Goal: Information Seeking & Learning: Learn about a topic

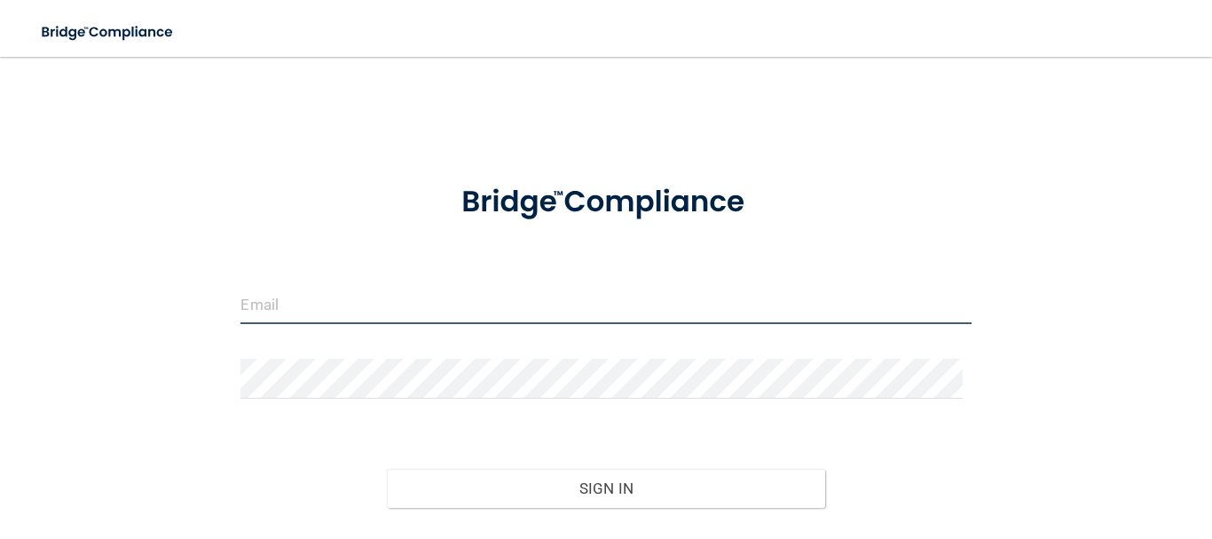
click at [693, 298] on input "email" at bounding box center [606, 304] width 730 height 40
type input "[EMAIL_ADDRESS][DOMAIN_NAME]"
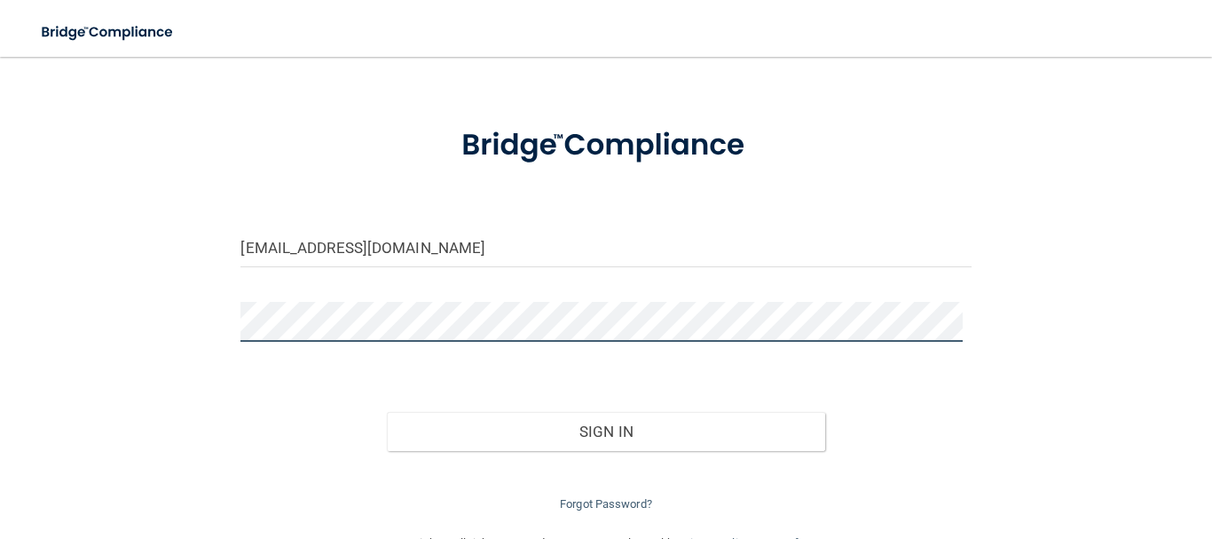
scroll to position [89, 0]
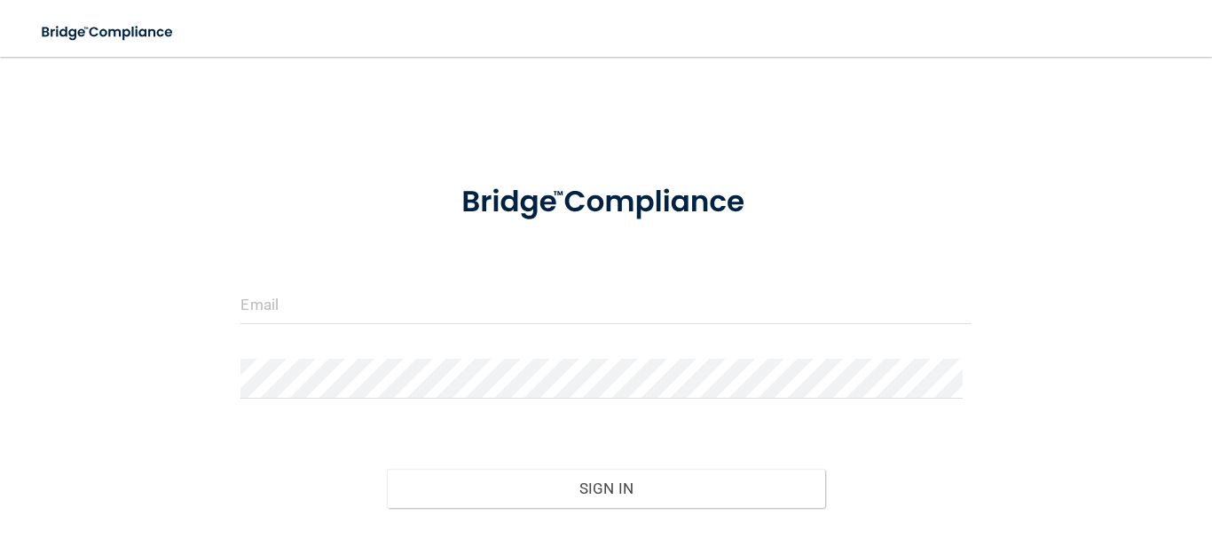
click at [391, 280] on form "Invalid email/password. You don't have permission to access that page. Sign In …" at bounding box center [606, 367] width 730 height 408
click at [402, 297] on input "email" at bounding box center [606, 304] width 730 height 40
type input "[EMAIL_ADDRESS][DOMAIN_NAME]"
click at [617, 511] on div "Forgot Password?" at bounding box center [605, 540] width 757 height 64
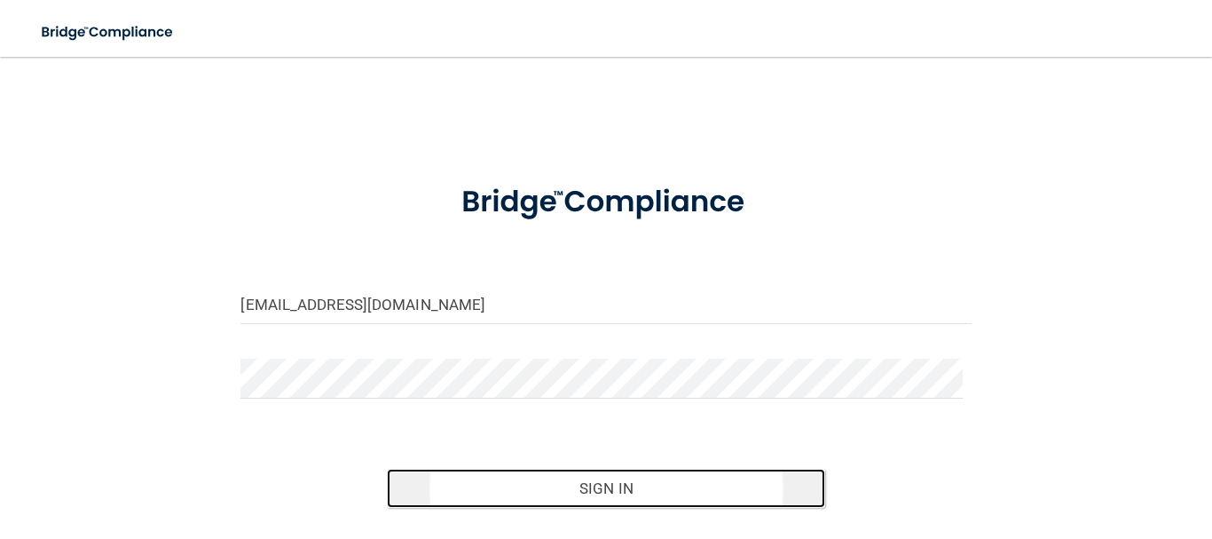
click at [611, 498] on button "Sign In" at bounding box center [606, 488] width 438 height 39
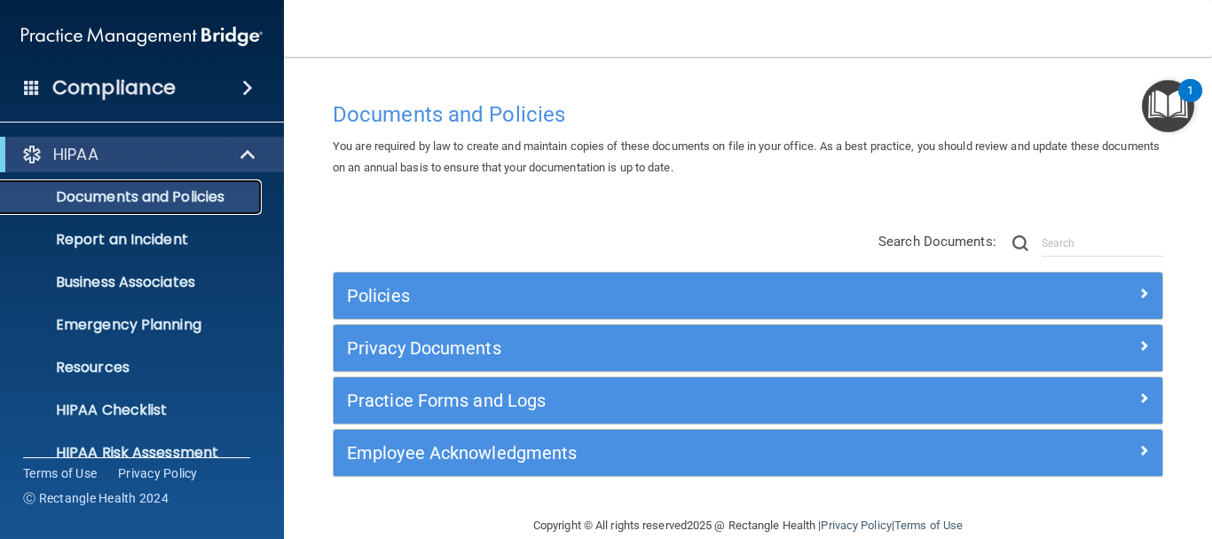
click at [123, 205] on p "Documents and Policies" at bounding box center [133, 197] width 242 height 18
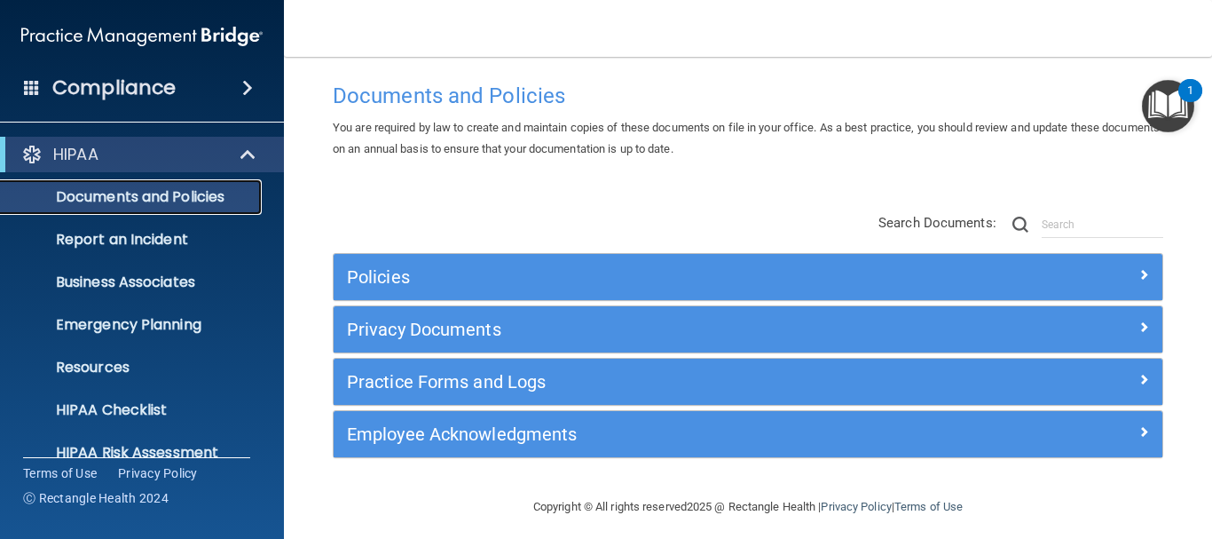
scroll to position [29, 0]
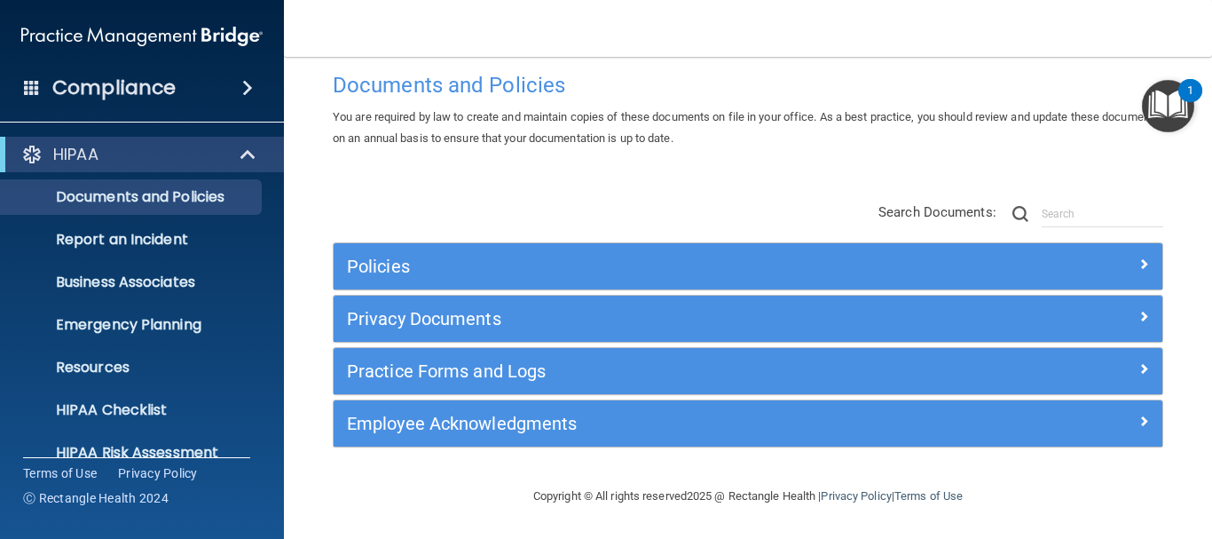
click at [1077, 283] on div "Policies" at bounding box center [748, 266] width 829 height 46
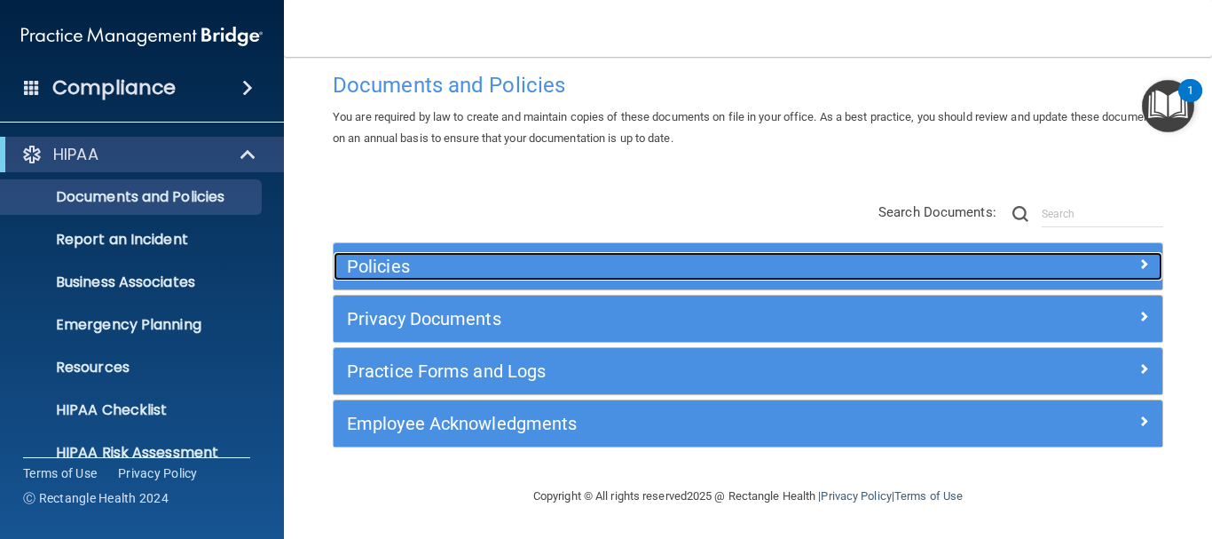
click at [1074, 274] on div "Policies" at bounding box center [748, 266] width 829 height 28
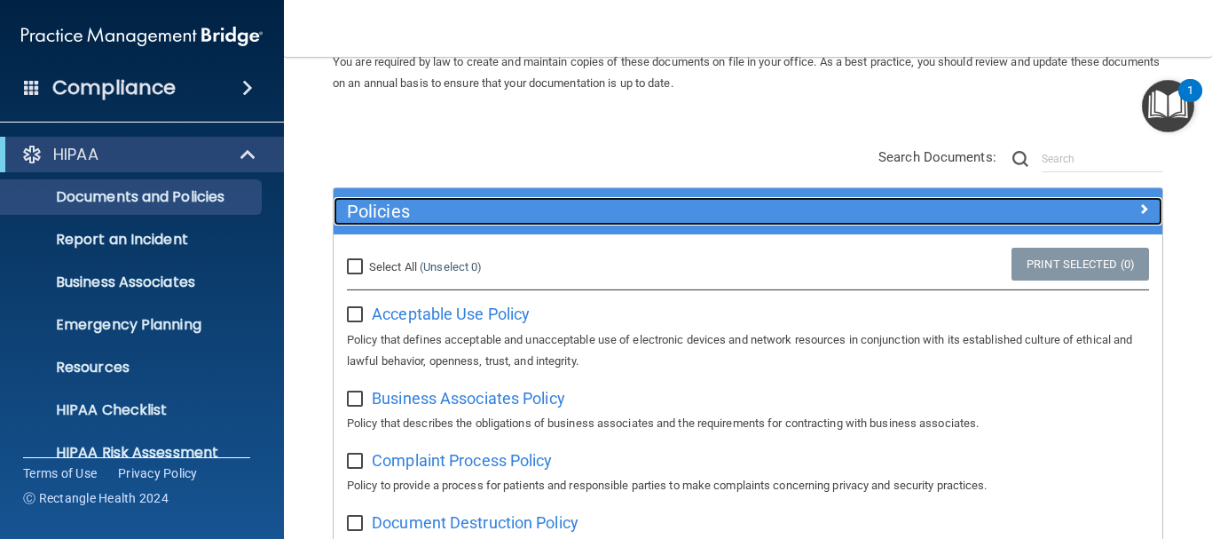
scroll to position [207, 0]
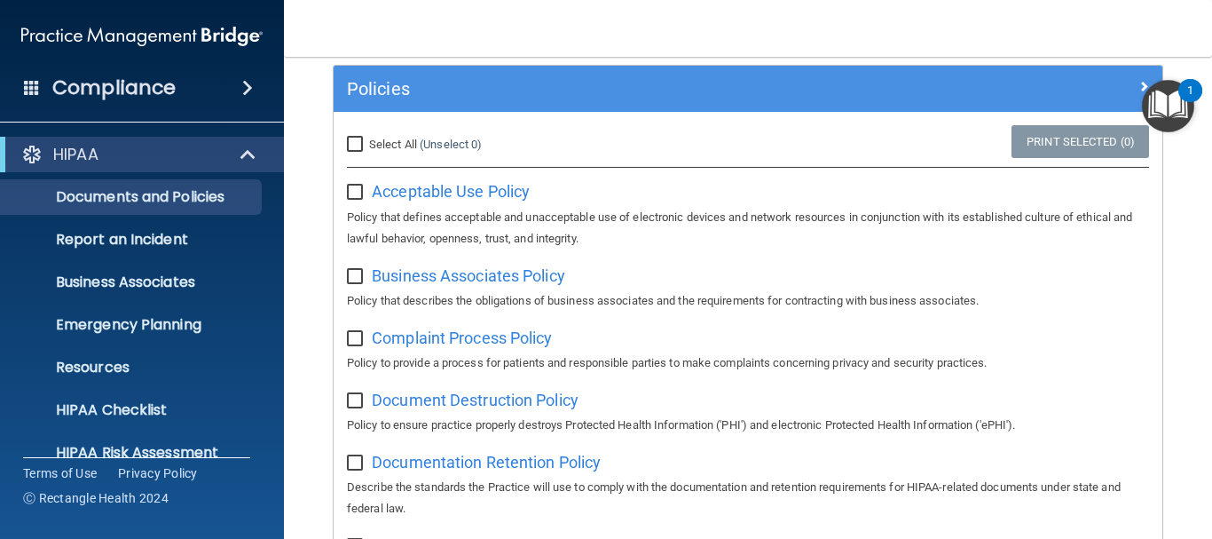
click at [359, 143] on input "Select All (Unselect 0) Unselect All" at bounding box center [357, 145] width 20 height 14
checkbox input "true"
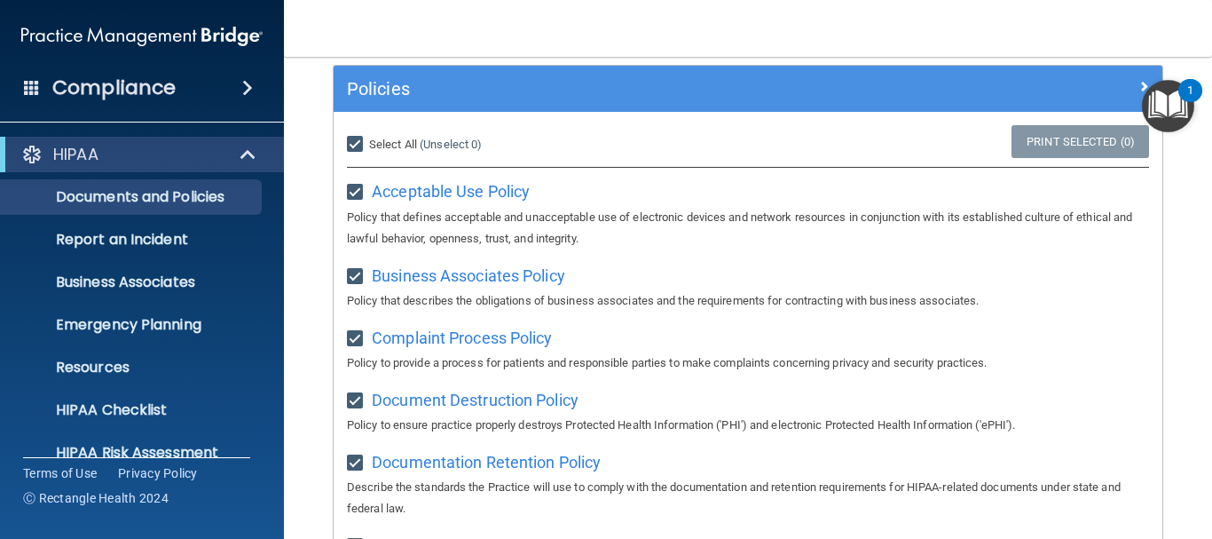
checkbox input "true"
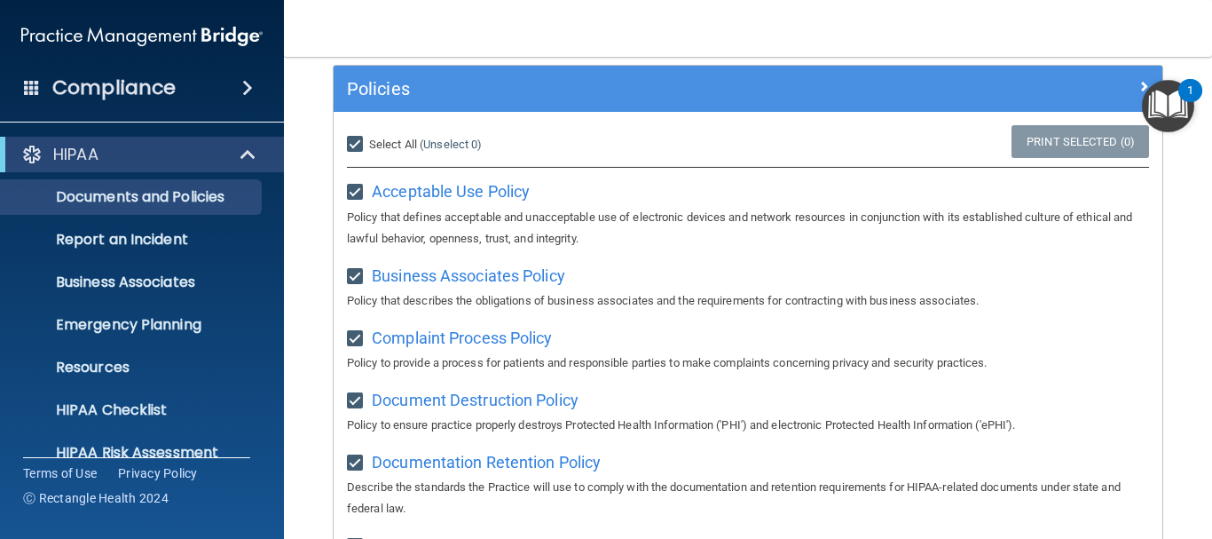
checkbox input "true"
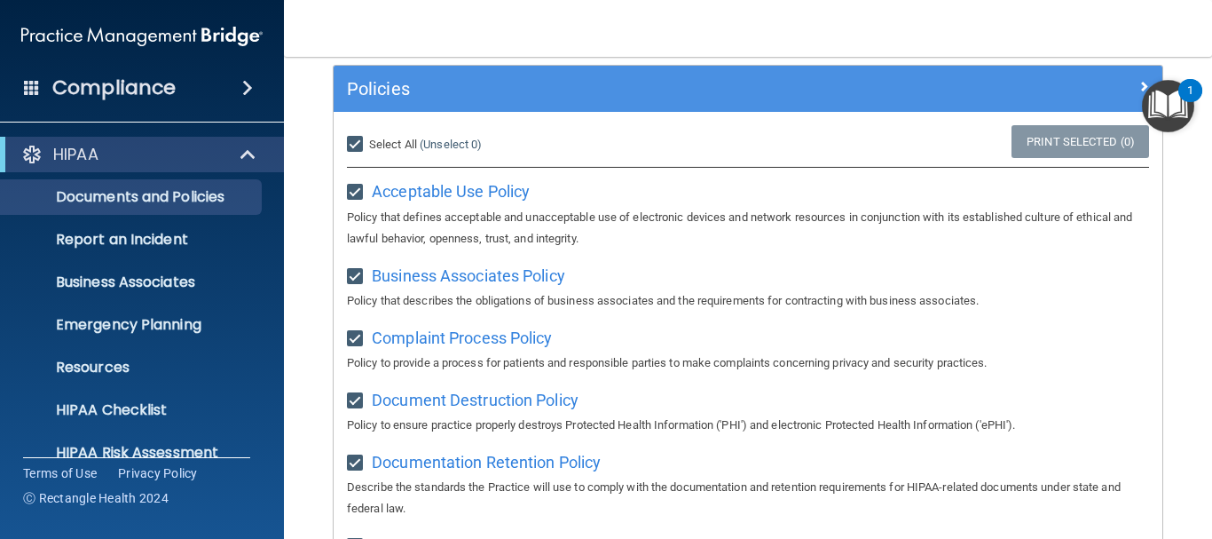
checkbox input "true"
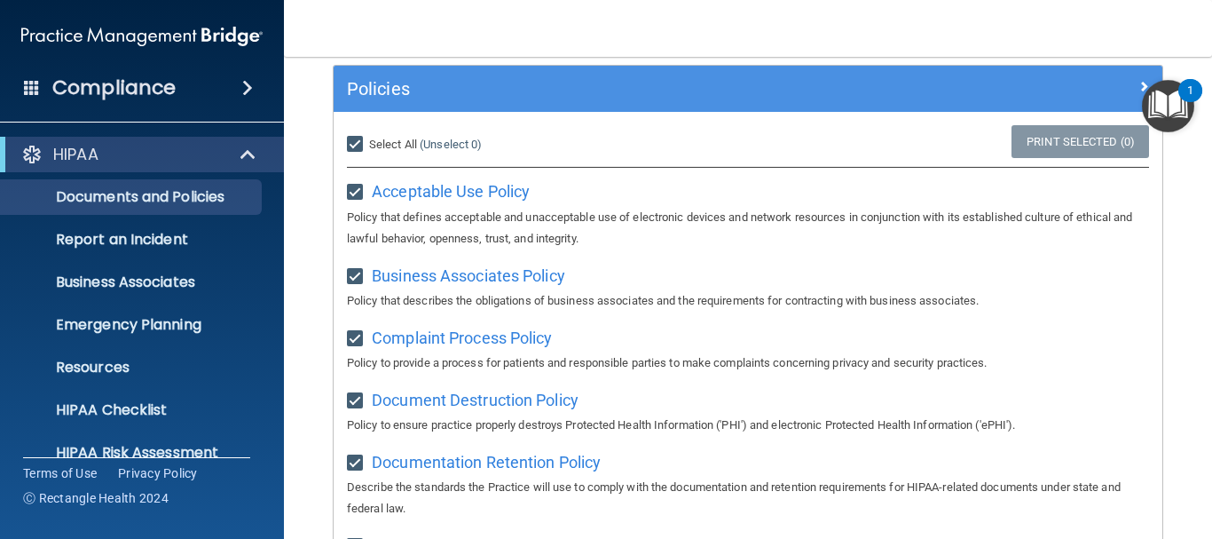
checkbox input "true"
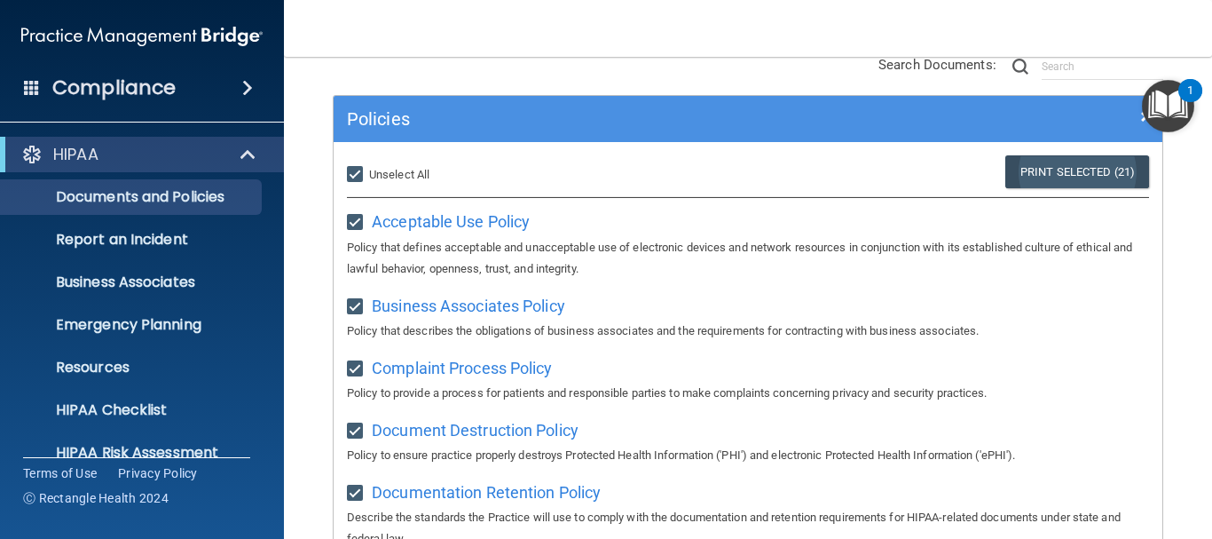
scroll to position [178, 0]
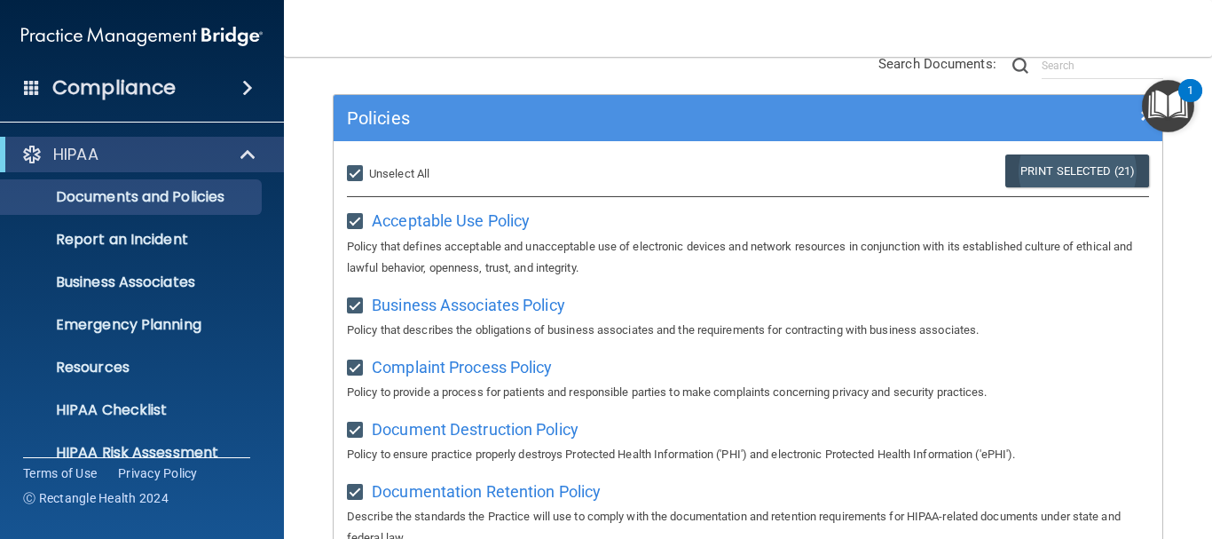
click at [1018, 172] on link "Print Selected (21)" at bounding box center [1078, 170] width 144 height 33
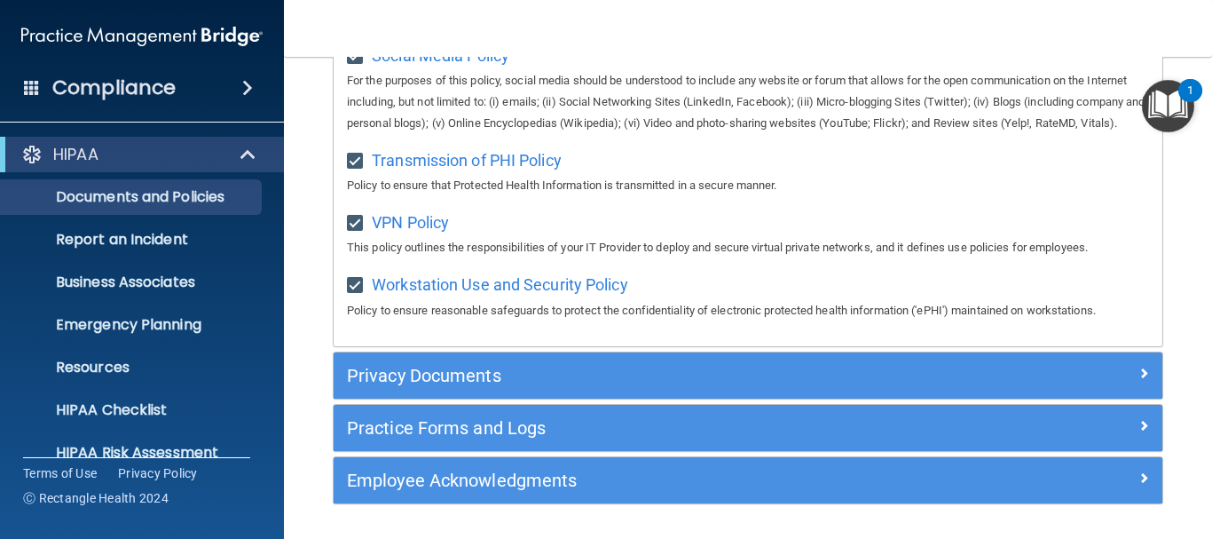
scroll to position [1598, 0]
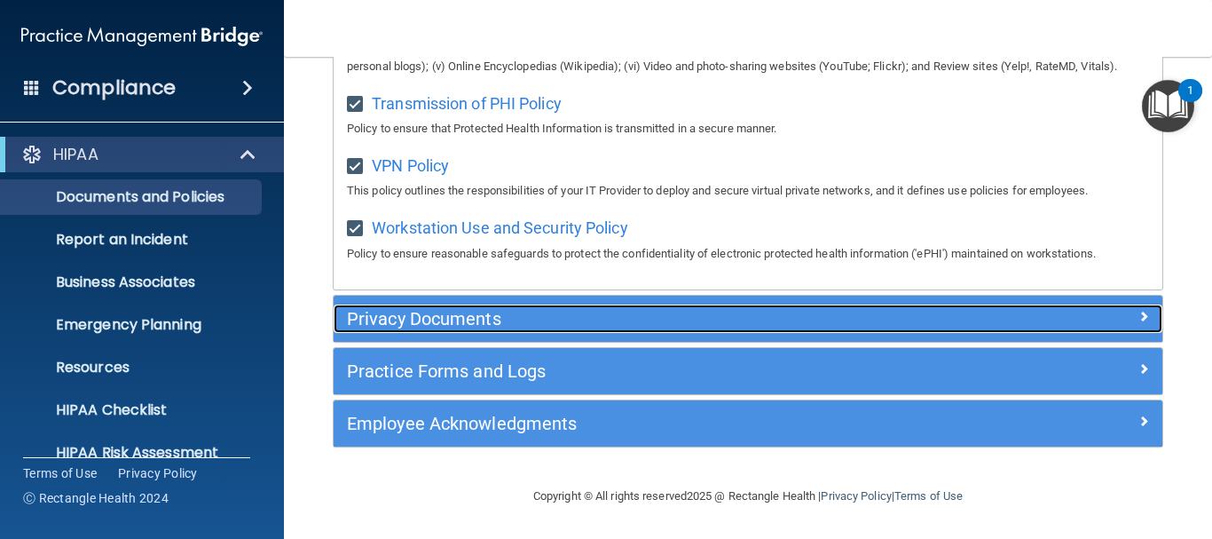
click at [692, 306] on div "Privacy Documents" at bounding box center [645, 318] width 622 height 28
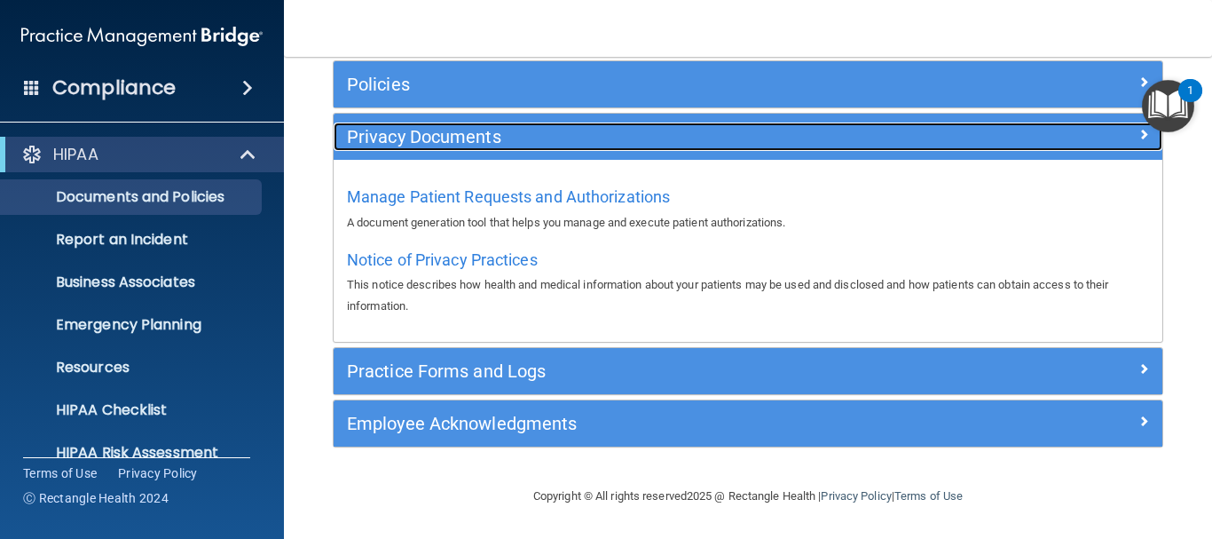
scroll to position [211, 0]
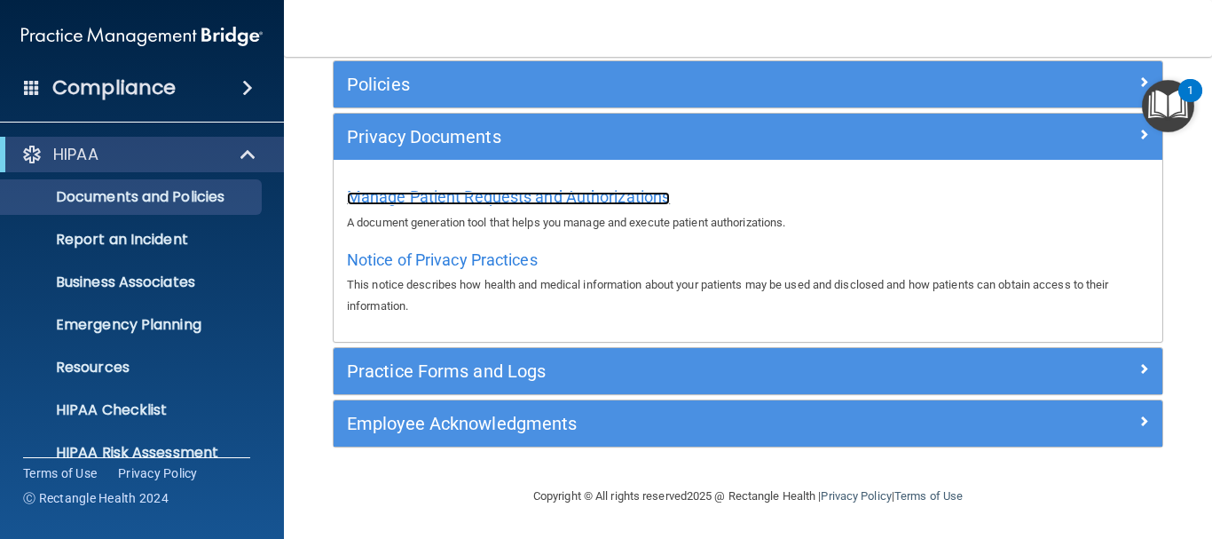
click at [597, 201] on span "Manage Patient Requests and Authorizations" at bounding box center [508, 196] width 323 height 19
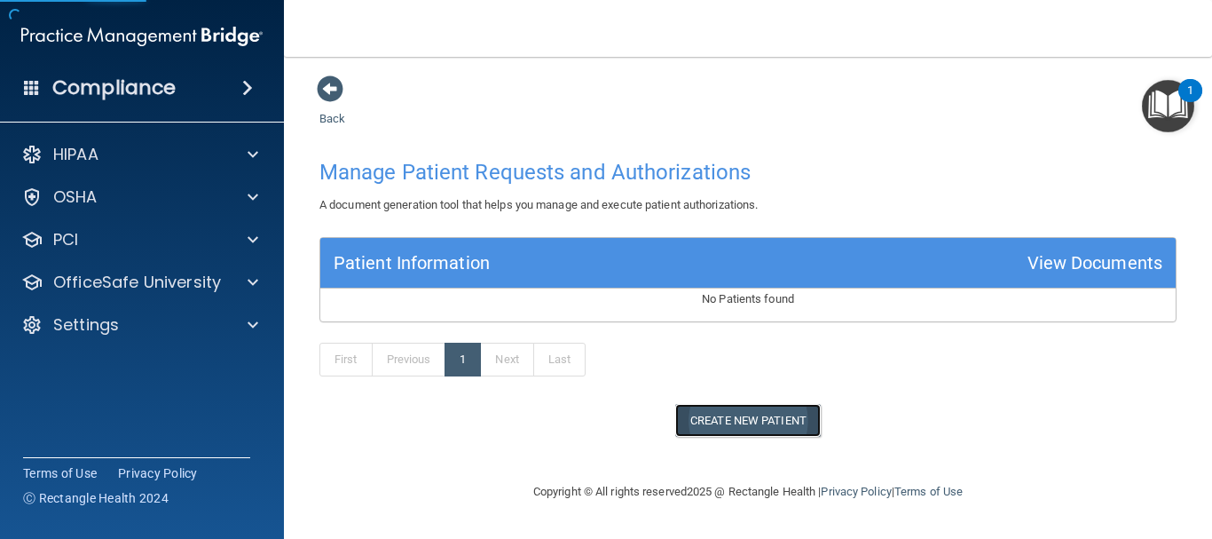
click at [761, 426] on button "Create New Patient" at bounding box center [748, 420] width 146 height 33
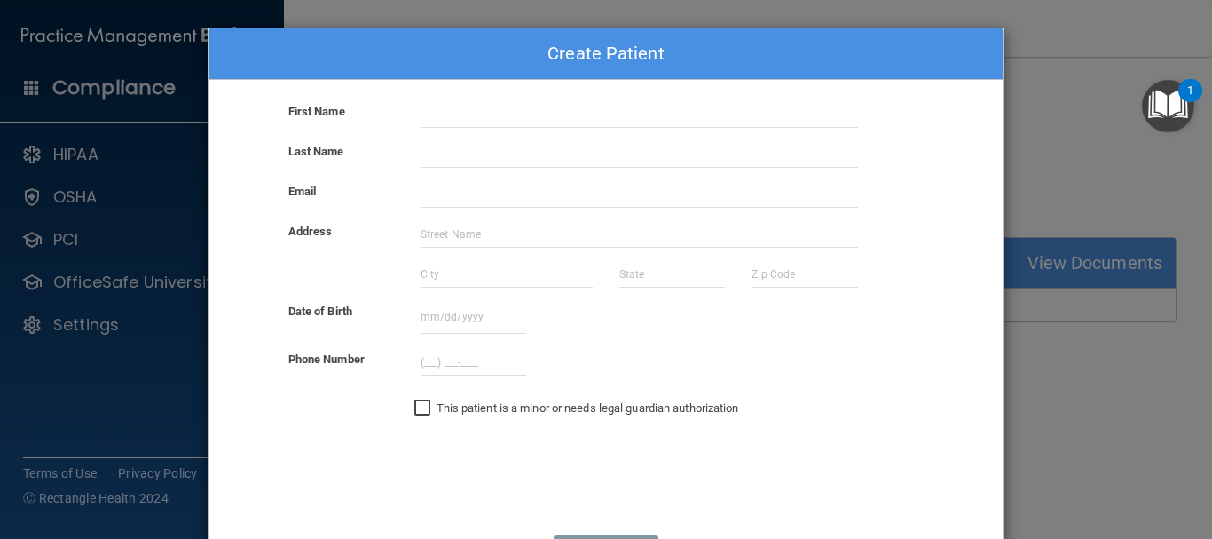
drag, startPoint x: 753, startPoint y: 83, endPoint x: 816, endPoint y: 18, distance: 90.4
click at [816, 18] on div "Create Patient First Name Last Name Email Address Date of Birth September 2025 …" at bounding box center [606, 269] width 1212 height 539
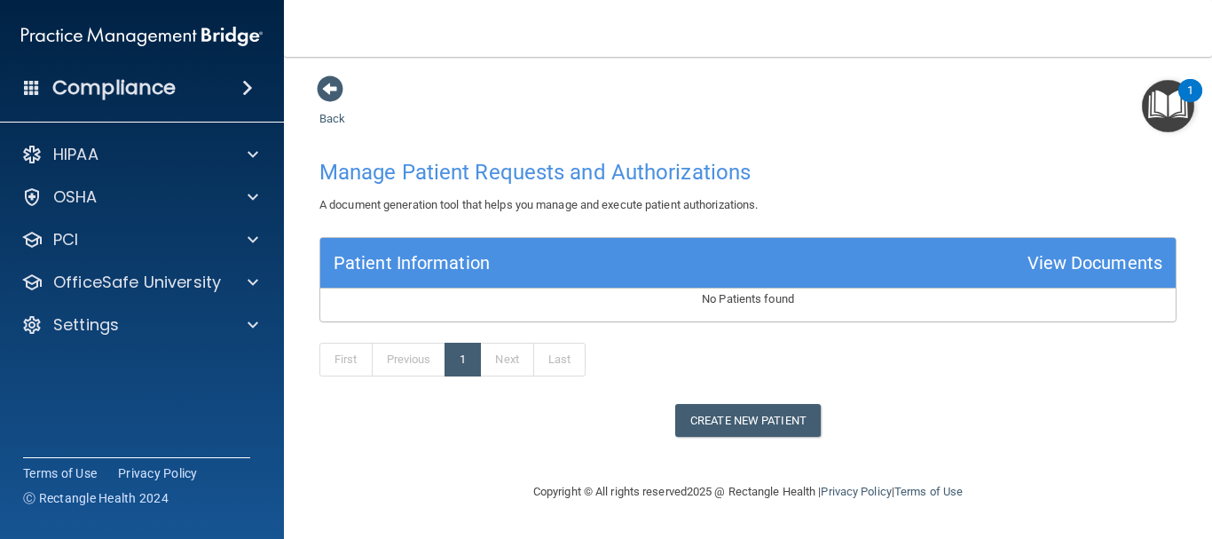
click at [351, 89] on div "Back Manage Patient Requests and Authorizations A document generation tool that…" at bounding box center [748, 256] width 857 height 362
click at [336, 93] on span at bounding box center [330, 88] width 27 height 27
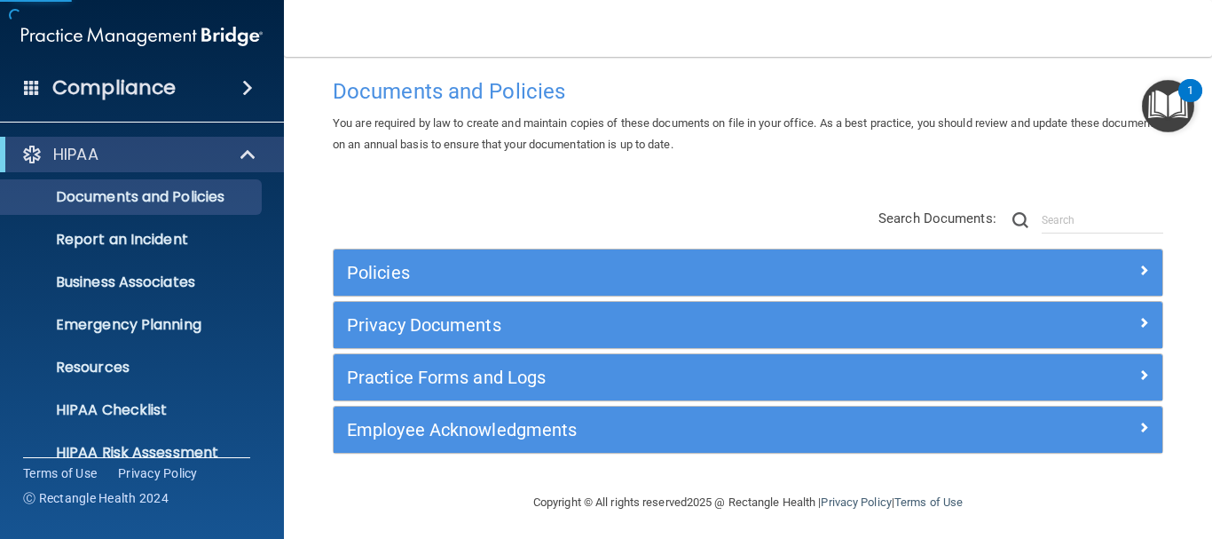
scroll to position [29, 0]
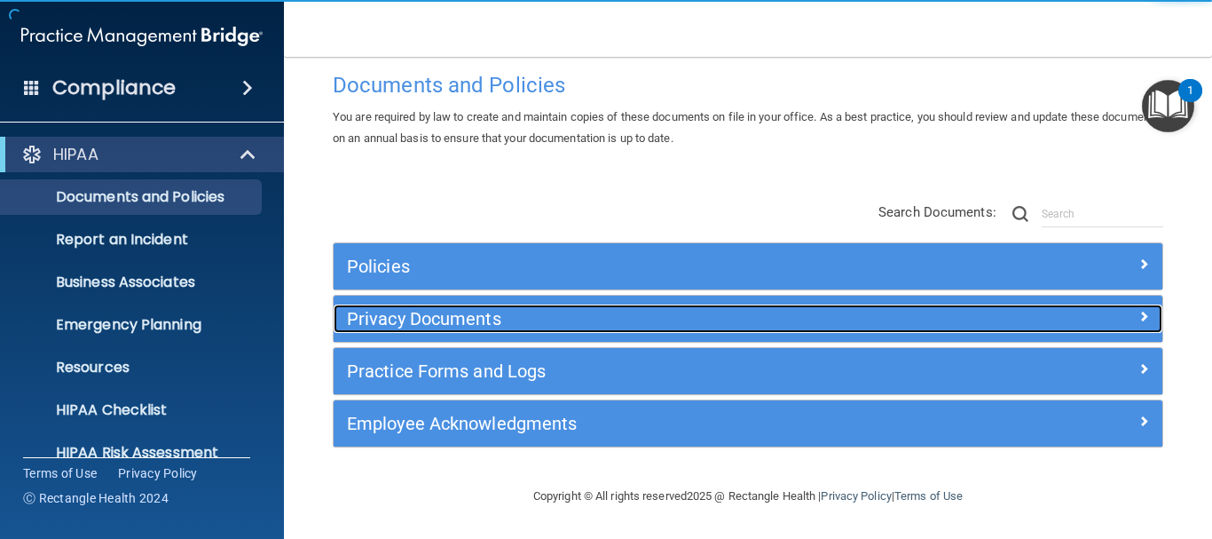
click at [493, 316] on h5 "Privacy Documents" at bounding box center [645, 319] width 596 height 20
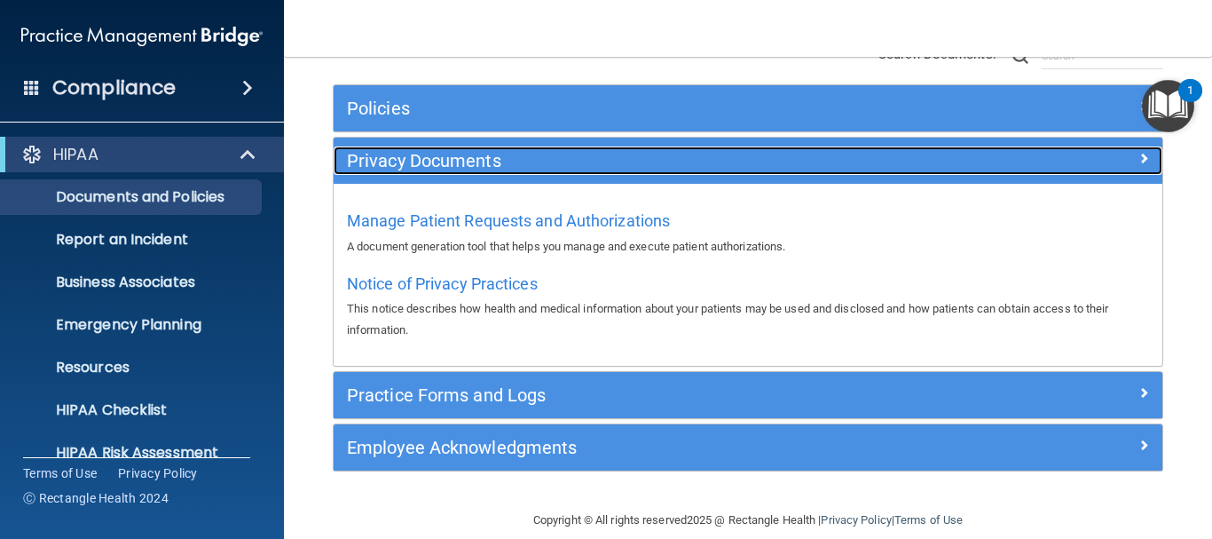
scroll to position [207, 0]
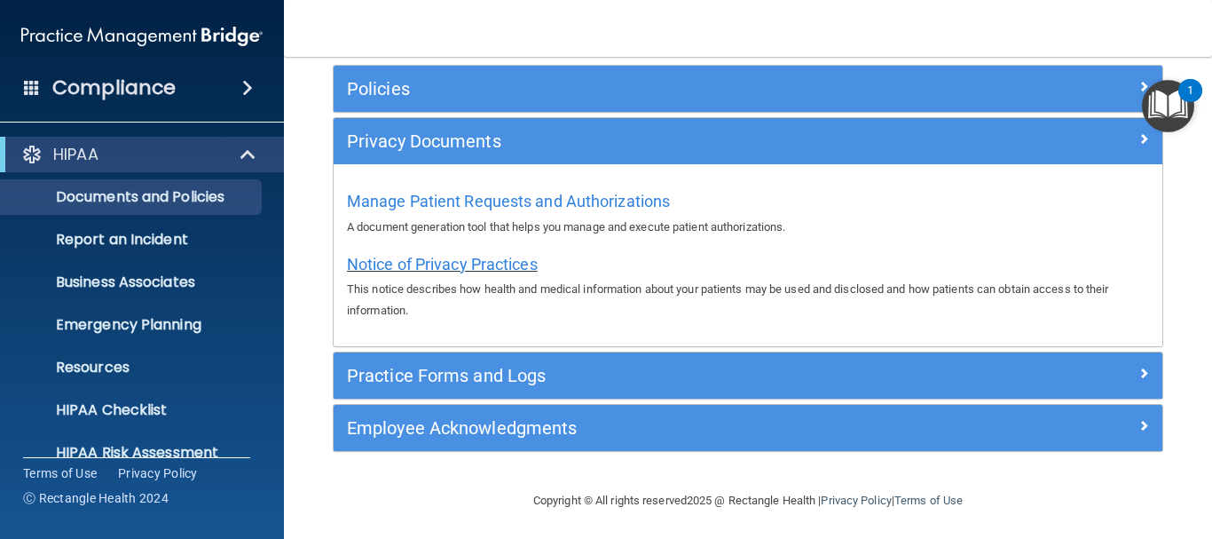
click at [509, 260] on span "Notice of Privacy Practices" at bounding box center [442, 264] width 191 height 19
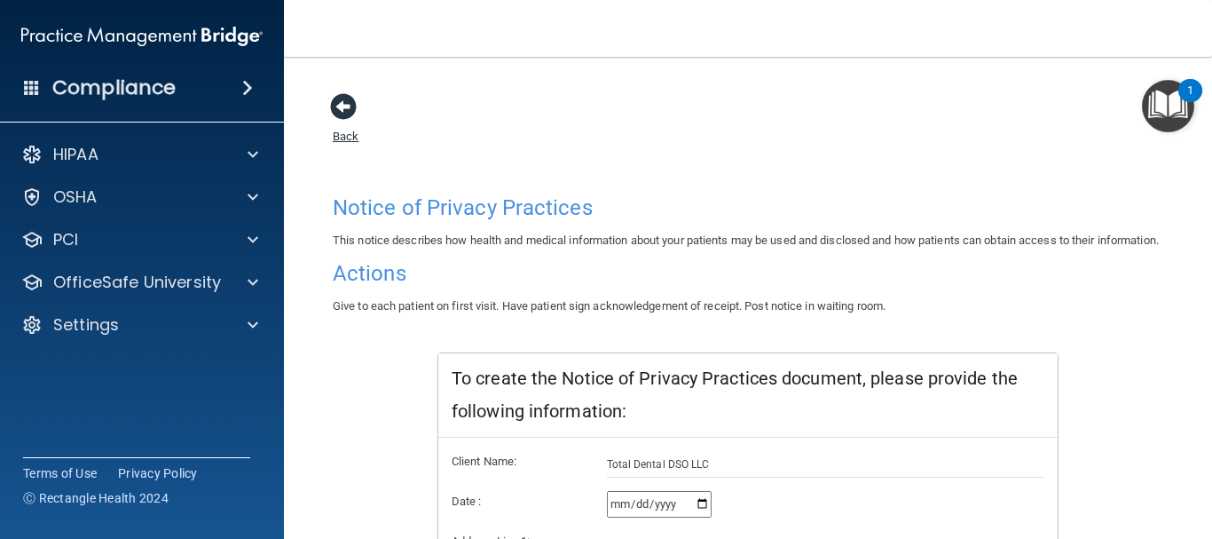
click at [337, 109] on span at bounding box center [343, 106] width 27 height 27
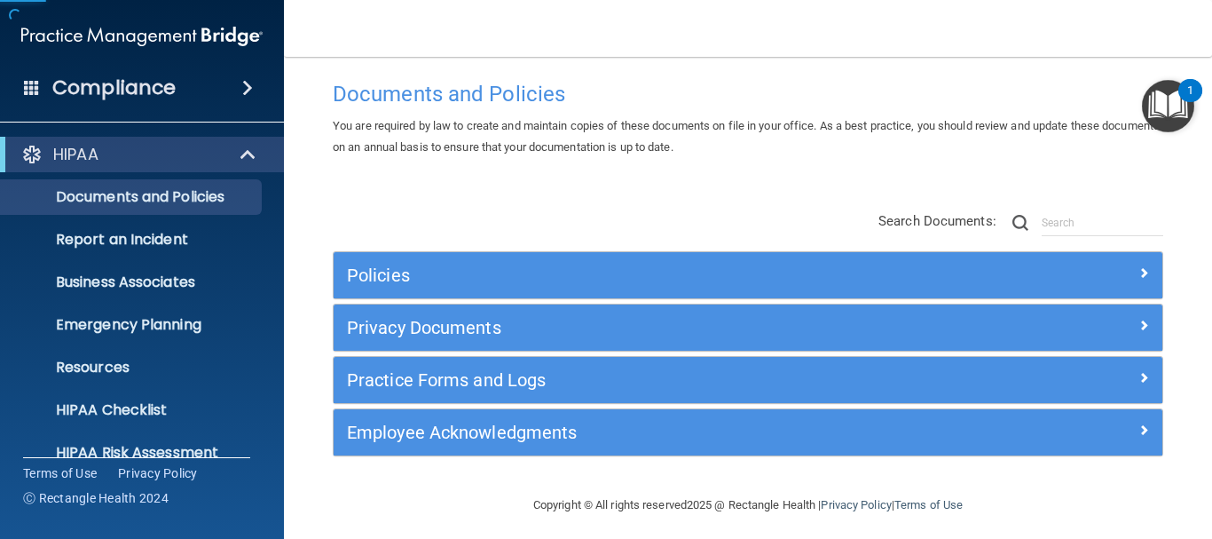
scroll to position [29, 0]
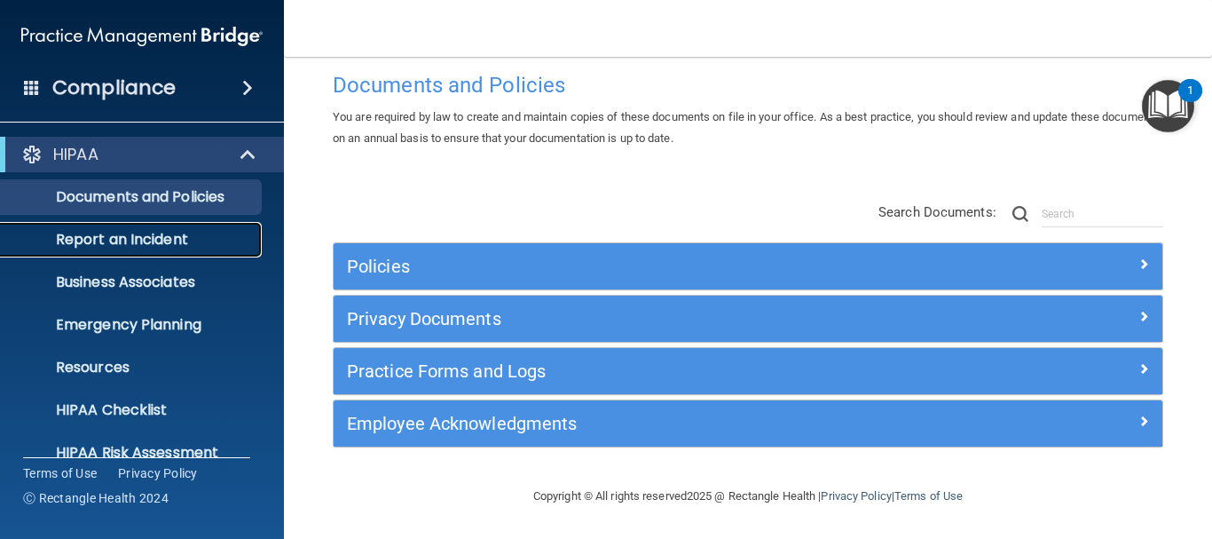
click at [125, 251] on link "Report an Incident" at bounding box center [122, 240] width 280 height 36
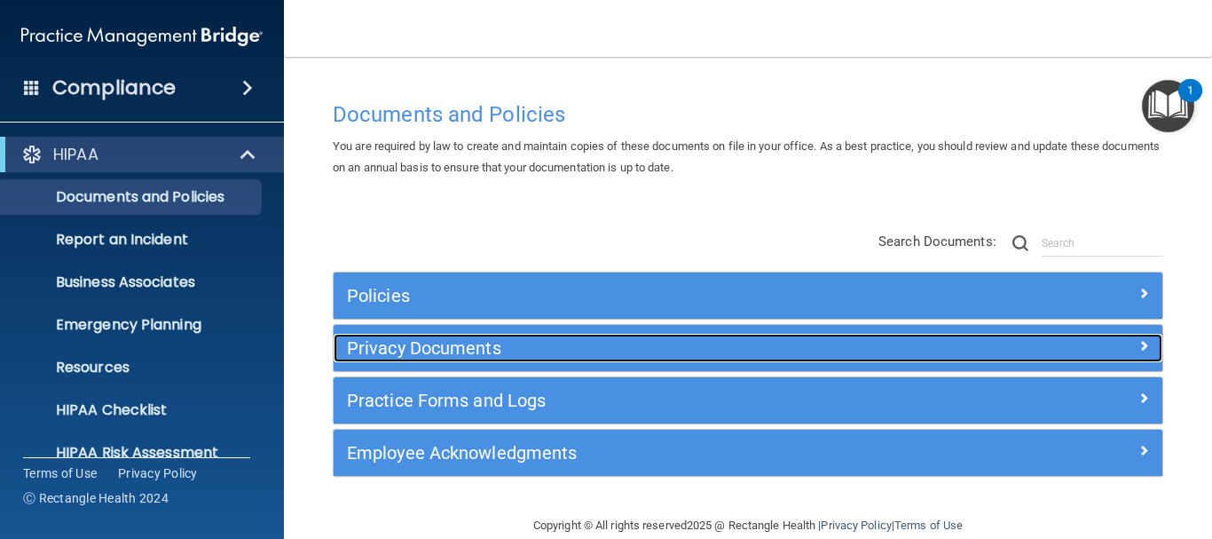
click at [499, 346] on h5 "Privacy Documents" at bounding box center [645, 348] width 596 height 20
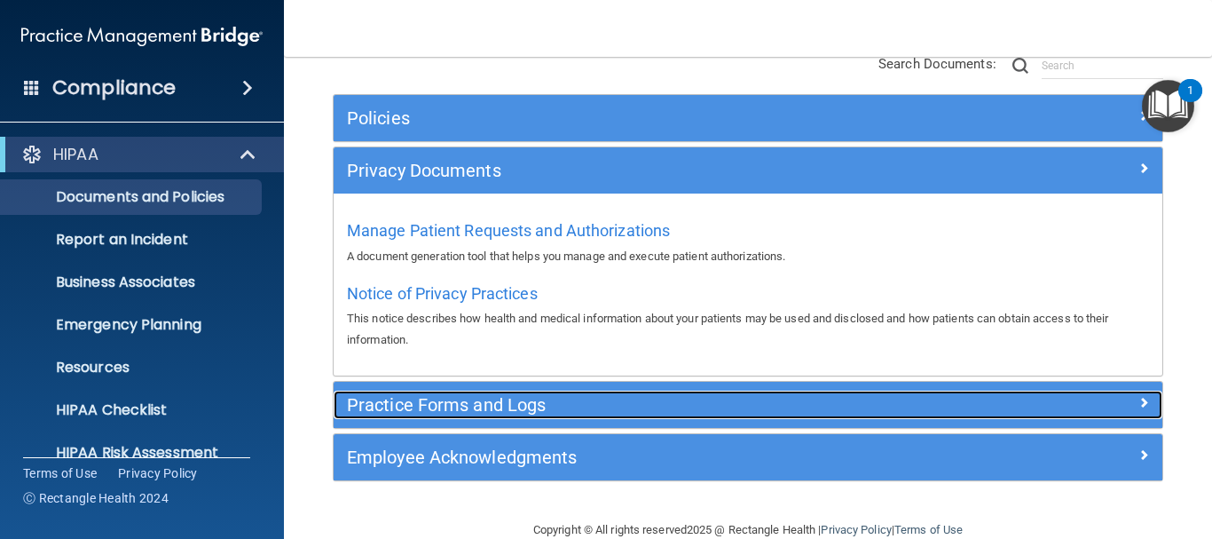
click at [448, 407] on h5 "Practice Forms and Logs" at bounding box center [645, 405] width 596 height 20
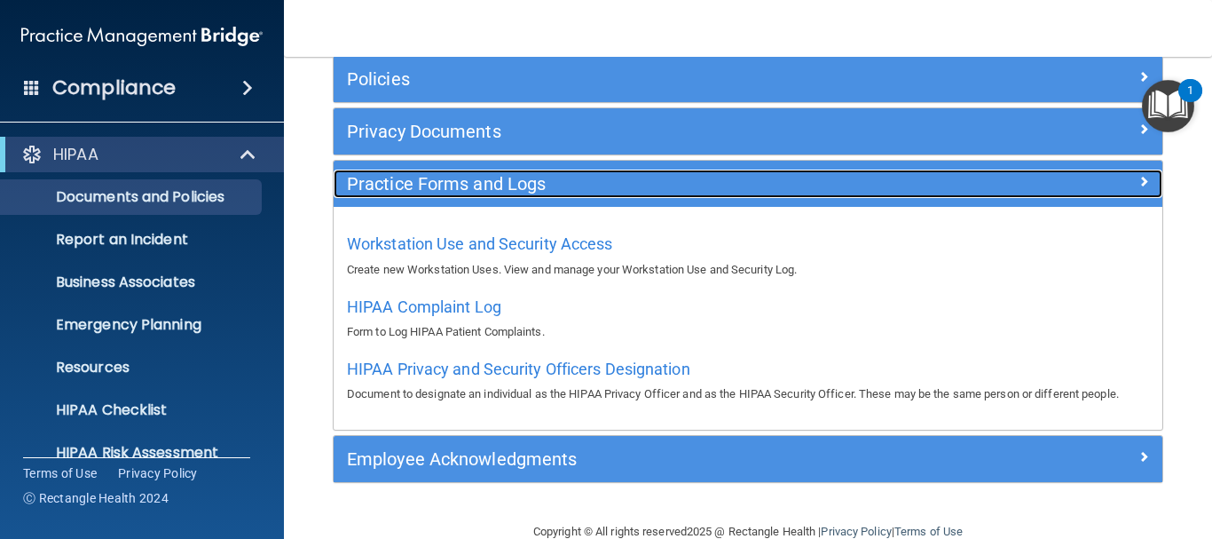
scroll to position [252, 0]
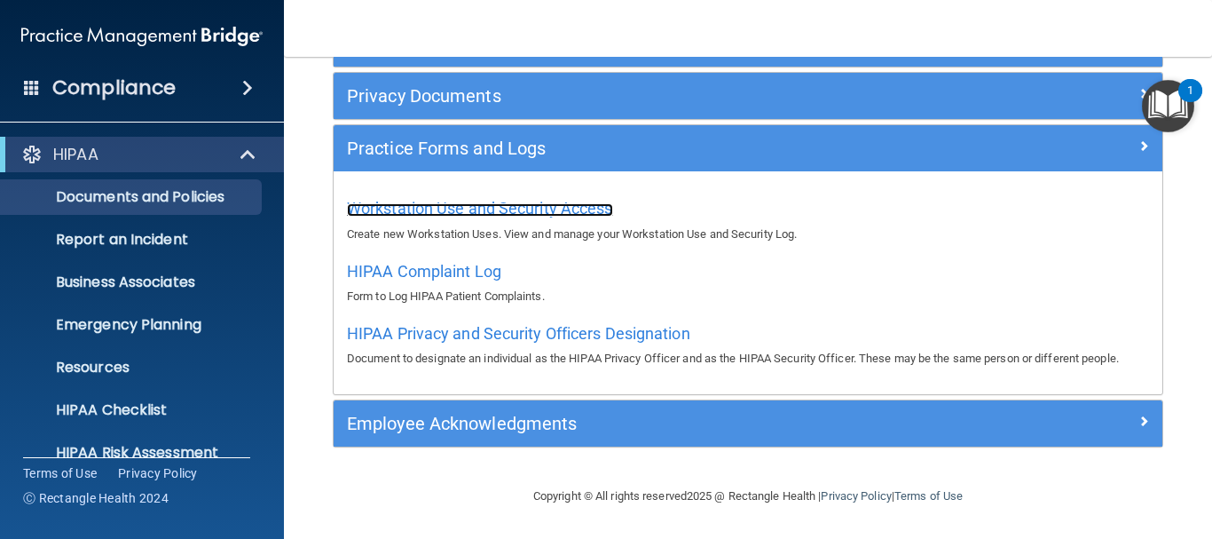
click at [468, 203] on span "Workstation Use and Security Access" at bounding box center [480, 208] width 266 height 19
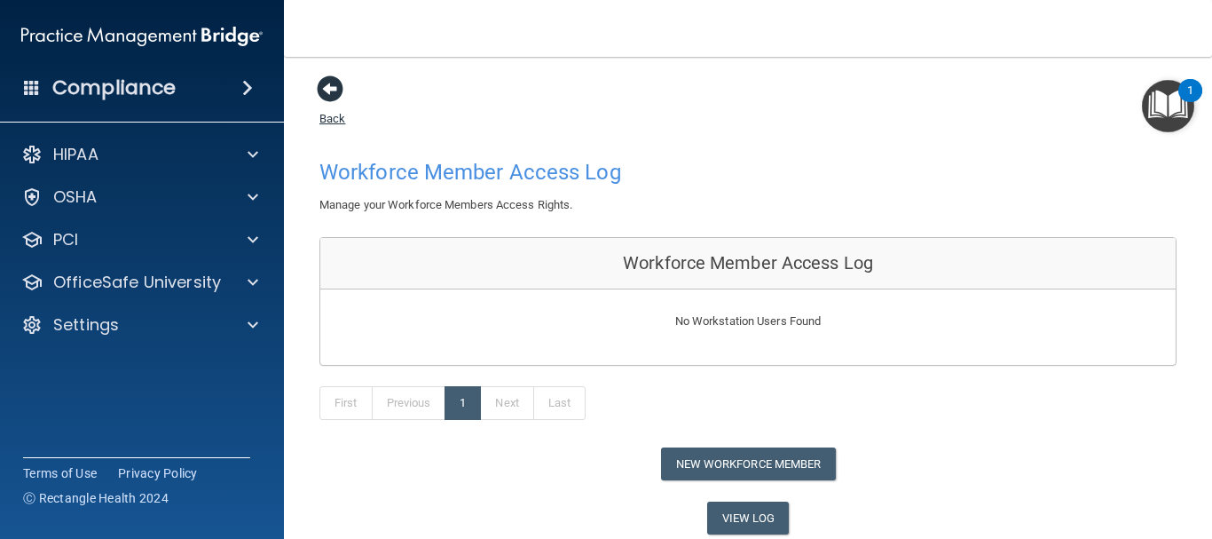
click at [337, 96] on span at bounding box center [330, 88] width 27 height 27
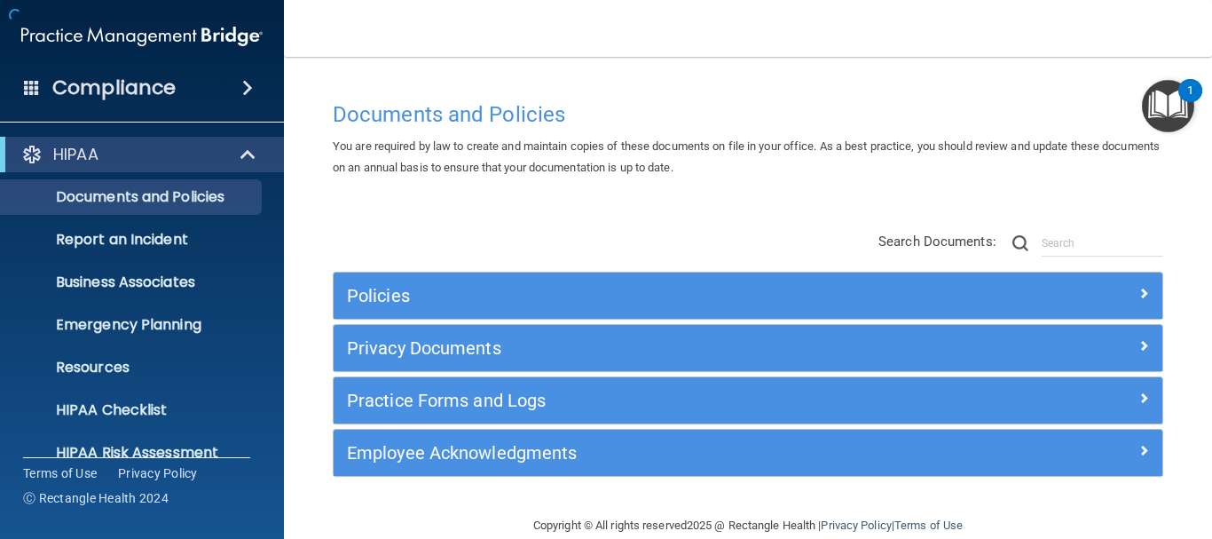
scroll to position [29, 0]
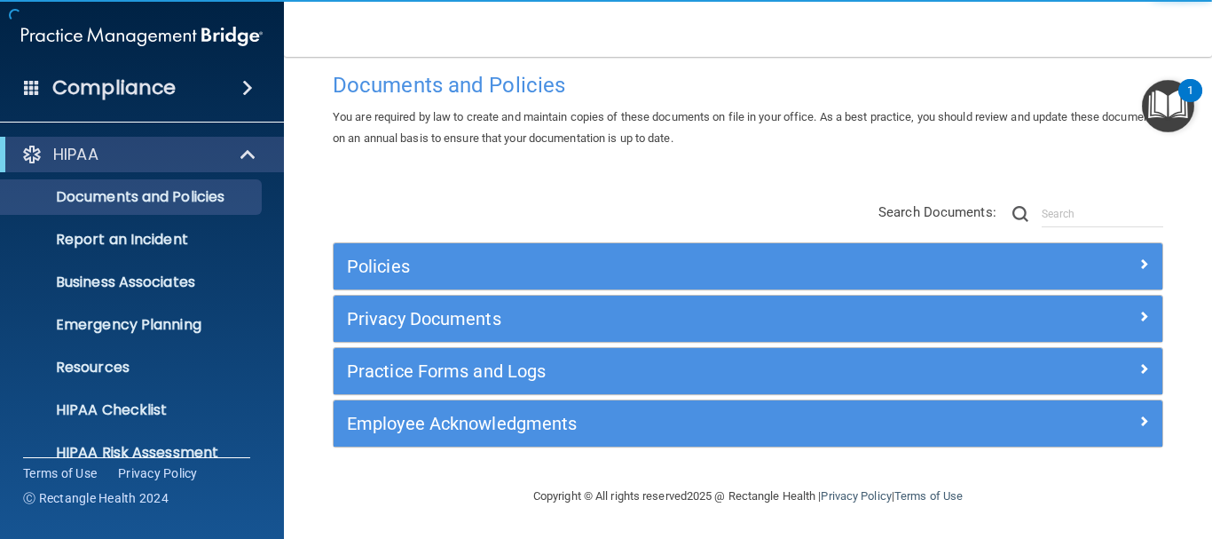
drag, startPoint x: 454, startPoint y: 465, endPoint x: 462, endPoint y: 456, distance: 11.4
click at [455, 465] on div "Policies Select All (Unselect 0) Unselect All Print Selected (0) Acceptable Use…" at bounding box center [748, 354] width 857 height 225
click at [469, 438] on div "Employee Acknowledgments" at bounding box center [748, 423] width 829 height 46
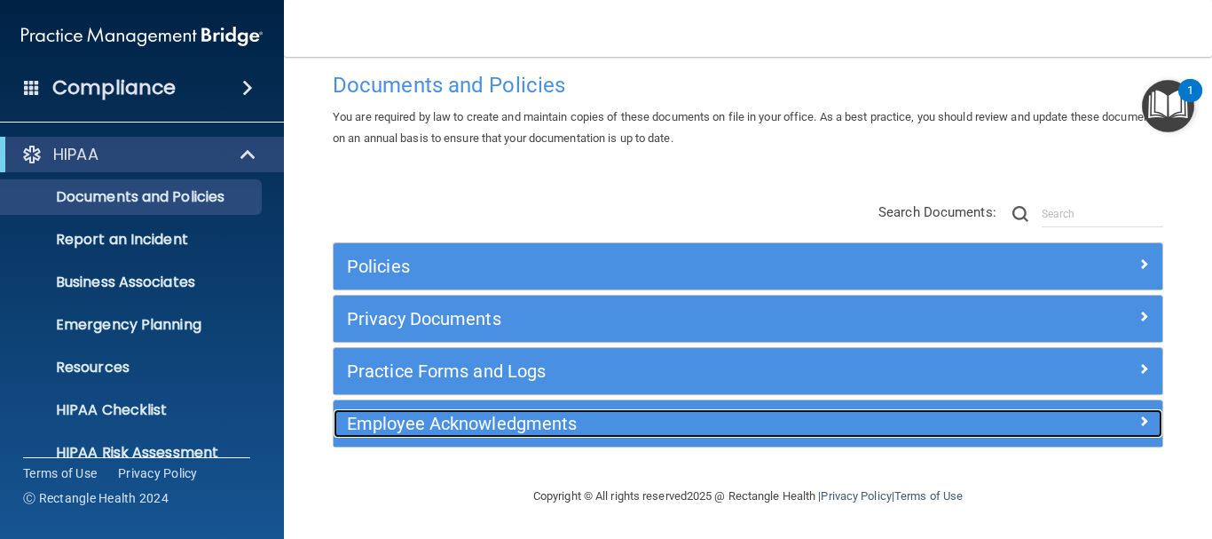
click at [517, 414] on h5 "Employee Acknowledgments" at bounding box center [645, 424] width 596 height 20
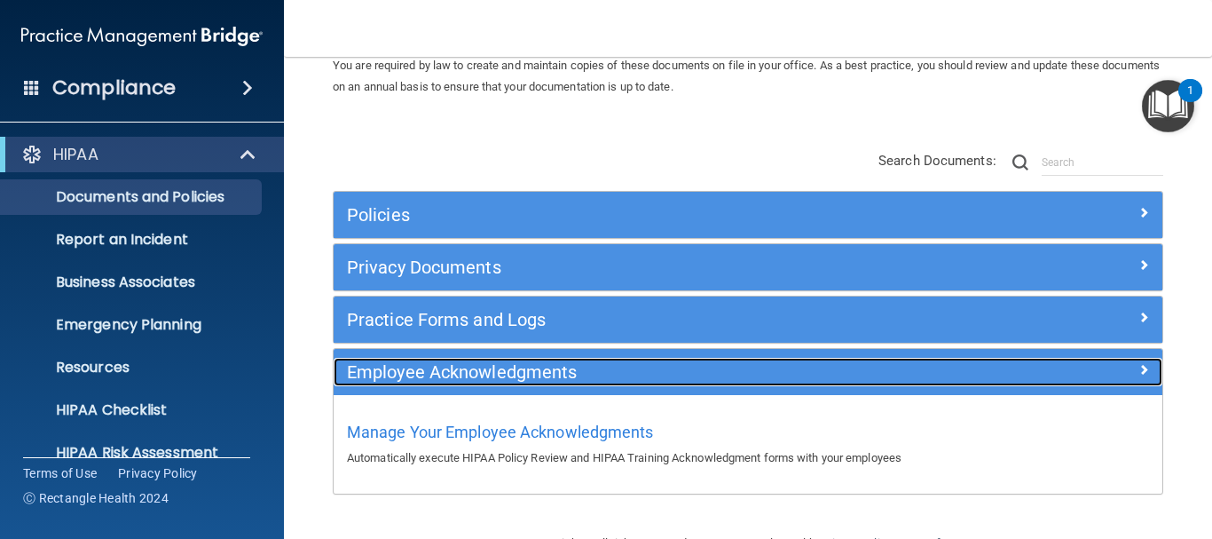
scroll to position [128, 0]
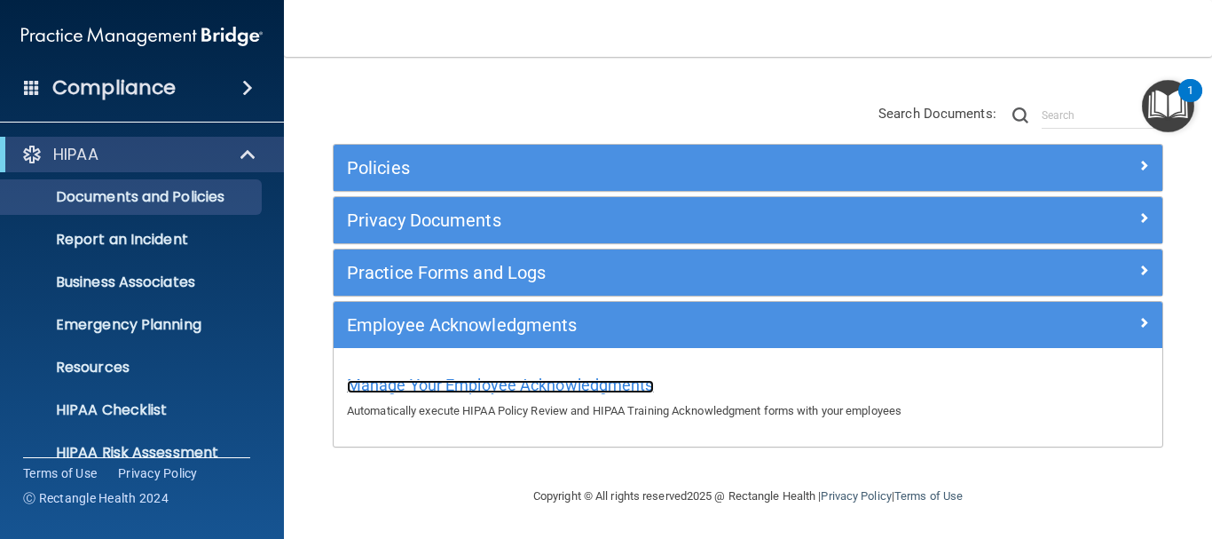
click at [517, 375] on span "Manage Your Employee Acknowledgments" at bounding box center [500, 384] width 307 height 19
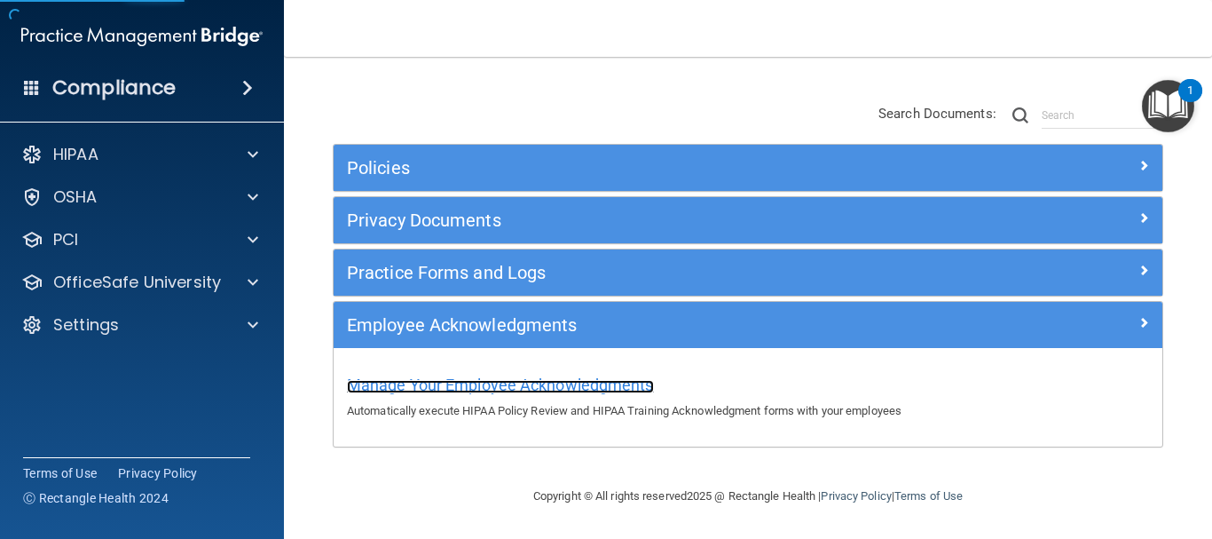
click at [533, 380] on span "Manage Your Employee Acknowledgments" at bounding box center [500, 384] width 307 height 19
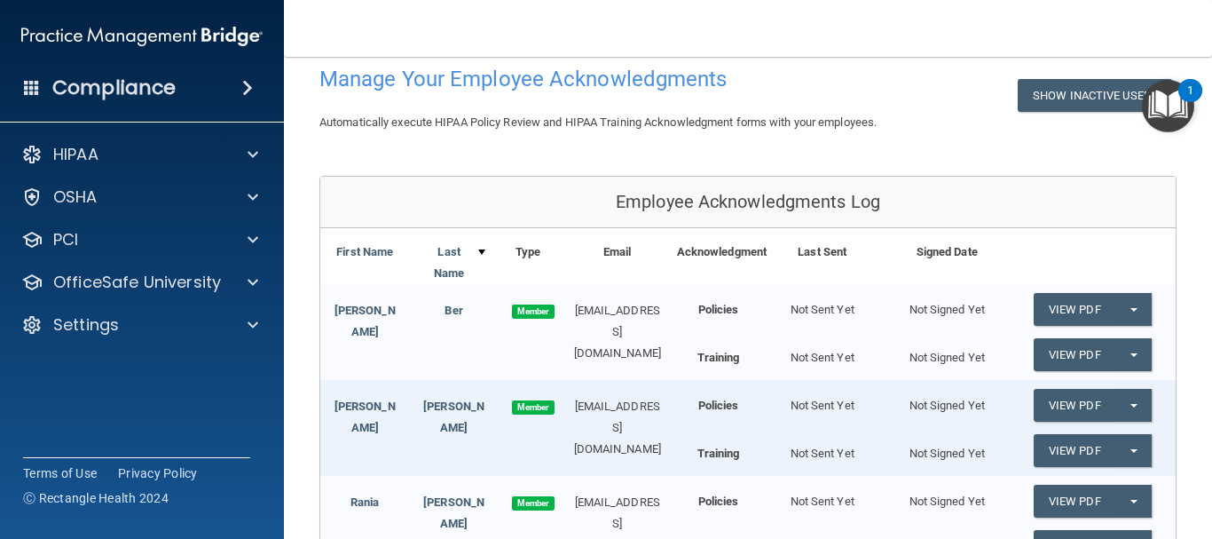
scroll to position [43, 0]
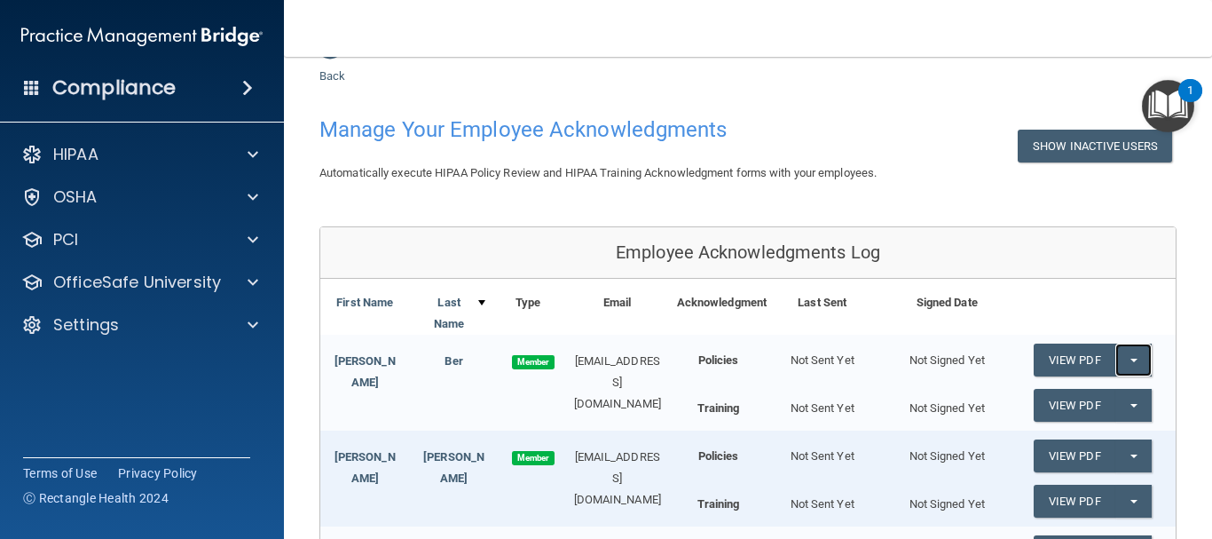
click at [1116, 353] on button "Split button!" at bounding box center [1134, 359] width 36 height 33
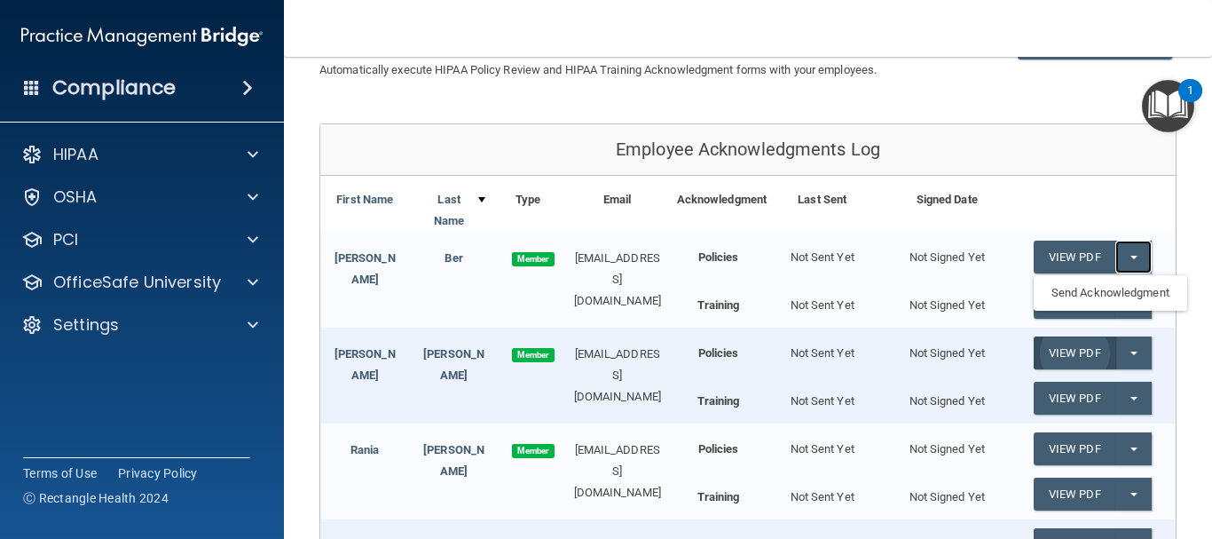
scroll to position [220, 0]
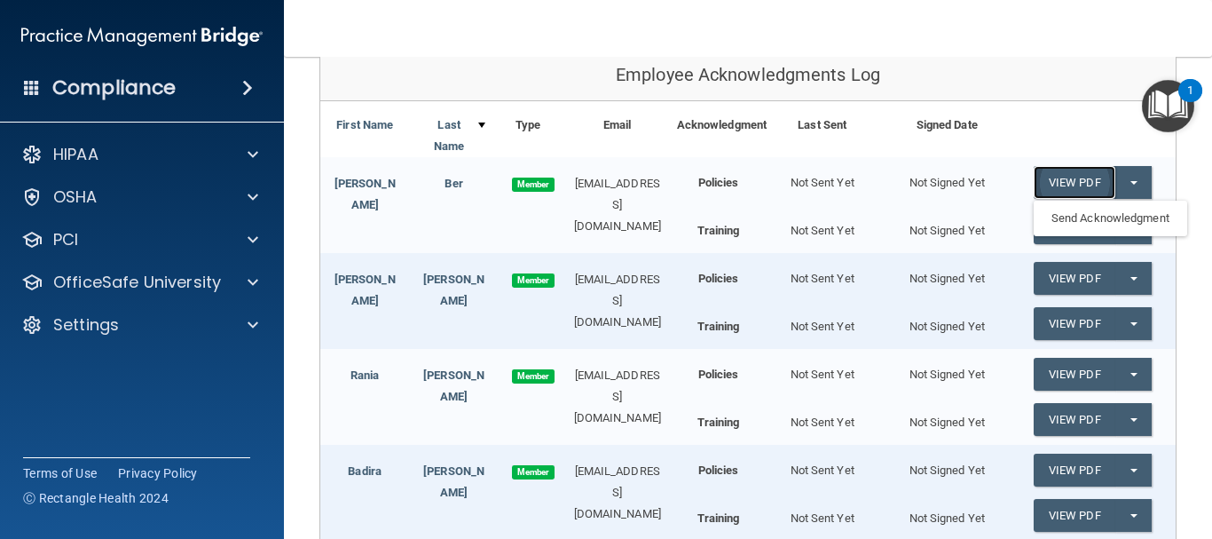
click at [1064, 182] on link "View PDF" at bounding box center [1075, 182] width 82 height 33
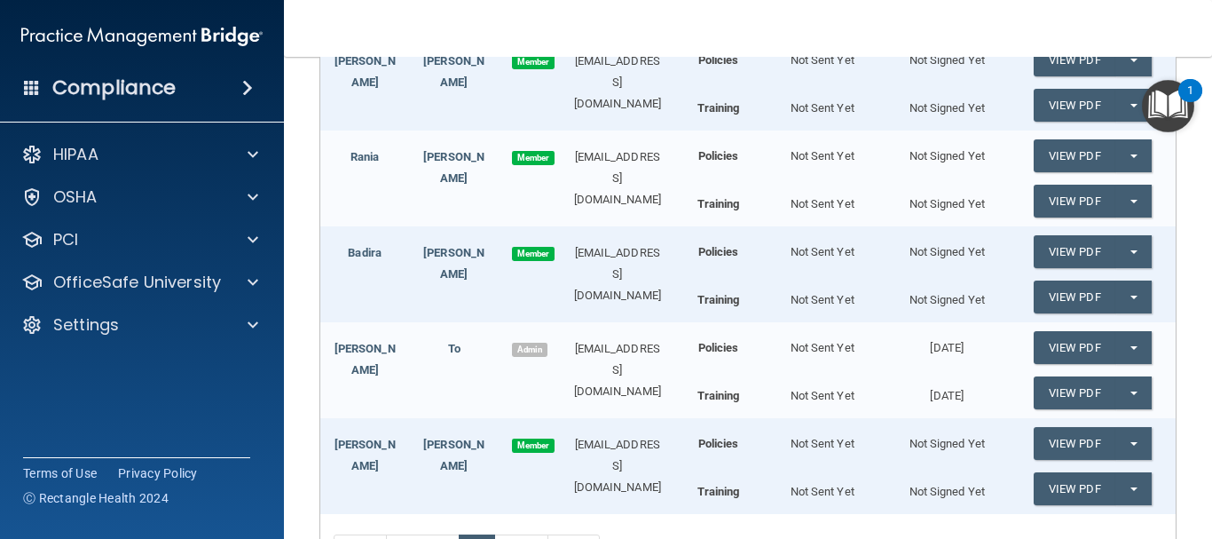
scroll to position [486, 0]
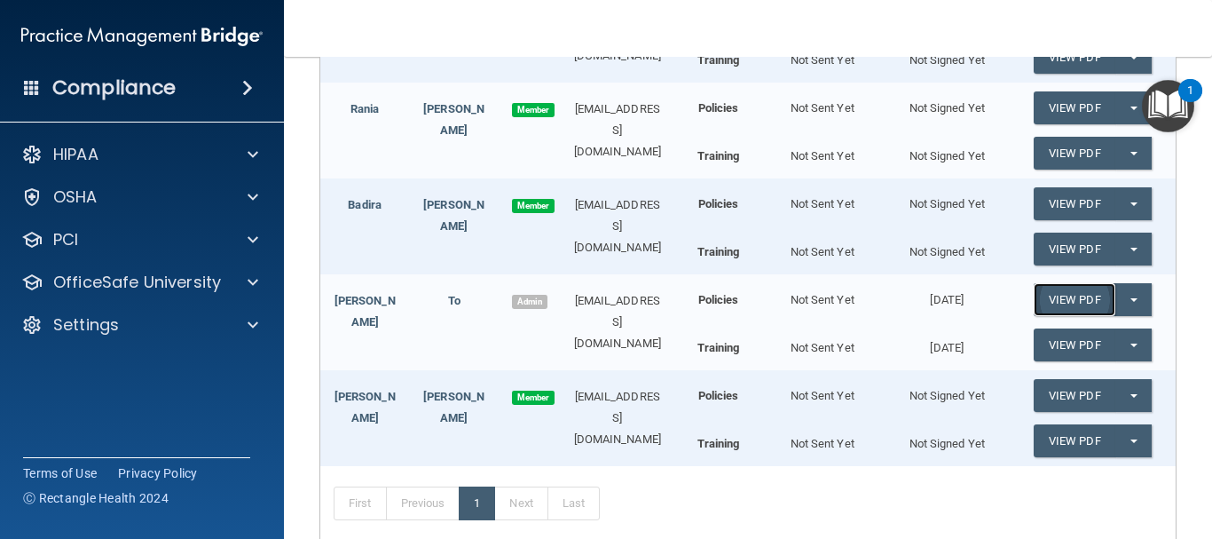
click at [1072, 306] on link "View PDF" at bounding box center [1075, 299] width 82 height 33
click at [1131, 299] on span "button" at bounding box center [1134, 300] width 7 height 4
click at [1122, 332] on link "Update Acknowledgment" at bounding box center [1115, 335] width 163 height 27
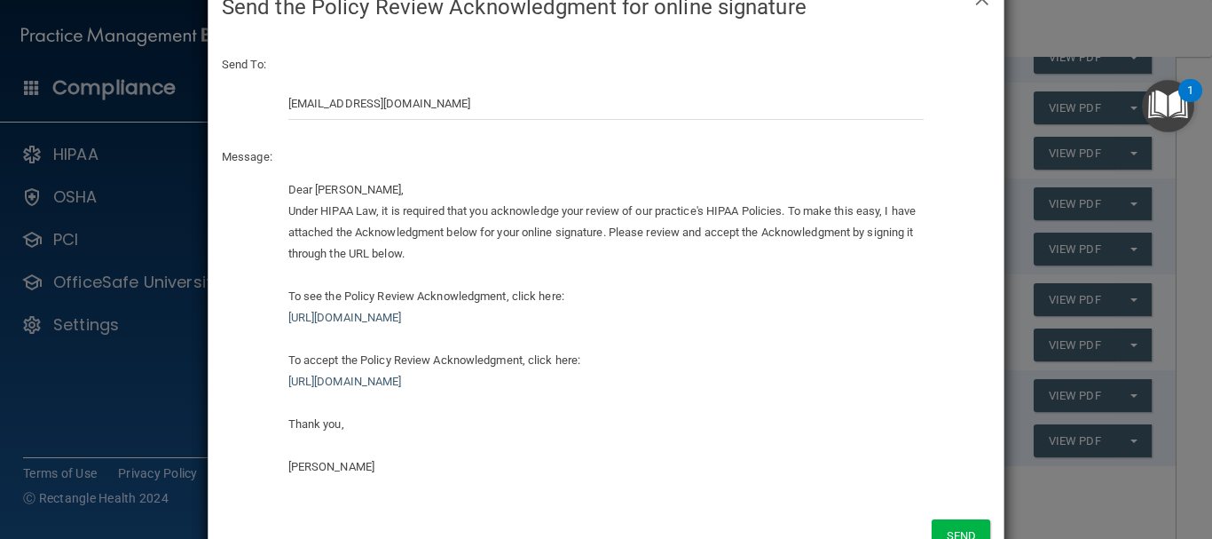
scroll to position [109, 0]
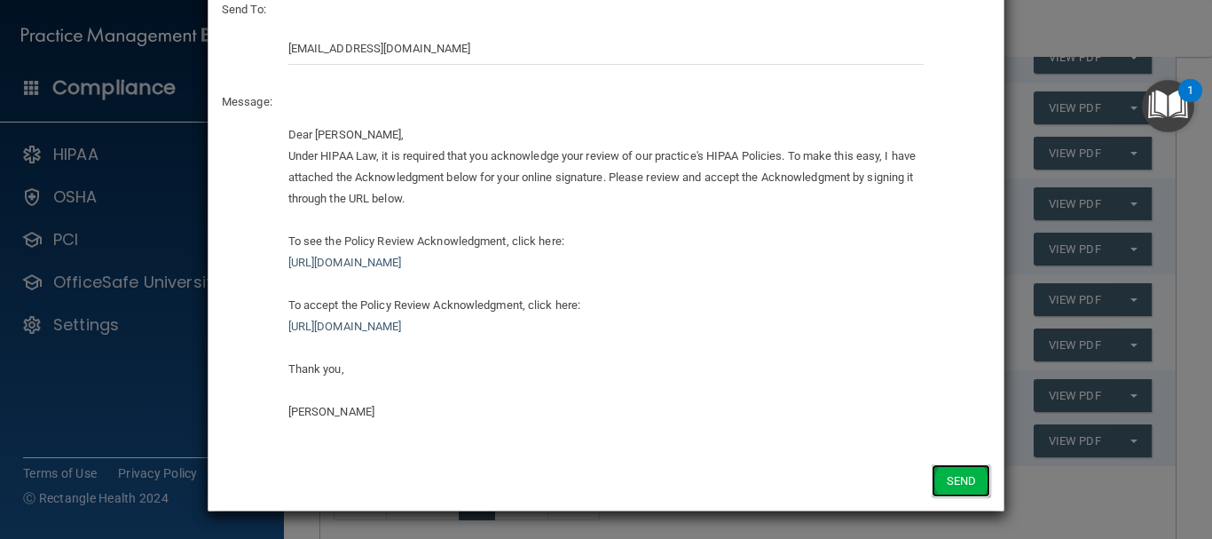
click at [937, 482] on button "Send" at bounding box center [961, 480] width 59 height 33
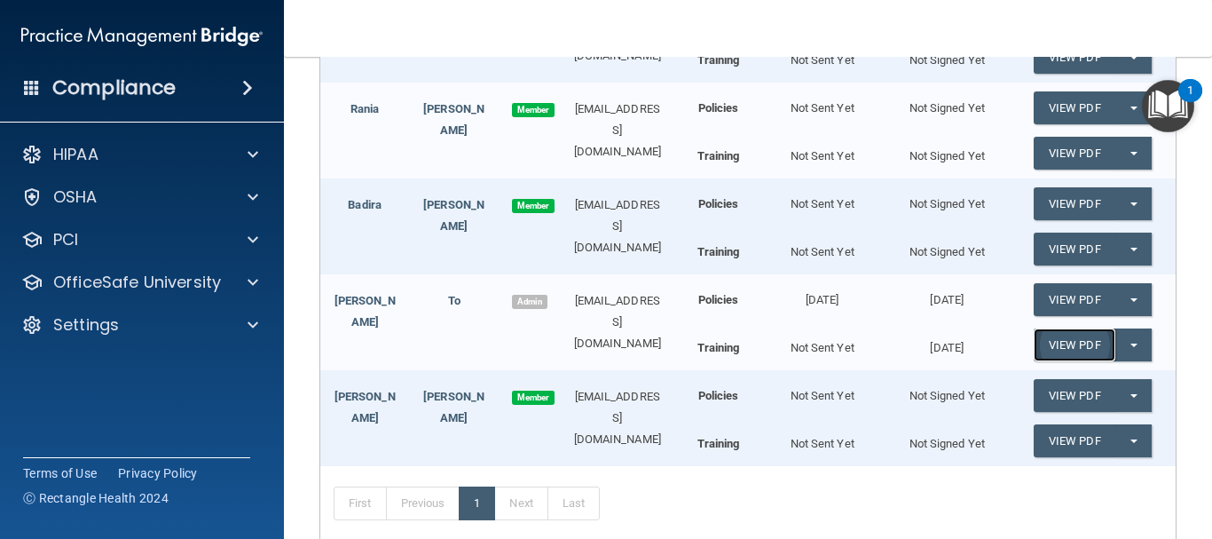
click at [1087, 353] on link "View PDF" at bounding box center [1075, 344] width 82 height 33
click at [1130, 335] on button "Split button!" at bounding box center [1134, 344] width 36 height 33
click at [1096, 389] on link "Update Acknowledgment" at bounding box center [1115, 380] width 163 height 27
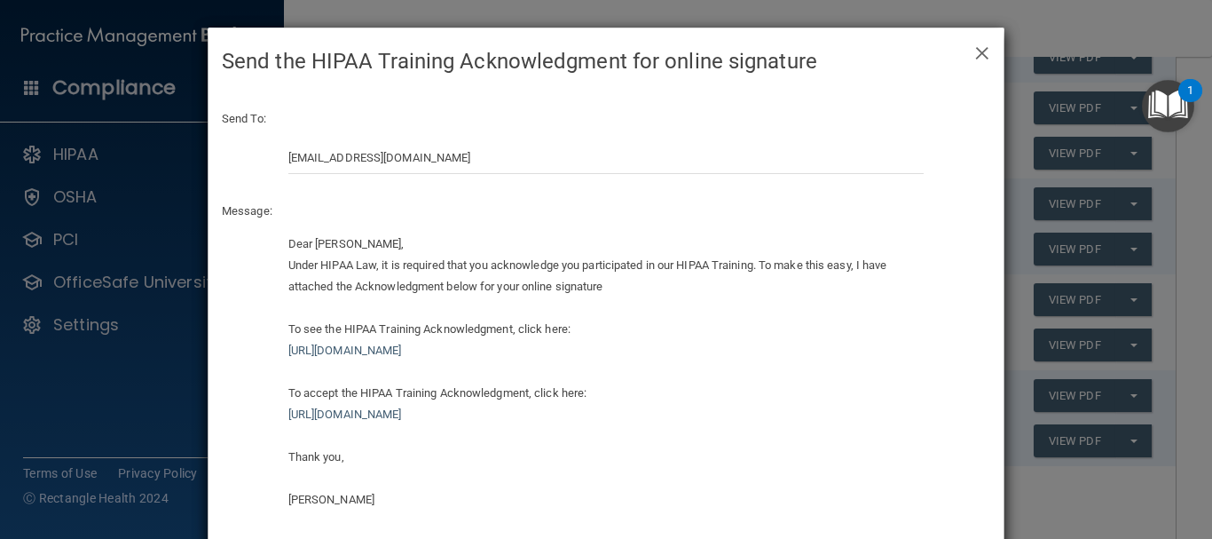
scroll to position [88, 0]
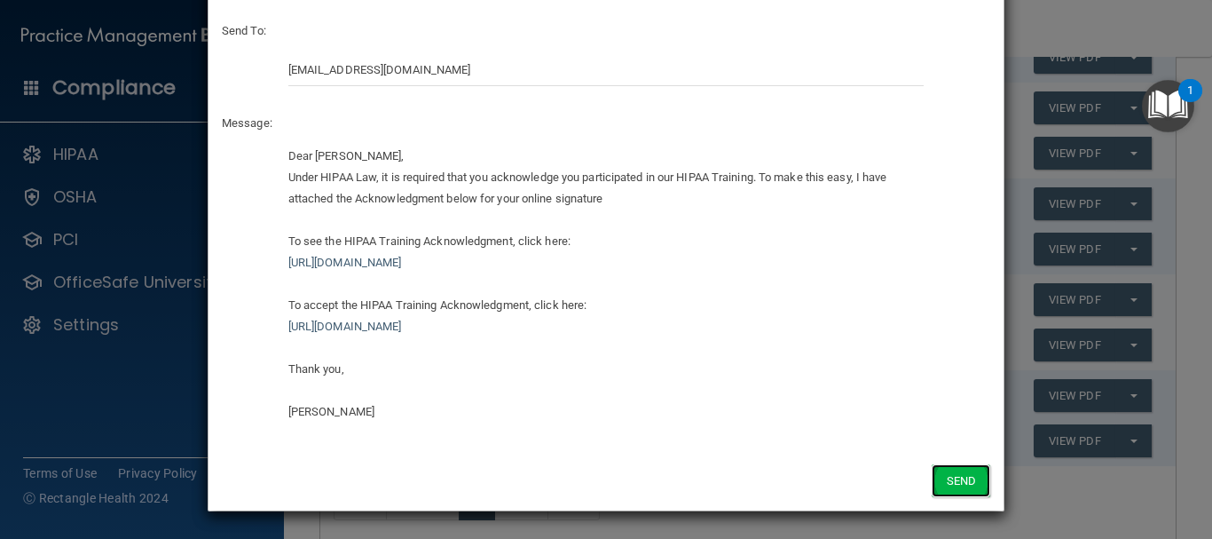
click at [962, 495] on button "Send" at bounding box center [961, 480] width 59 height 33
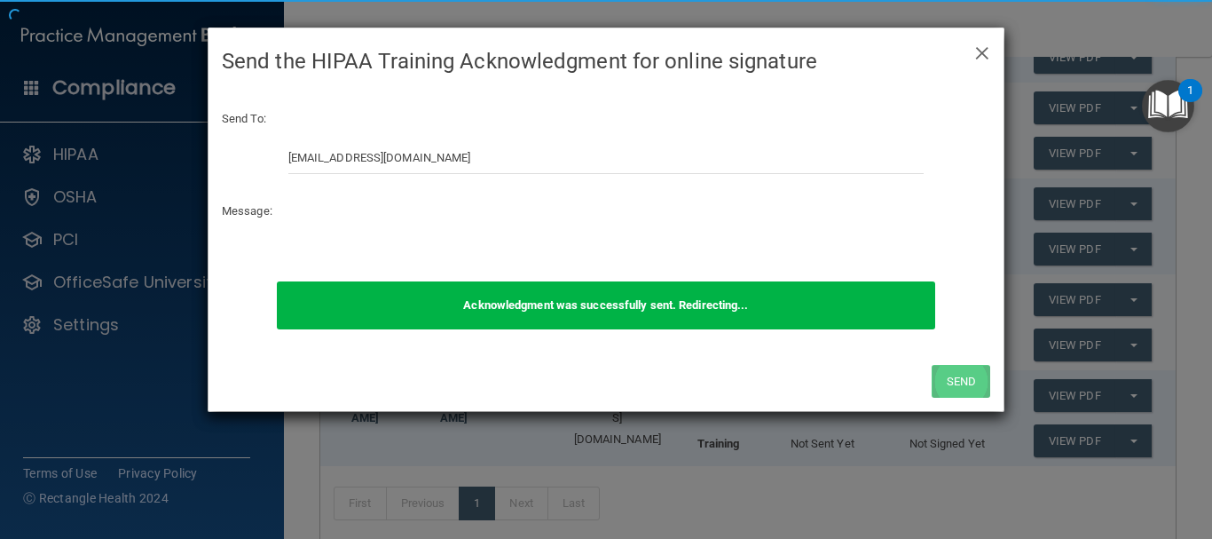
scroll to position [0, 0]
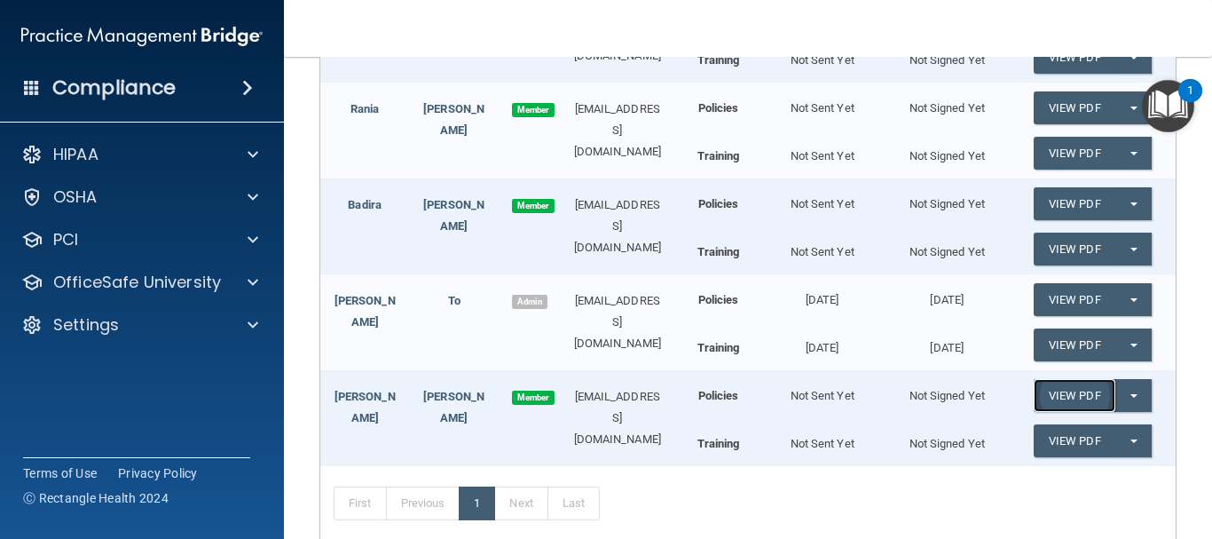
click at [1101, 397] on link "View PDF" at bounding box center [1075, 395] width 82 height 33
click at [1131, 406] on button "Split button!" at bounding box center [1134, 395] width 36 height 33
click at [1118, 328] on button "Split button!" at bounding box center [1134, 344] width 36 height 33
click at [1120, 307] on button "Split button!" at bounding box center [1134, 299] width 36 height 33
click at [1117, 244] on button "Split button!" at bounding box center [1134, 249] width 36 height 33
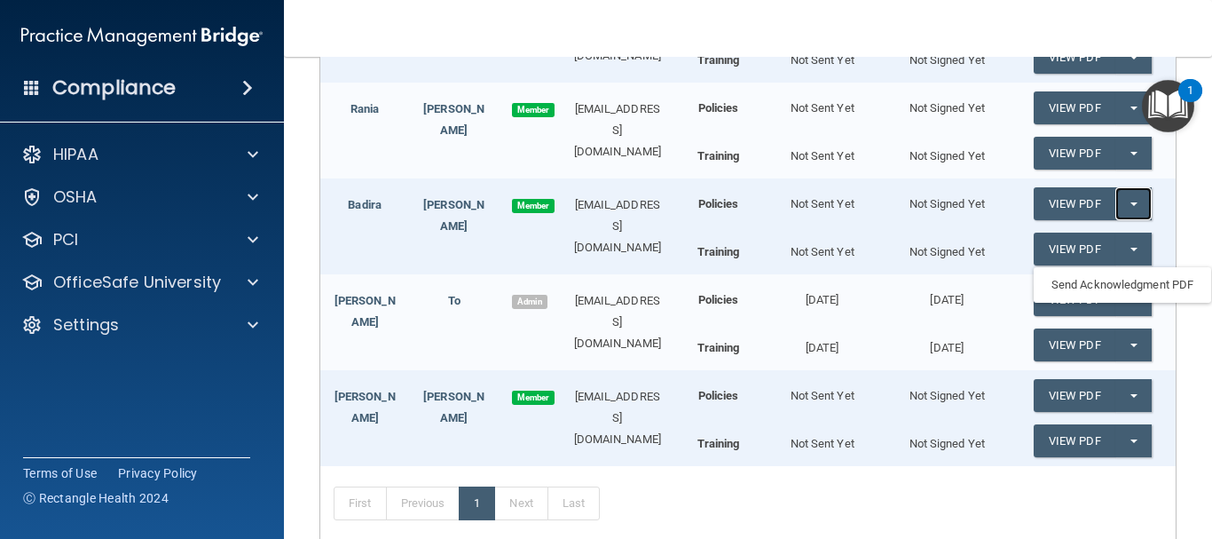
click at [1121, 198] on button "Split button!" at bounding box center [1134, 203] width 36 height 33
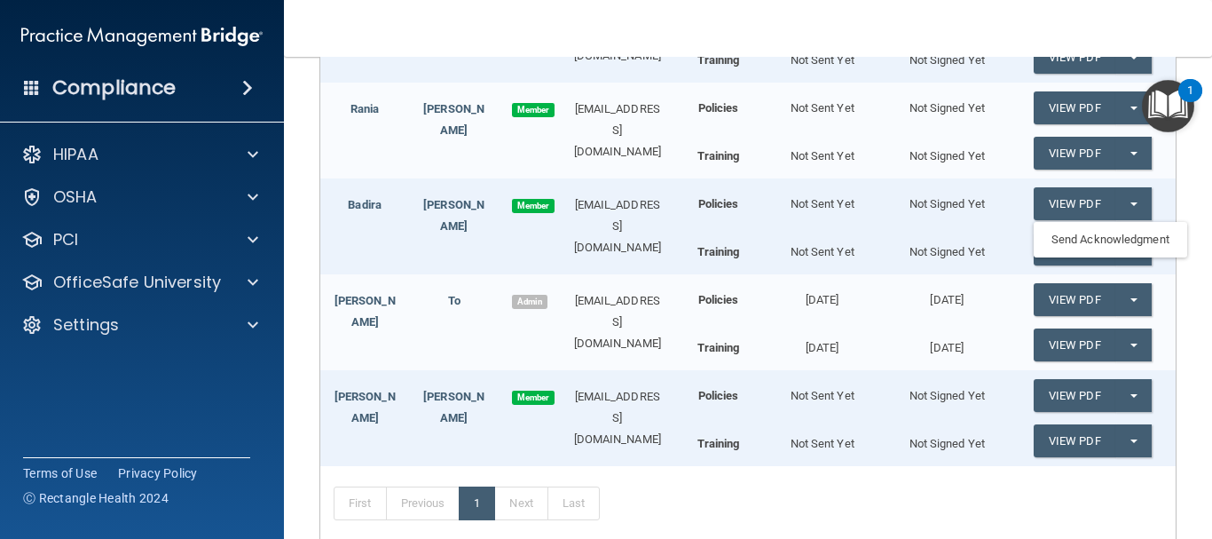
click at [1132, 134] on div "Policies Not Sent Yet Not Signed Yet View PDF Split button! Send Acknowledgment…" at bounding box center [926, 128] width 472 height 90
click at [1117, 156] on button "Split button!" at bounding box center [1134, 153] width 36 height 33
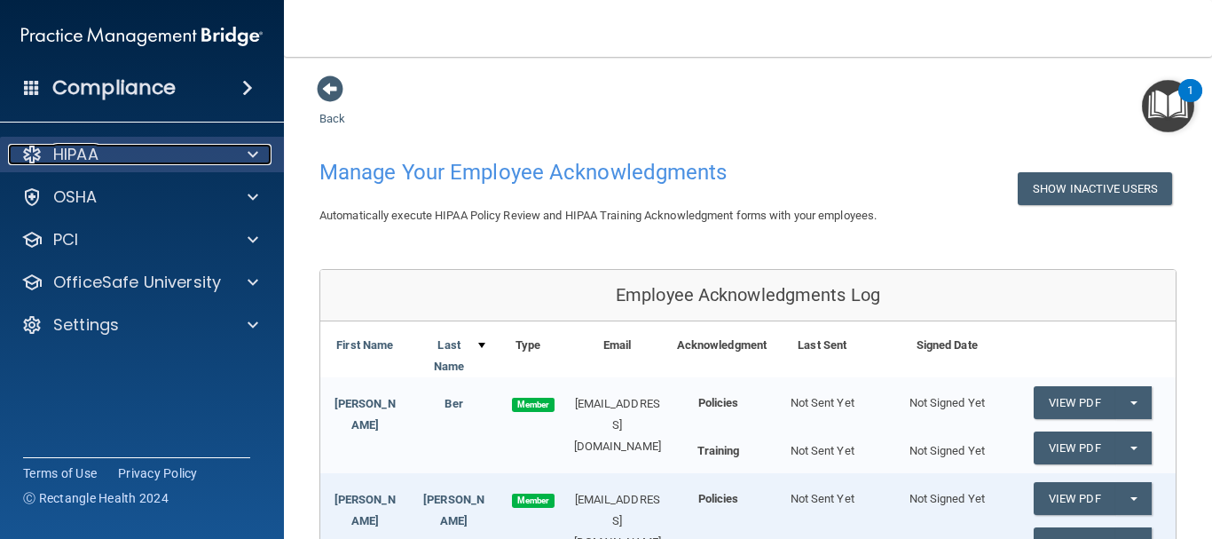
click at [235, 160] on div at bounding box center [250, 154] width 44 height 21
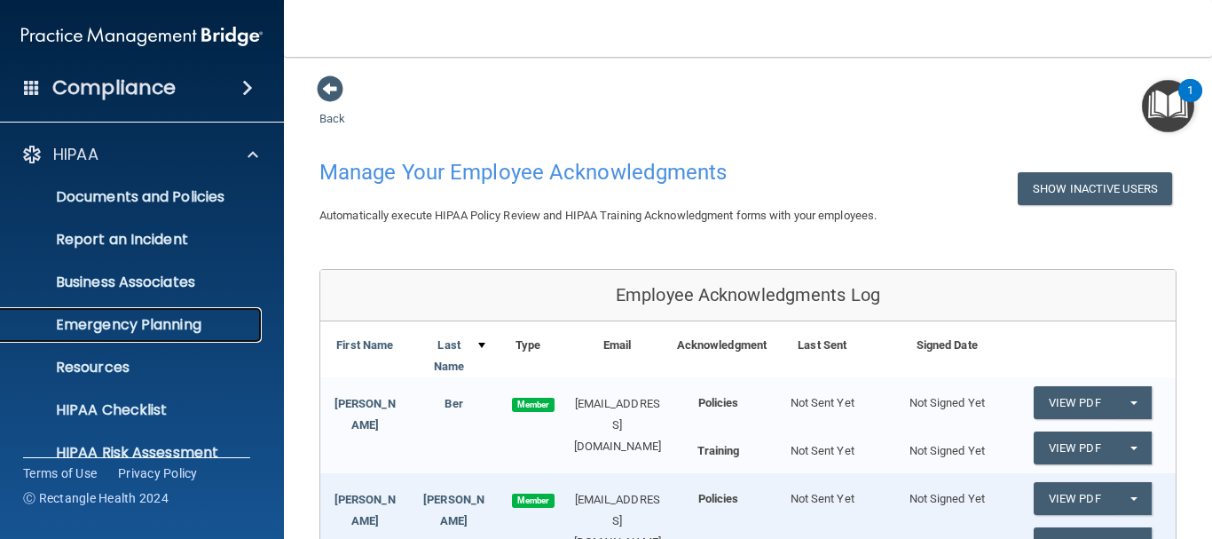
click at [180, 324] on p "Emergency Planning" at bounding box center [133, 325] width 242 height 18
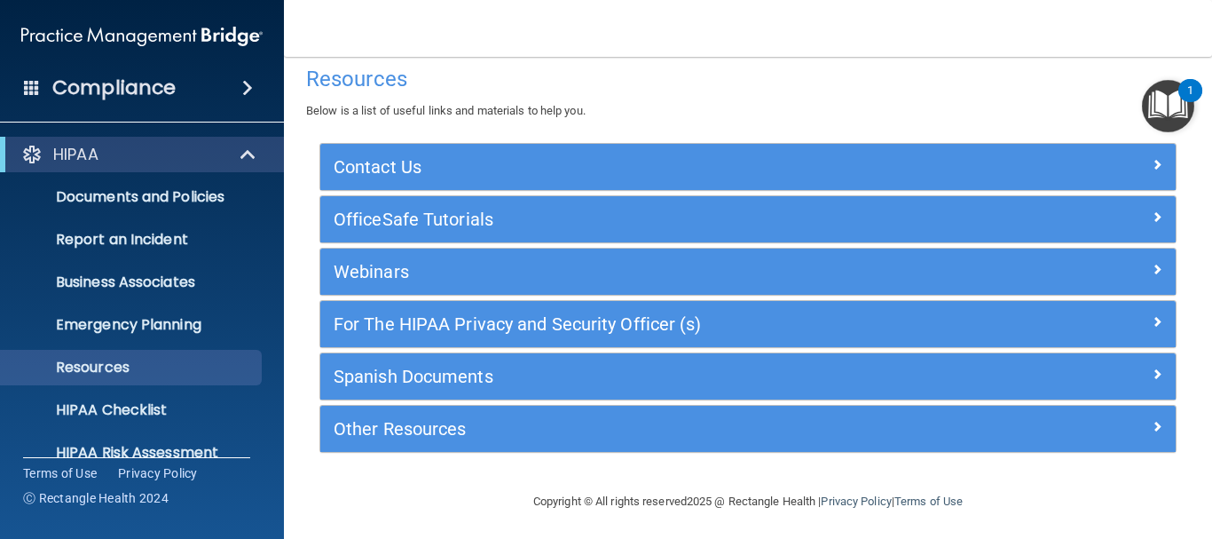
scroll to position [23, 0]
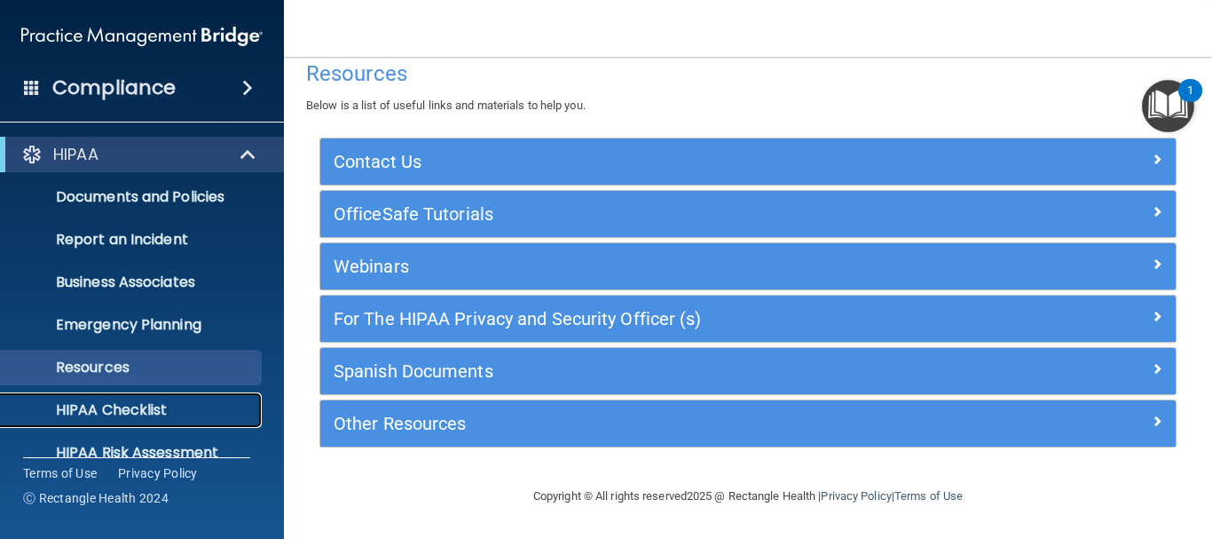
click at [194, 418] on p "HIPAA Checklist" at bounding box center [133, 410] width 242 height 18
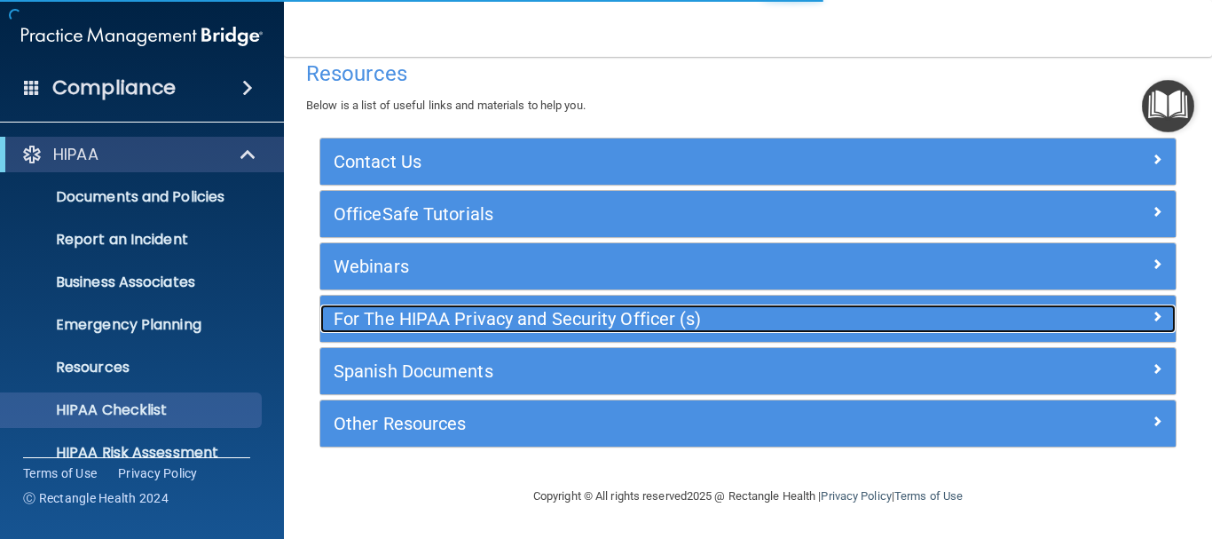
click at [525, 320] on h5 "For The HIPAA Privacy and Security Officer (s)" at bounding box center [641, 319] width 615 height 20
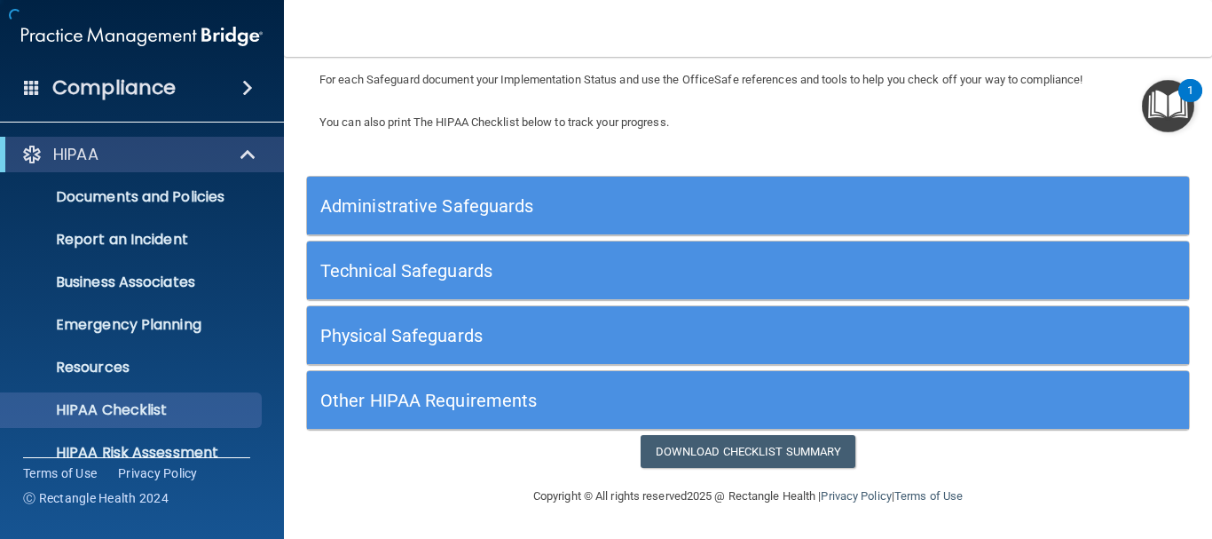
scroll to position [134, 0]
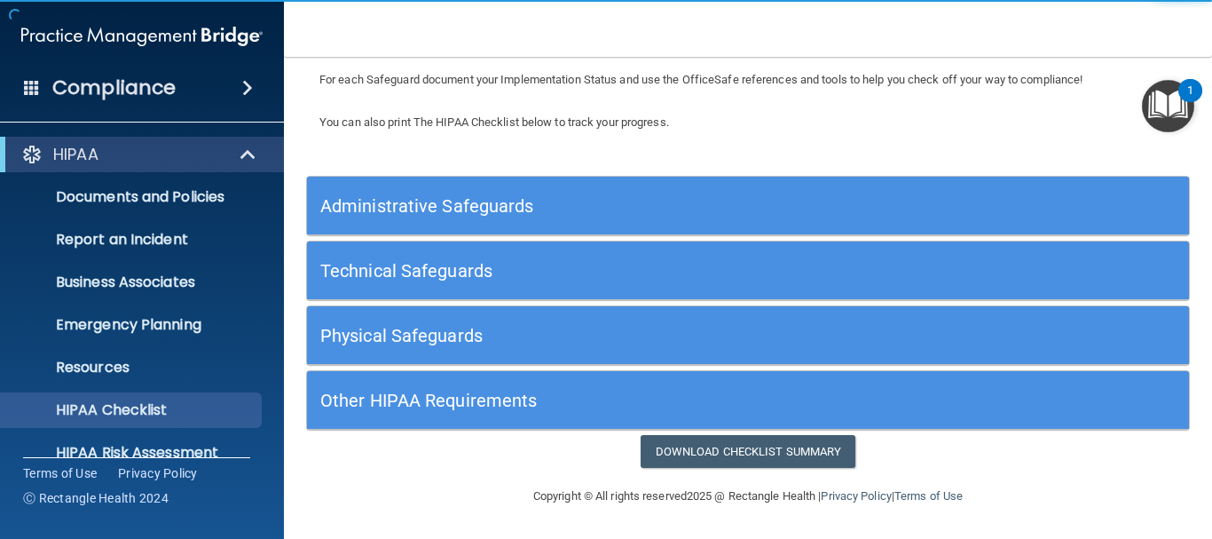
click at [117, 348] on ul "Documents and Policies Report an Incident Business Associates Emergency Plannin…" at bounding box center [142, 321] width 321 height 298
click at [124, 369] on p "Resources" at bounding box center [133, 368] width 242 height 18
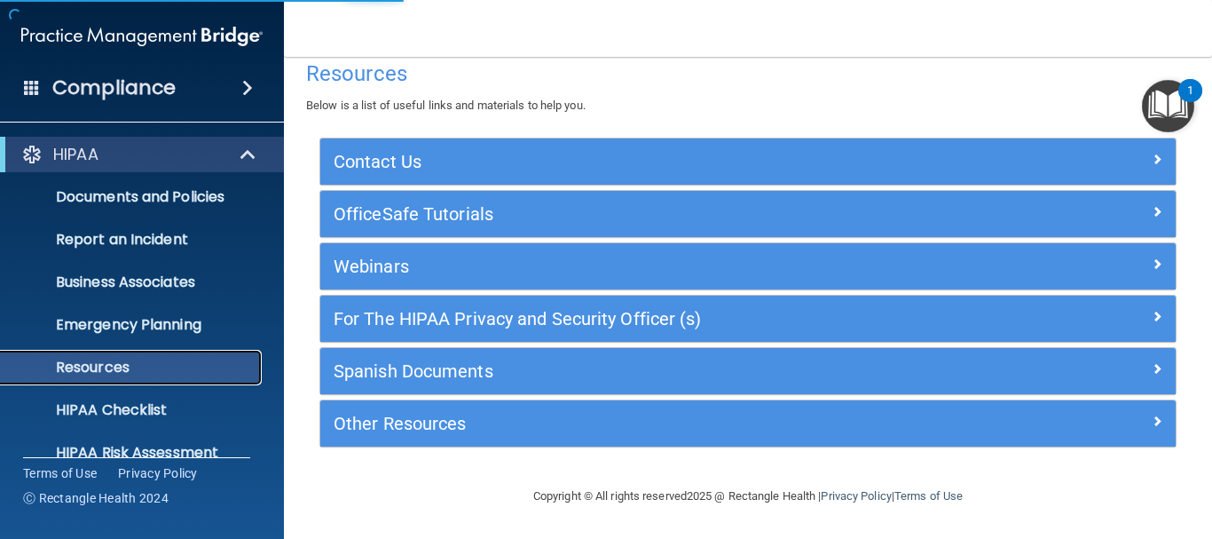
scroll to position [23, 0]
click at [226, 370] on p "Resources" at bounding box center [133, 368] width 242 height 18
click at [246, 368] on p "Resources" at bounding box center [133, 368] width 242 height 18
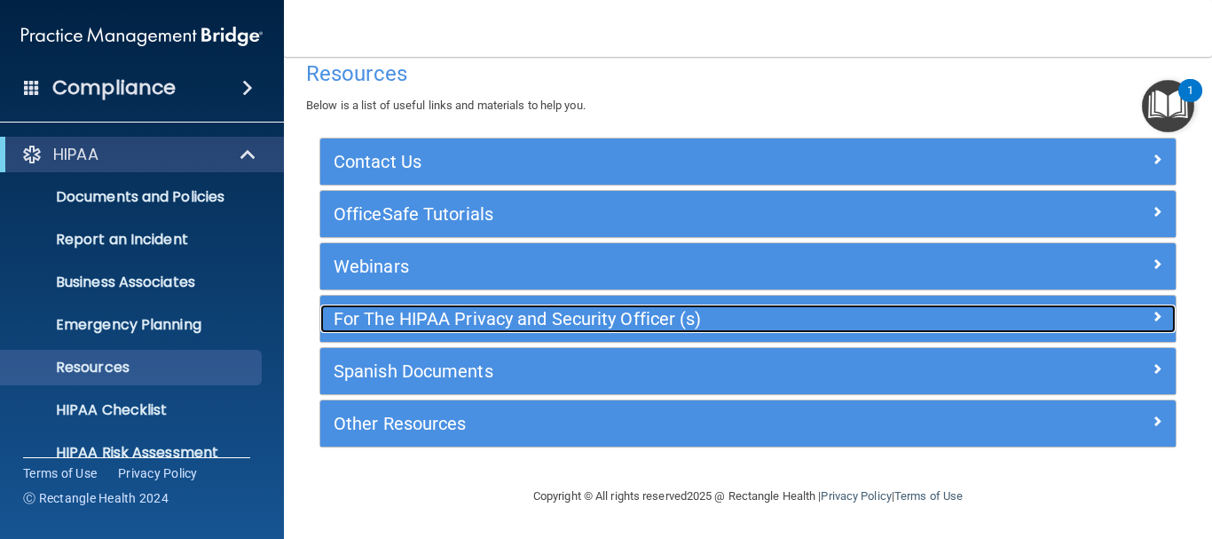
click at [498, 309] on h5 "For The HIPAA Privacy and Security Officer (s)" at bounding box center [641, 319] width 615 height 20
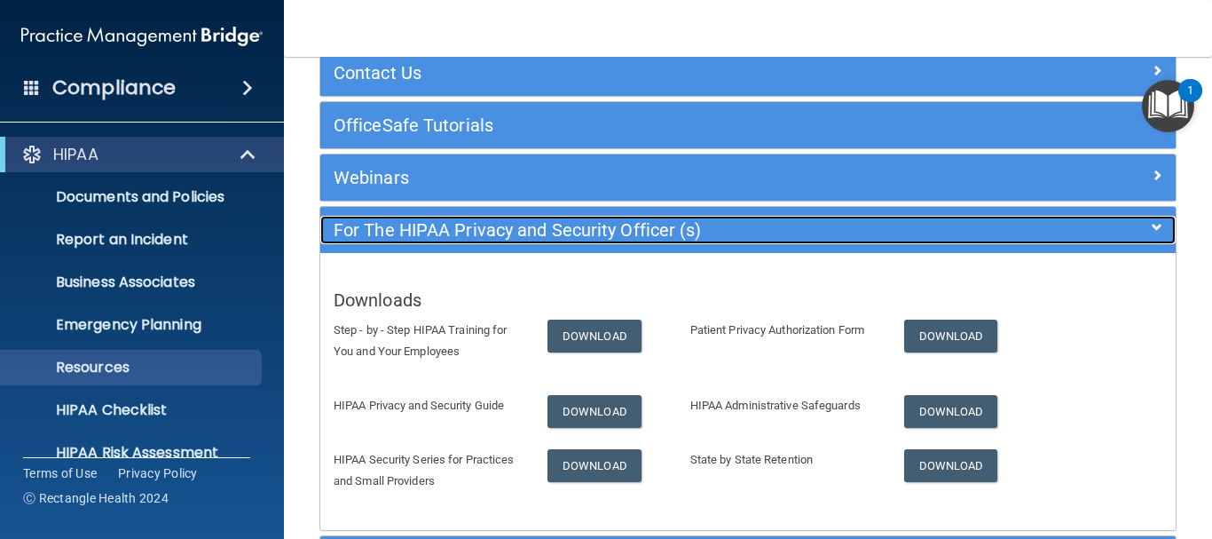
scroll to position [201, 0]
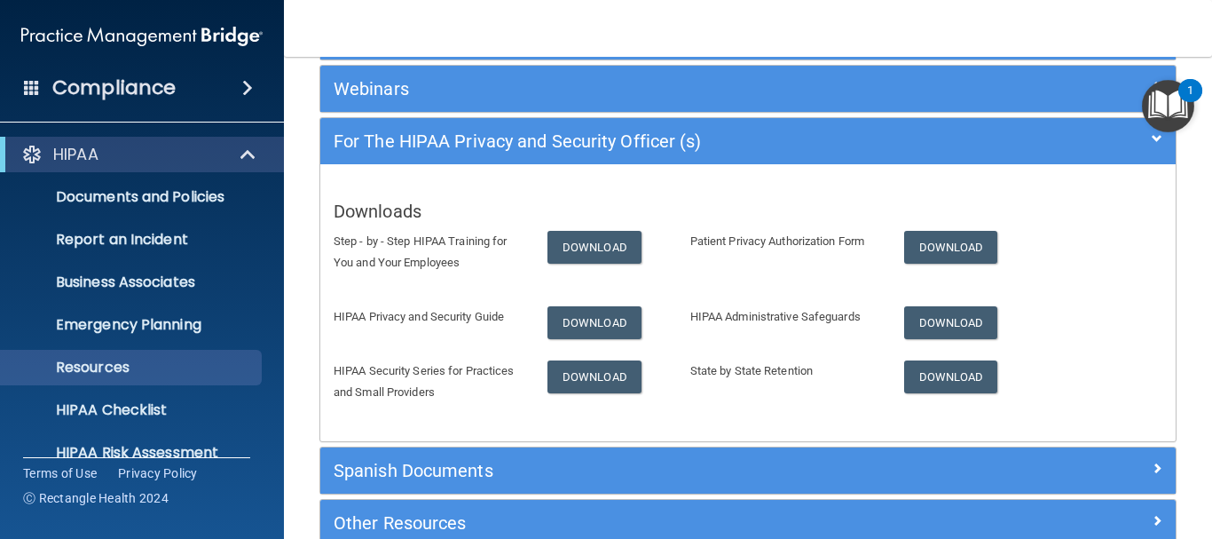
click at [405, 232] on p "Step - by - Step HIPAA Training for You and Your Employees" at bounding box center [427, 252] width 187 height 43
click at [553, 235] on link "Download" at bounding box center [595, 247] width 94 height 33
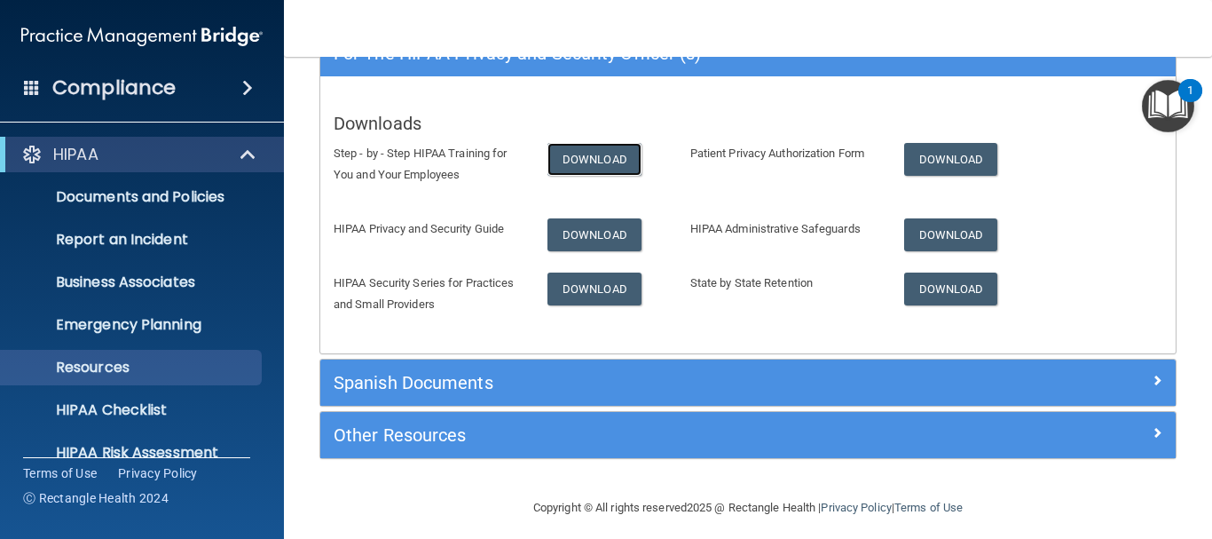
scroll to position [300, 0]
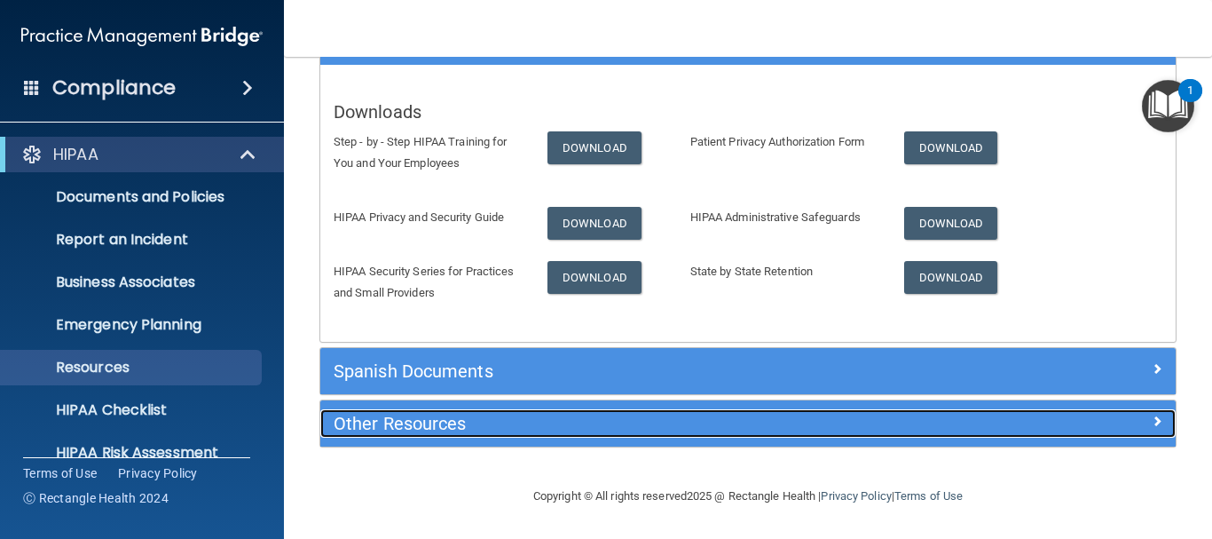
click at [408, 422] on h5 "Other Resources" at bounding box center [641, 424] width 615 height 20
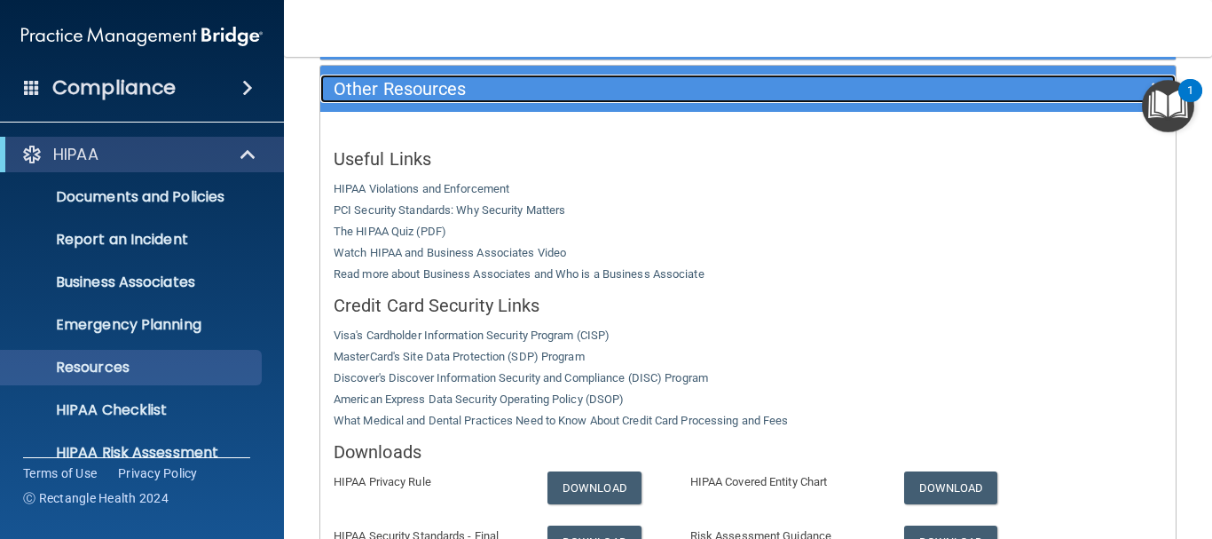
scroll to position [389, 0]
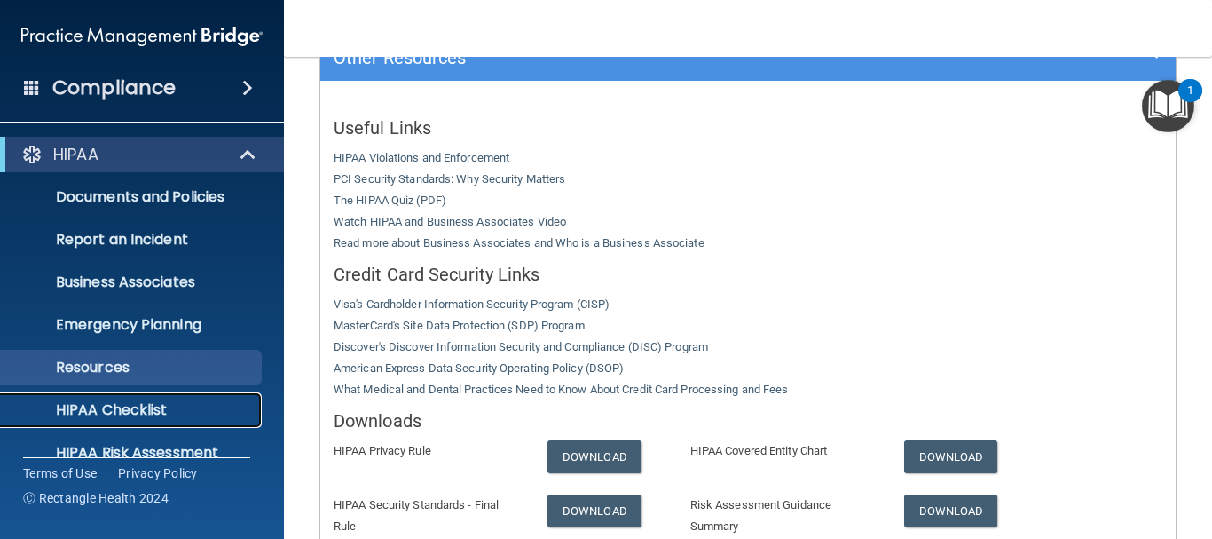
click at [58, 413] on p "HIPAA Checklist" at bounding box center [133, 410] width 242 height 18
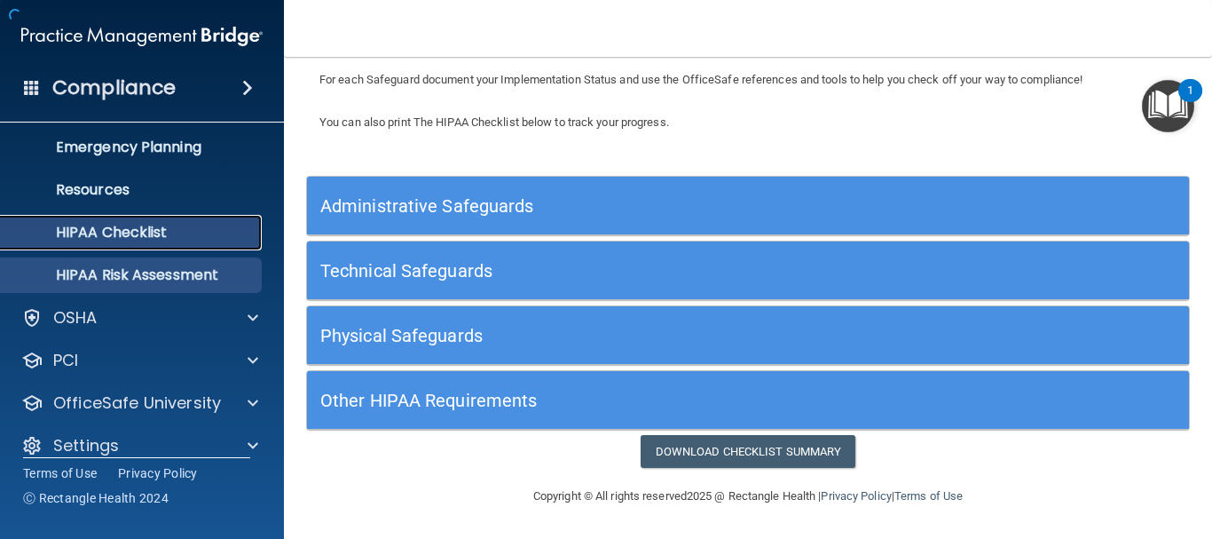
scroll to position [134, 0]
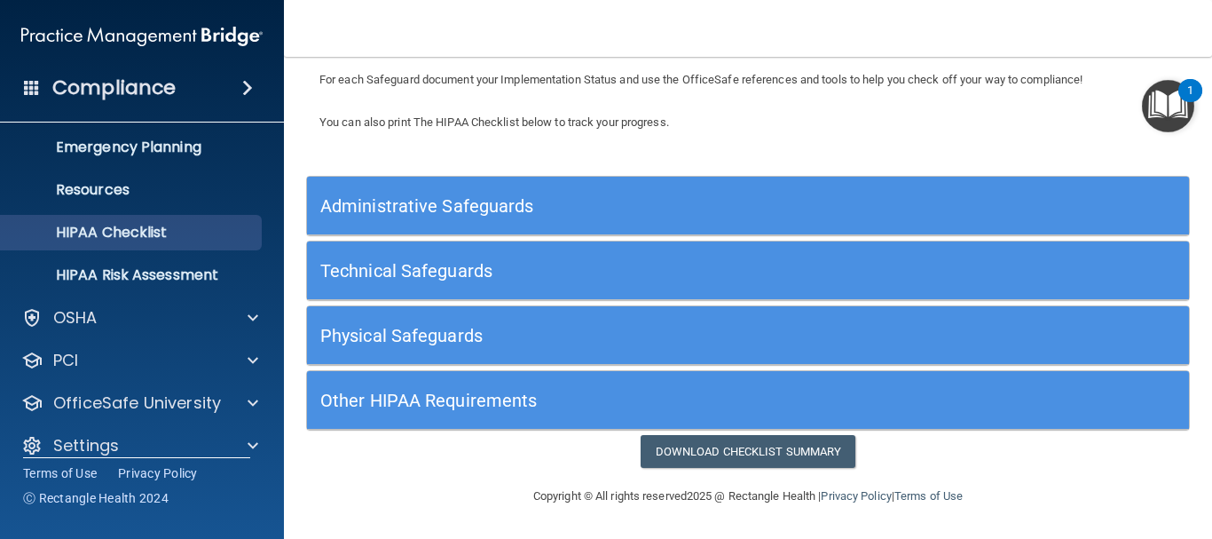
click at [649, 185] on div "Administrative Safeguards" at bounding box center [638, 205] width 662 height 40
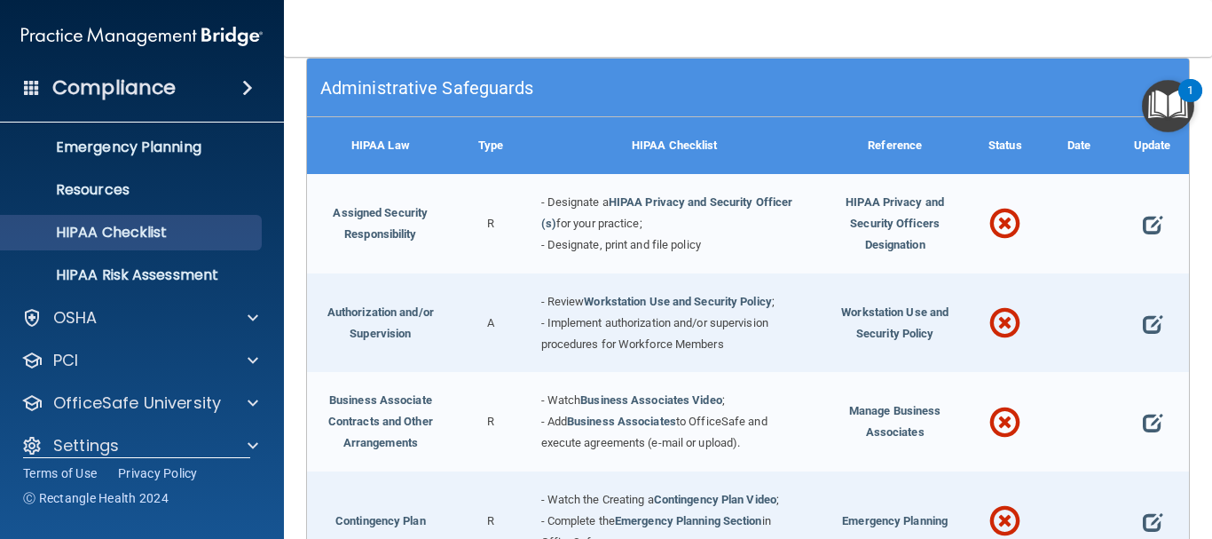
scroll to position [86, 0]
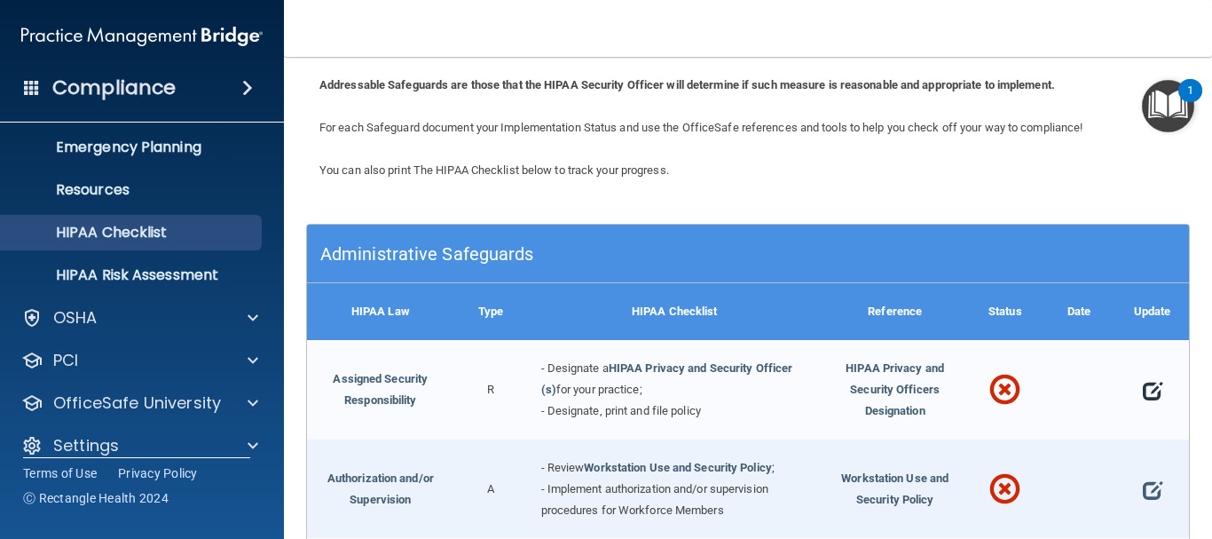
click at [1143, 388] on span at bounding box center [1153, 390] width 20 height 38
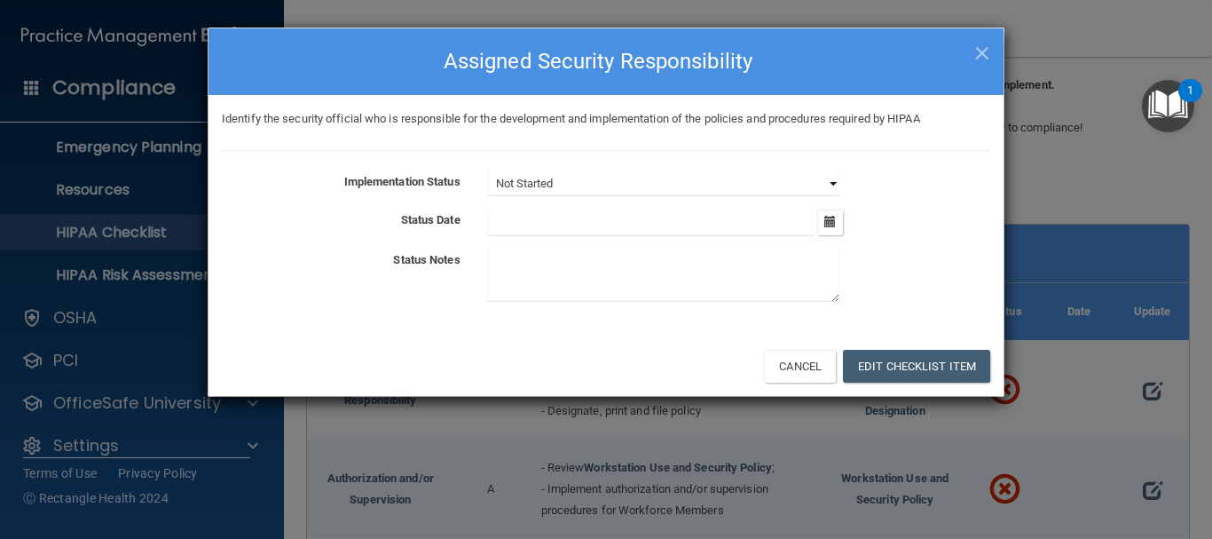
click at [604, 179] on select "Not Started In Progress Completed" at bounding box center [663, 183] width 352 height 25
click at [604, 196] on select "Not Started In Progress Completed" at bounding box center [663, 183] width 352 height 25
click at [595, 197] on div "Implementation Status Not Started In Progress Completed Status Date September 2…" at bounding box center [606, 240] width 769 height 138
click at [602, 185] on select "Not Started In Progress Completed" at bounding box center [663, 183] width 352 height 25
select select "completed"
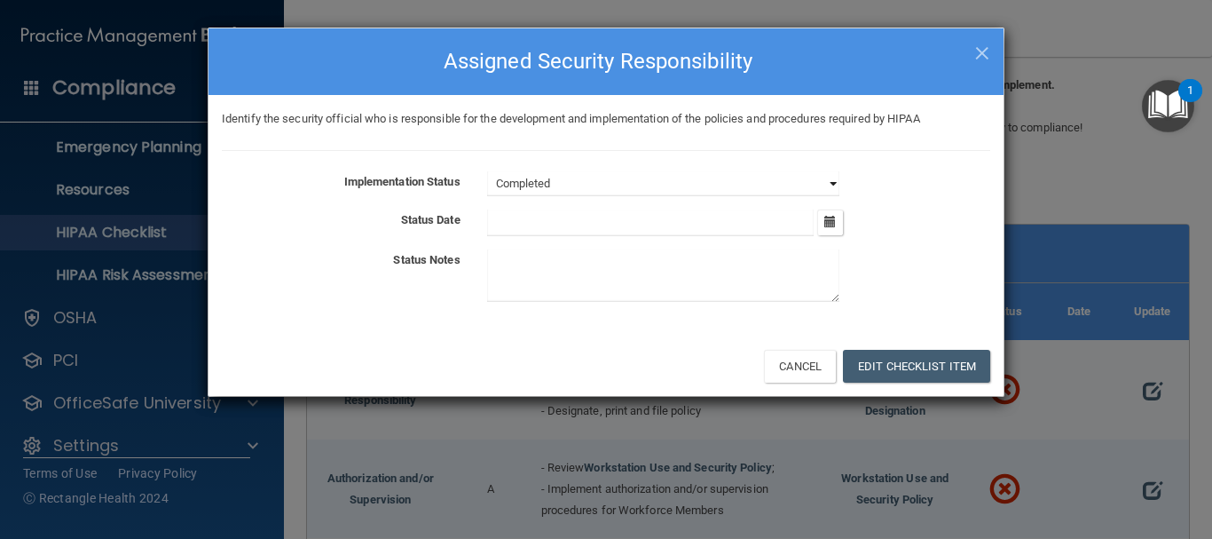
click at [487, 171] on select "Not Started In Progress Completed" at bounding box center [663, 183] width 352 height 25
click at [574, 224] on input "text" at bounding box center [650, 222] width 327 height 27
click at [820, 233] on button "button" at bounding box center [830, 222] width 26 height 26
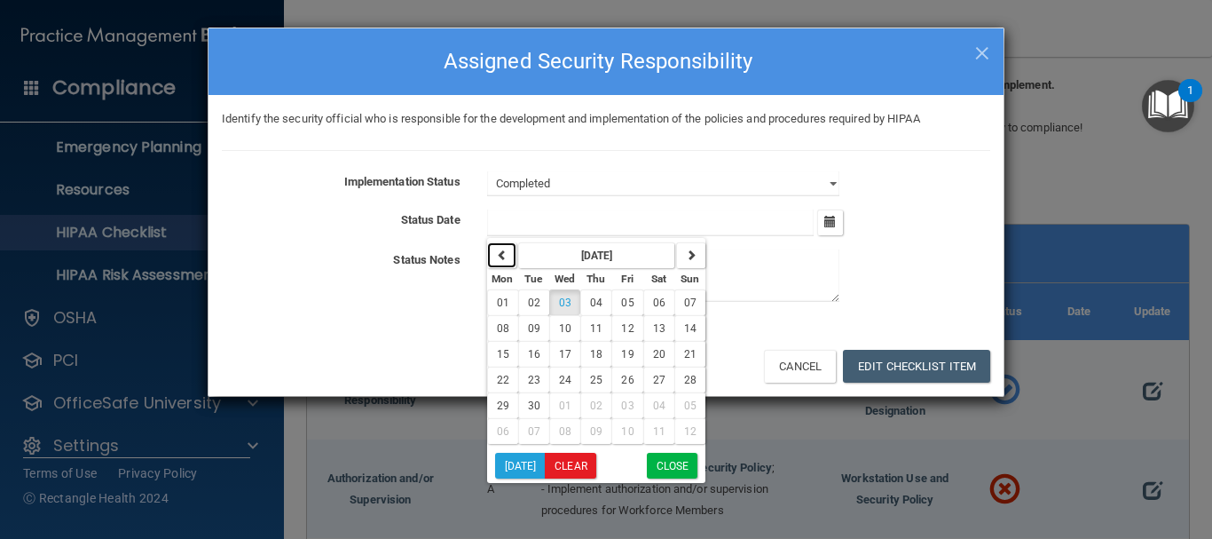
click at [494, 249] on button "button" at bounding box center [501, 255] width 29 height 26
click at [653, 401] on span "30" at bounding box center [659, 405] width 12 height 12
type input "[DATE]"
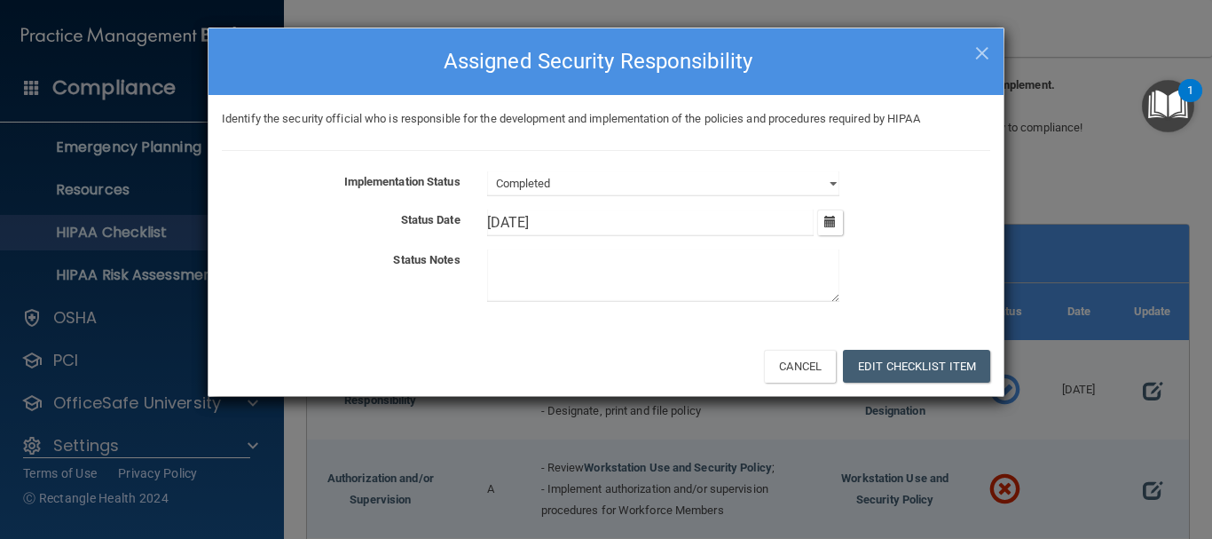
click at [579, 278] on textarea at bounding box center [663, 275] width 352 height 52
click at [883, 367] on button "Edit Checklist Item" at bounding box center [916, 366] width 147 height 33
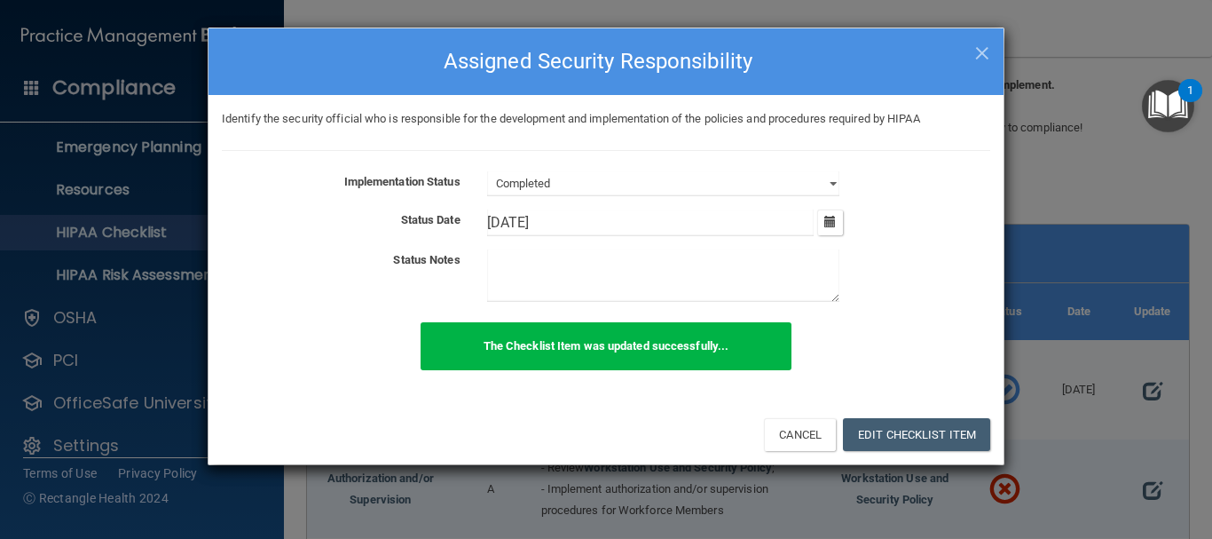
drag, startPoint x: 976, startPoint y: 260, endPoint x: 970, endPoint y: 175, distance: 85.4
click at [960, 207] on div "Implementation Status Not Started In Progress Completed Status Date 8/30/25 Aug…" at bounding box center [606, 240] width 769 height 138
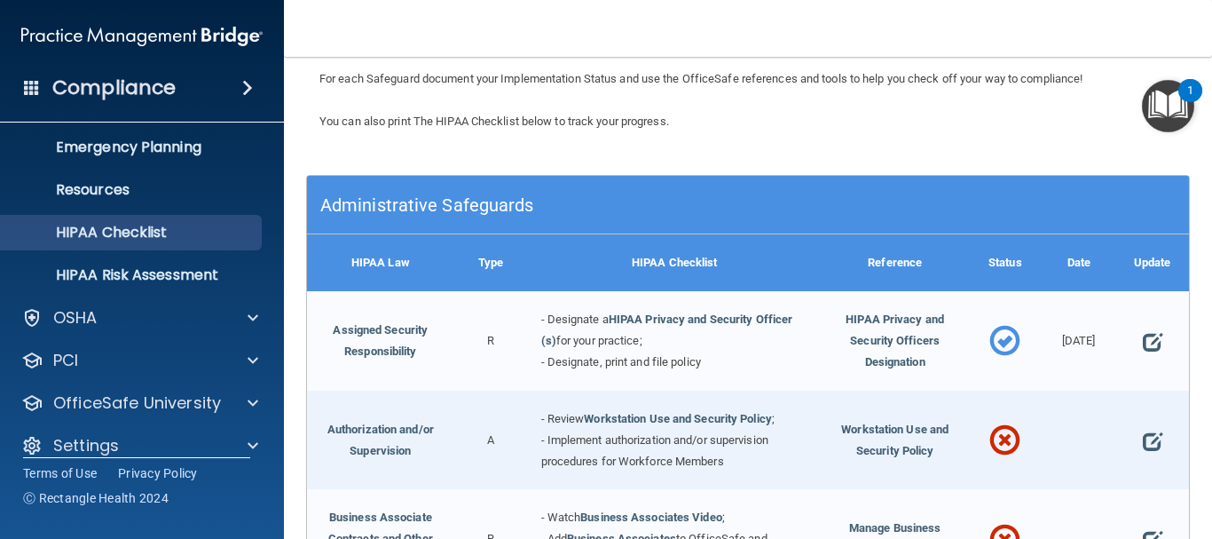
scroll to position [175, 0]
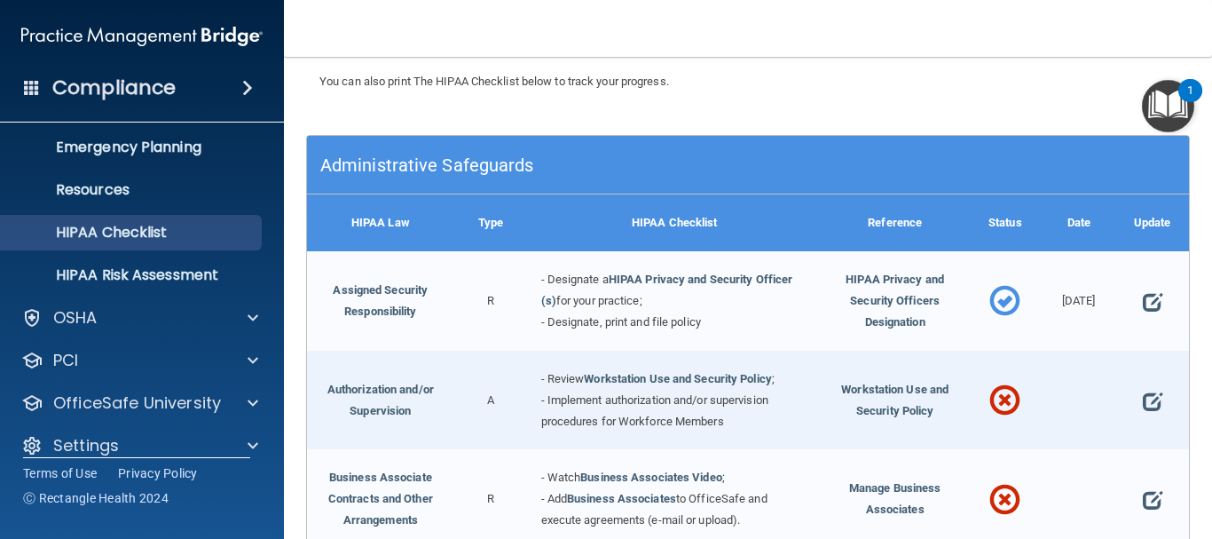
click at [990, 299] on span at bounding box center [1005, 302] width 31 height 60
click at [900, 303] on span "HIPAA Privacy and Security Officers Designation" at bounding box center [895, 300] width 99 height 56
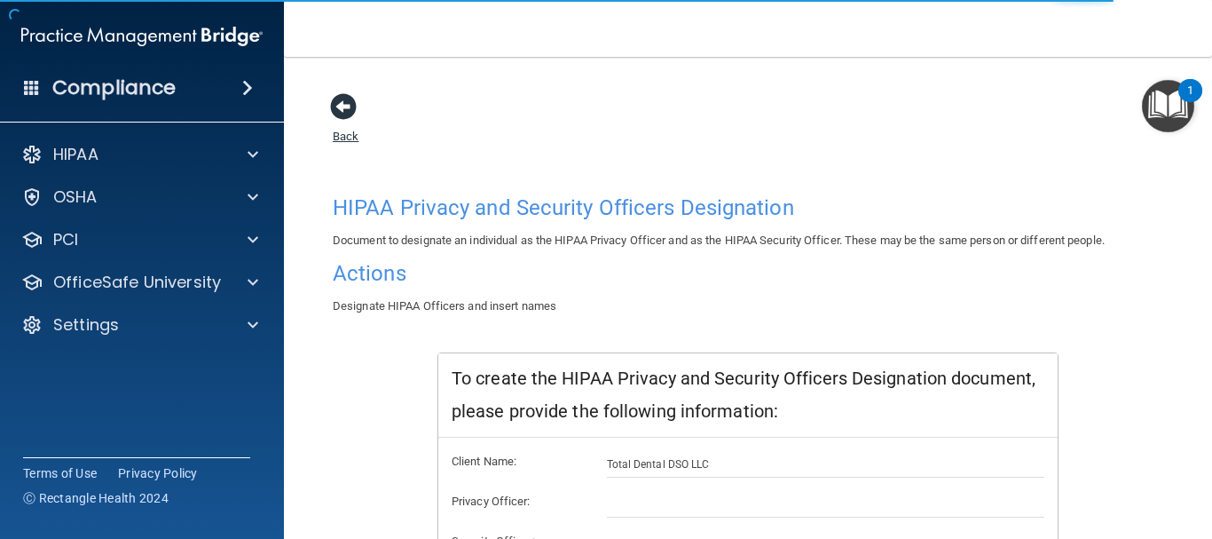
click at [352, 115] on span at bounding box center [343, 106] width 27 height 27
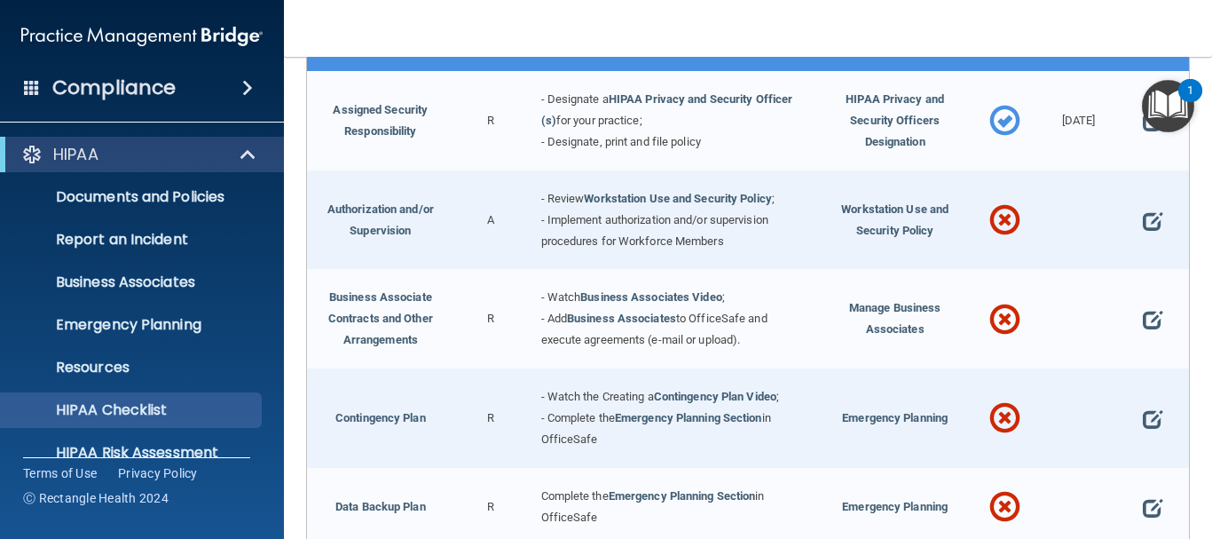
scroll to position [266, 0]
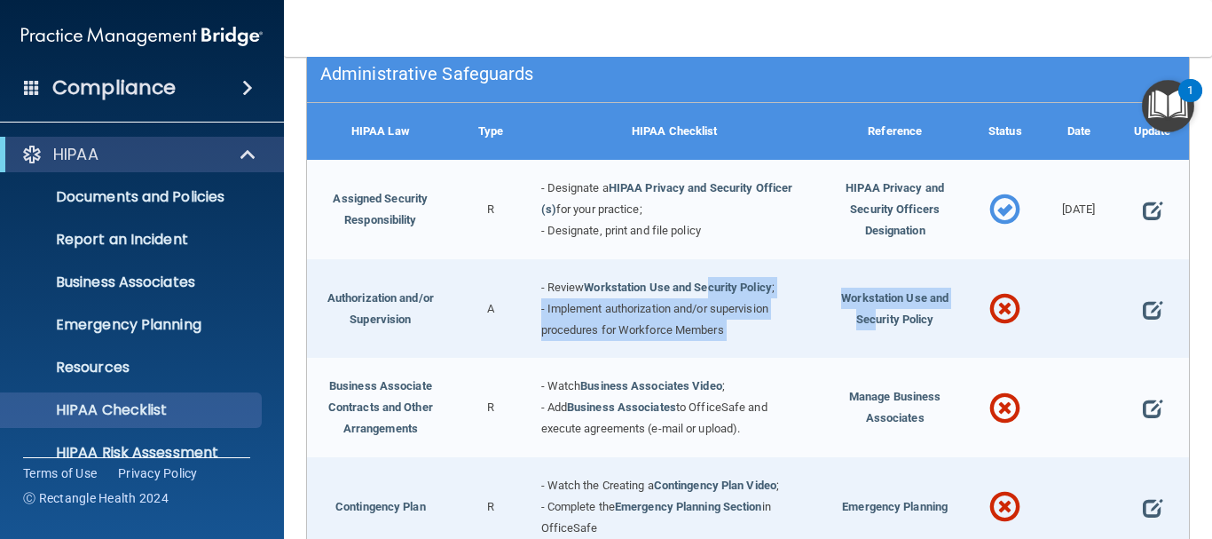
drag, startPoint x: 706, startPoint y: 285, endPoint x: 841, endPoint y: 309, distance: 137.0
click at [864, 314] on div "Authorization and/or Supervision A - Review Workstation Use and Security Policy…" at bounding box center [748, 308] width 882 height 99
click at [837, 338] on div "Workstation Use and Security Policy" at bounding box center [895, 308] width 147 height 99
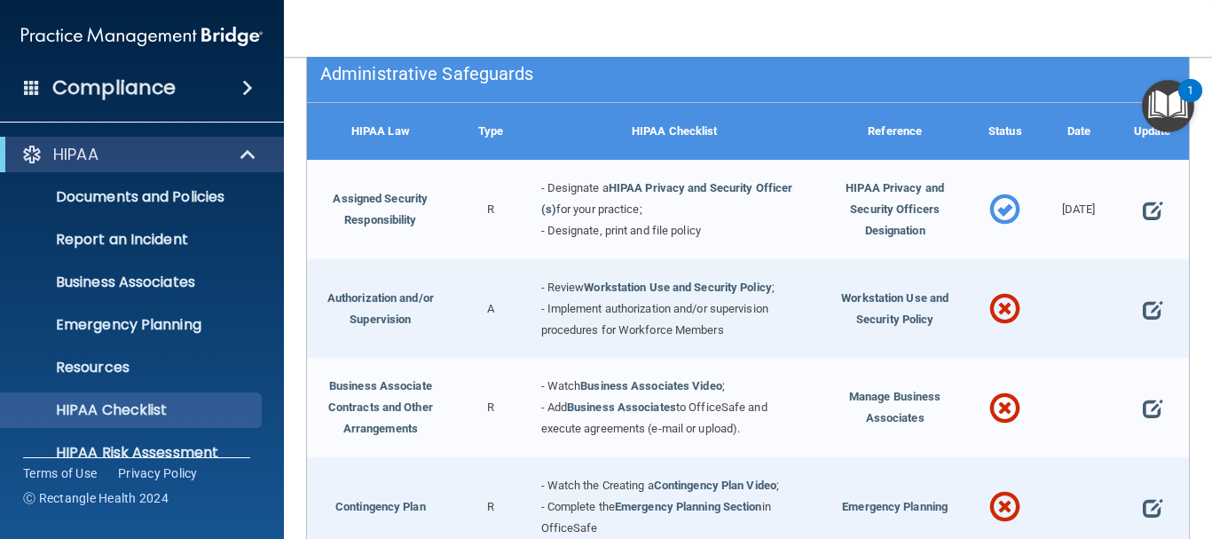
click at [673, 236] on div "- Designate a HIPAA Privacy and Security Officer (s) for your practice; - Desig…" at bounding box center [675, 209] width 294 height 99
click at [888, 232] on span "HIPAA Privacy and Security Officers Designation" at bounding box center [895, 209] width 99 height 56
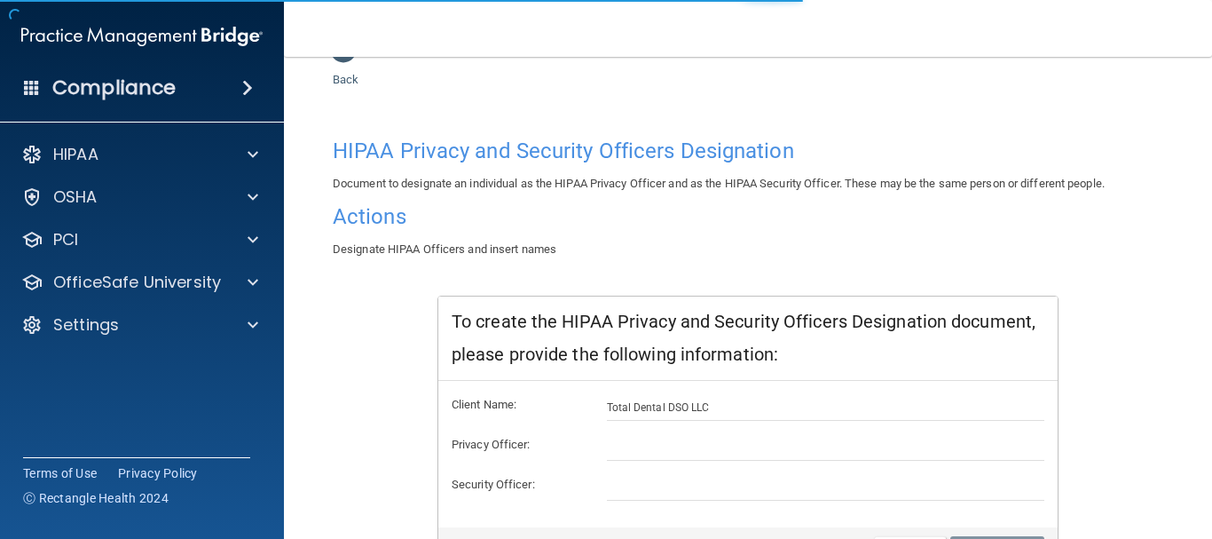
scroll to position [168, 0]
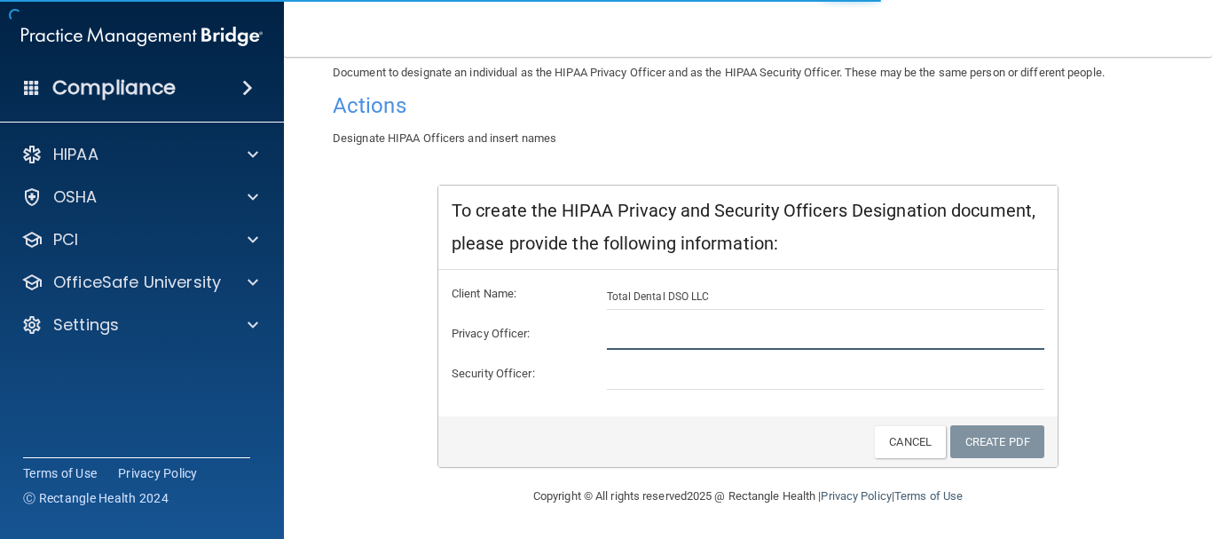
click at [620, 343] on input "text" at bounding box center [826, 336] width 438 height 27
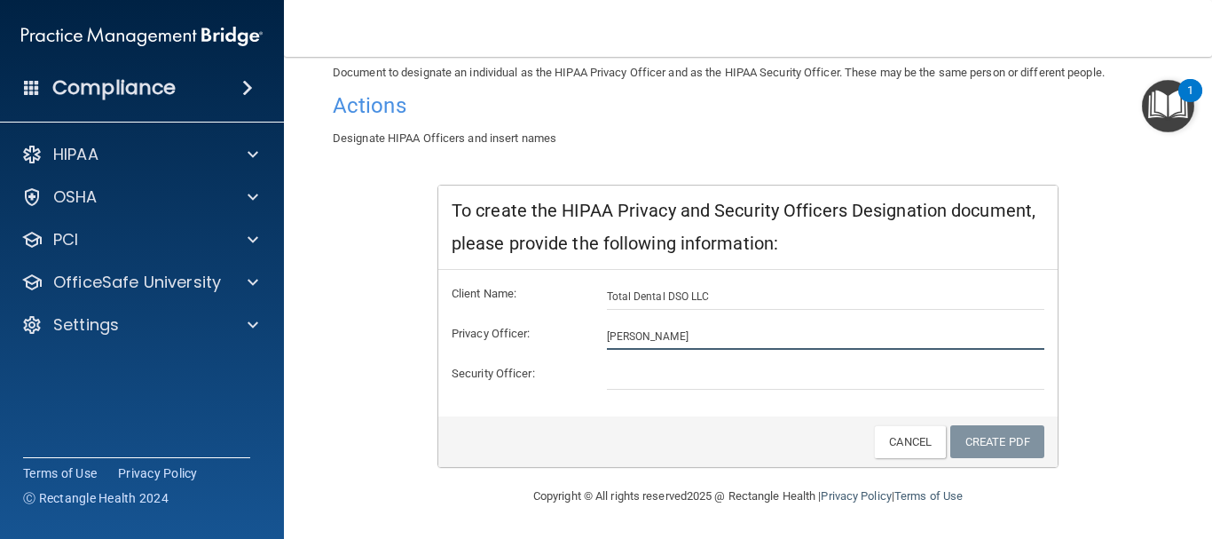
click at [714, 323] on input "[PERSON_NAME]" at bounding box center [826, 336] width 438 height 27
type input "[PERSON_NAME]"
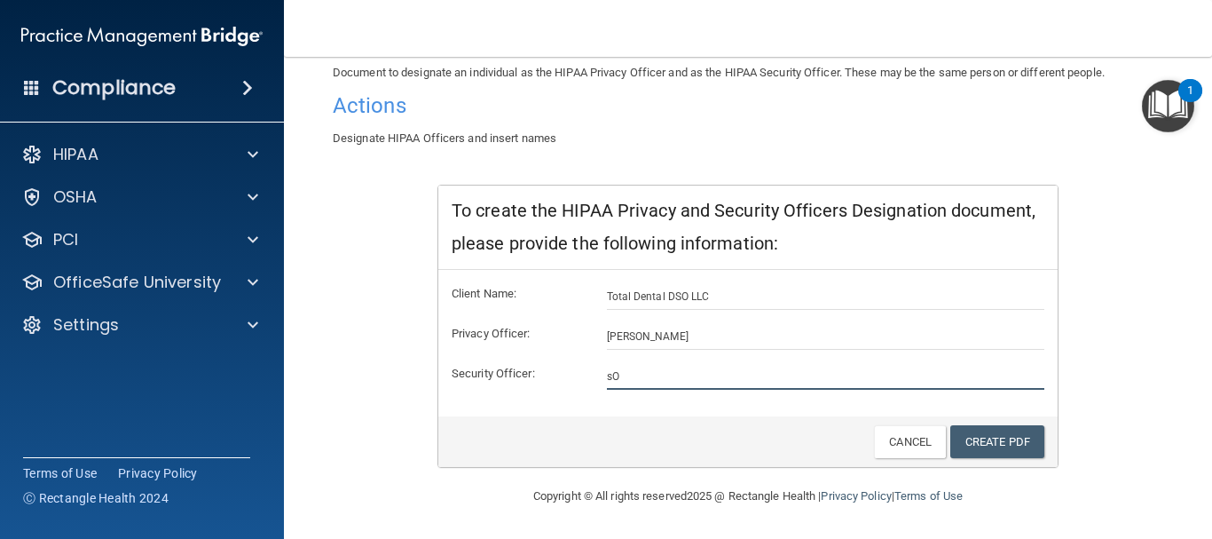
type input "s"
type input "[PERSON_NAME]"
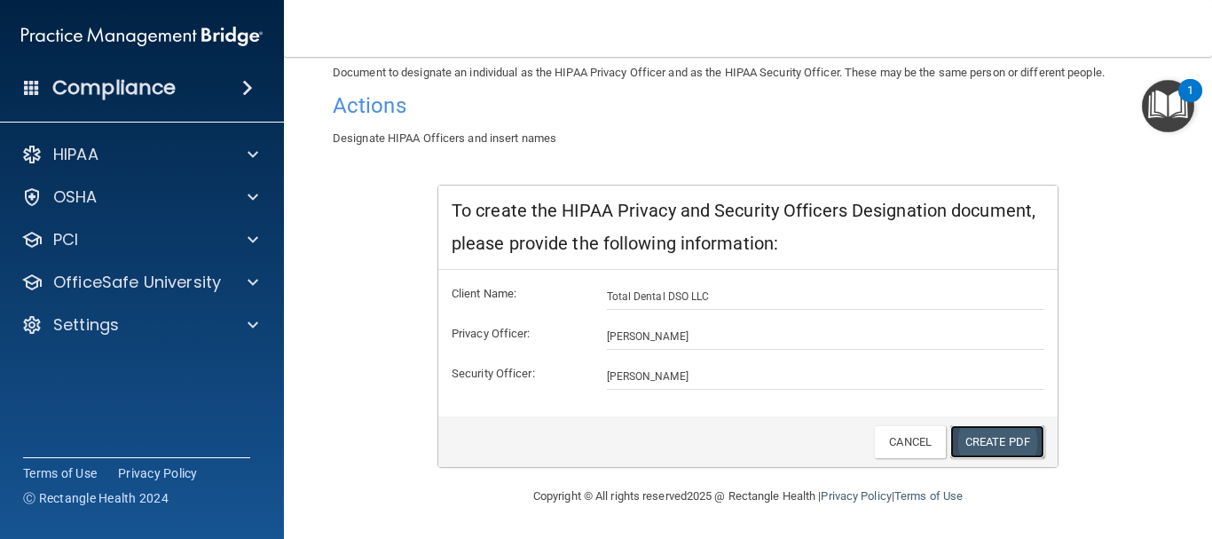
click at [979, 450] on link "Create PDF" at bounding box center [998, 441] width 94 height 33
click at [974, 454] on link "Create PDF" at bounding box center [998, 441] width 94 height 33
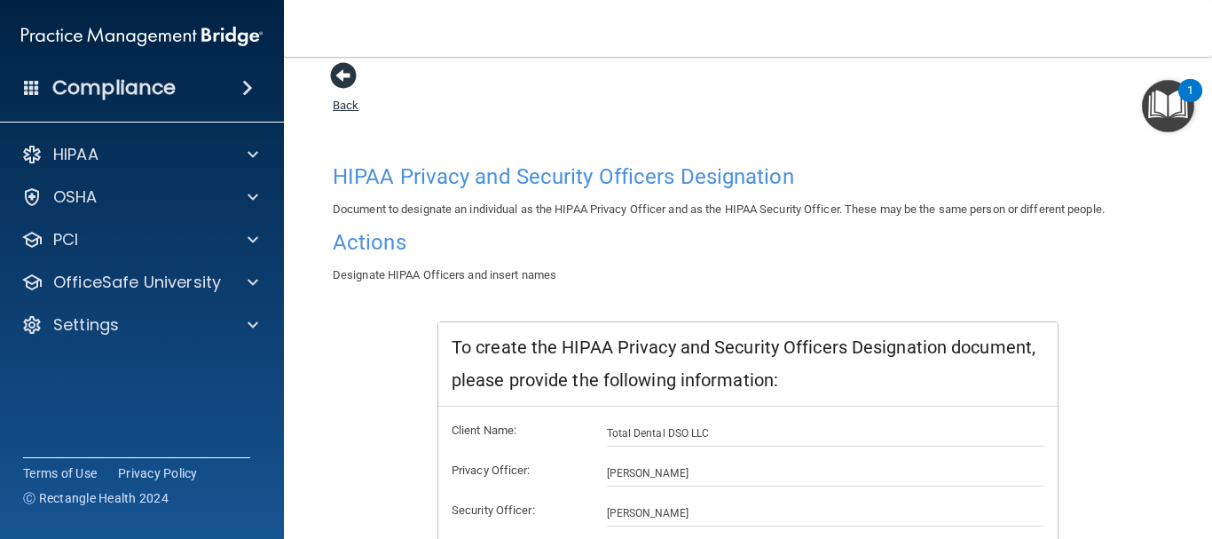
scroll to position [0, 0]
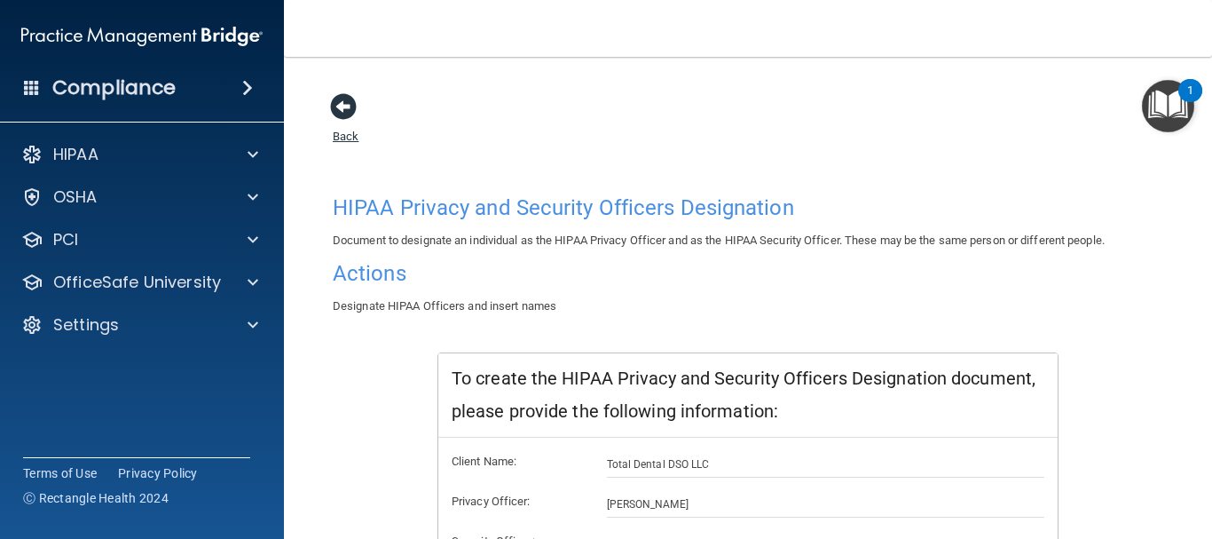
click at [337, 97] on span at bounding box center [343, 106] width 27 height 27
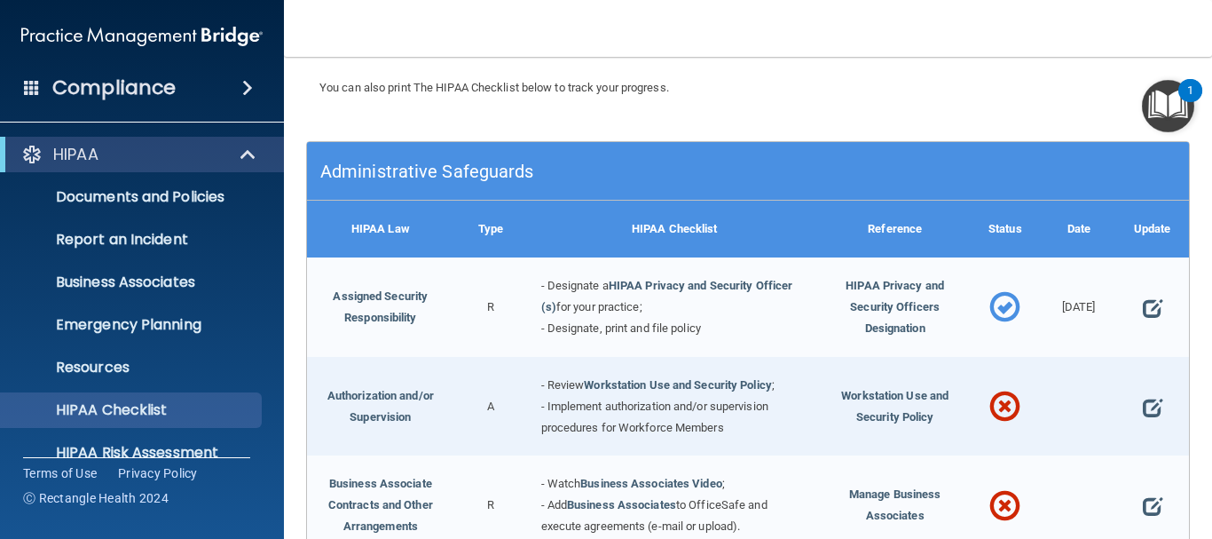
scroll to position [266, 0]
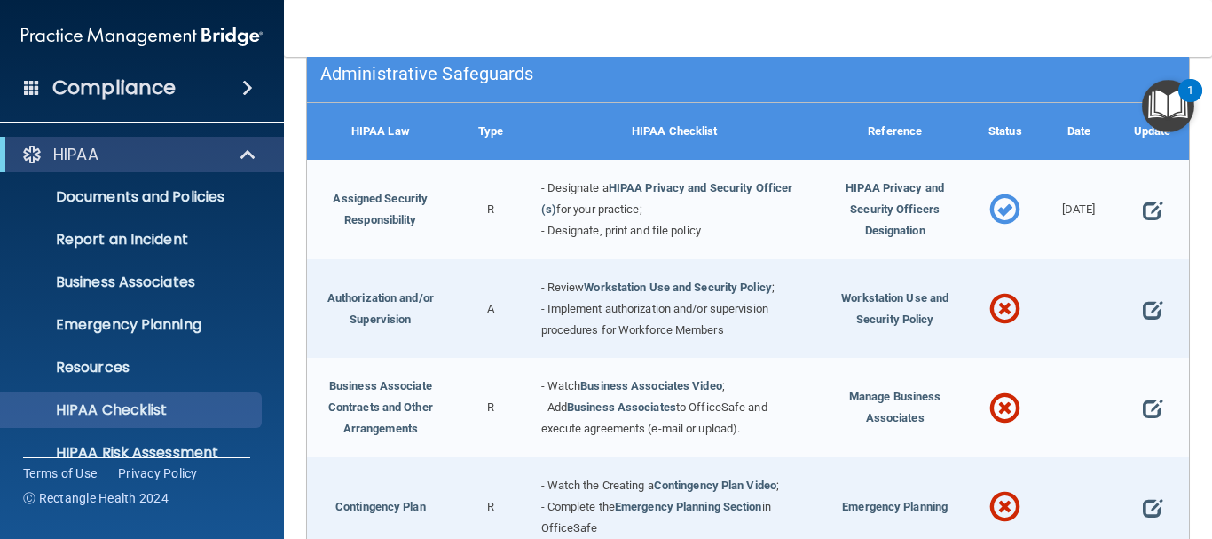
click at [1159, 206] on div at bounding box center [1153, 209] width 74 height 99
click at [1147, 209] on span at bounding box center [1153, 210] width 20 height 38
select select "completed"
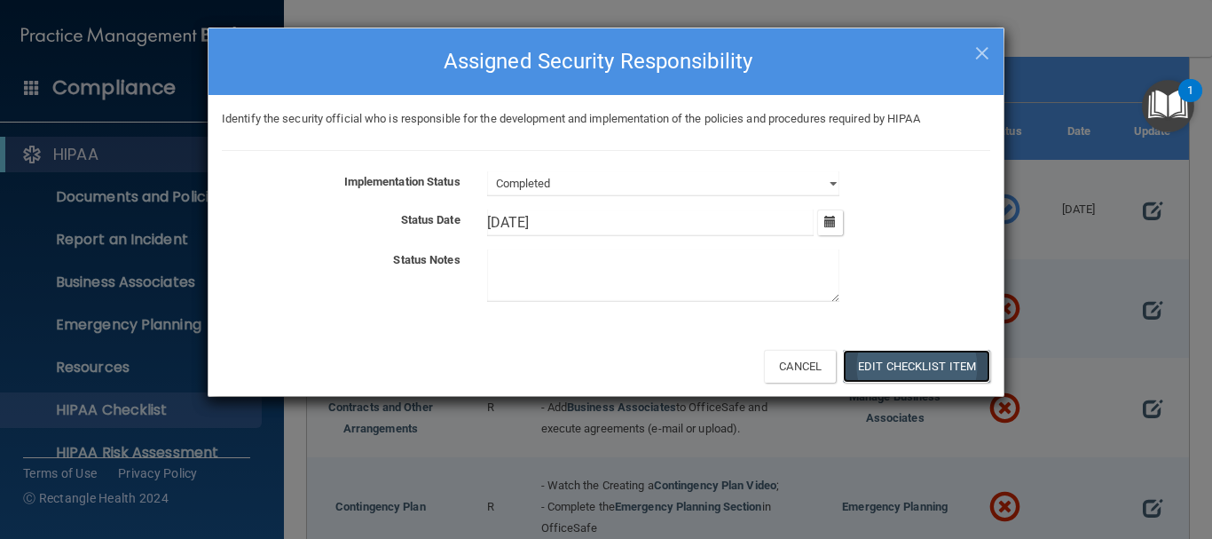
click at [905, 375] on button "Edit Checklist Item" at bounding box center [916, 366] width 147 height 33
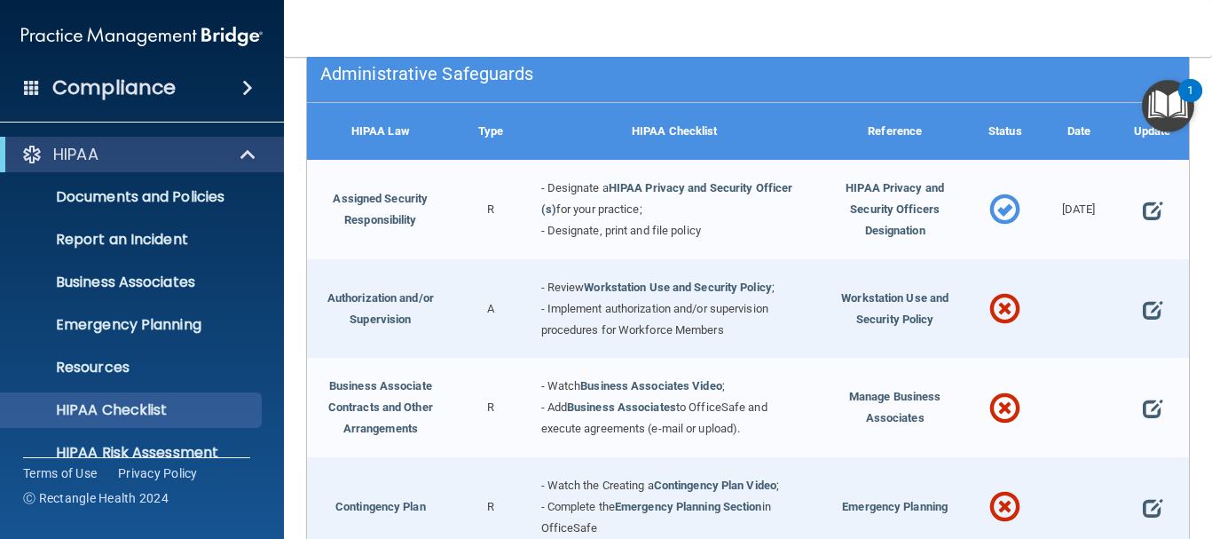
click at [1153, 301] on div at bounding box center [1153, 308] width 74 height 99
click at [1143, 308] on span at bounding box center [1153, 309] width 20 height 38
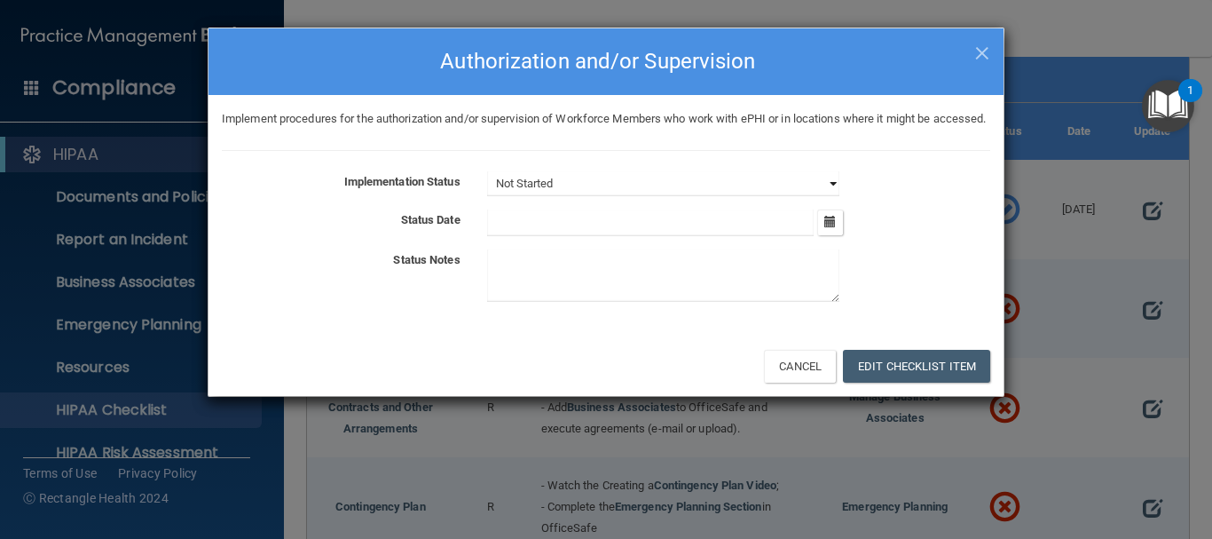
click at [675, 196] on select "Not Started In Progress Completed" at bounding box center [663, 183] width 352 height 25
select select "completed"
click at [487, 193] on select "Not Started In Progress Completed" at bounding box center [663, 183] width 352 height 25
click at [739, 236] on input "text" at bounding box center [650, 222] width 327 height 27
click at [845, 236] on div "September 2025 Mon Tue Wed Thu Fri Sat Sun 01 02 03 04 05 06 07 08 09 10 11 12 …" at bounding box center [739, 222] width 530 height 27
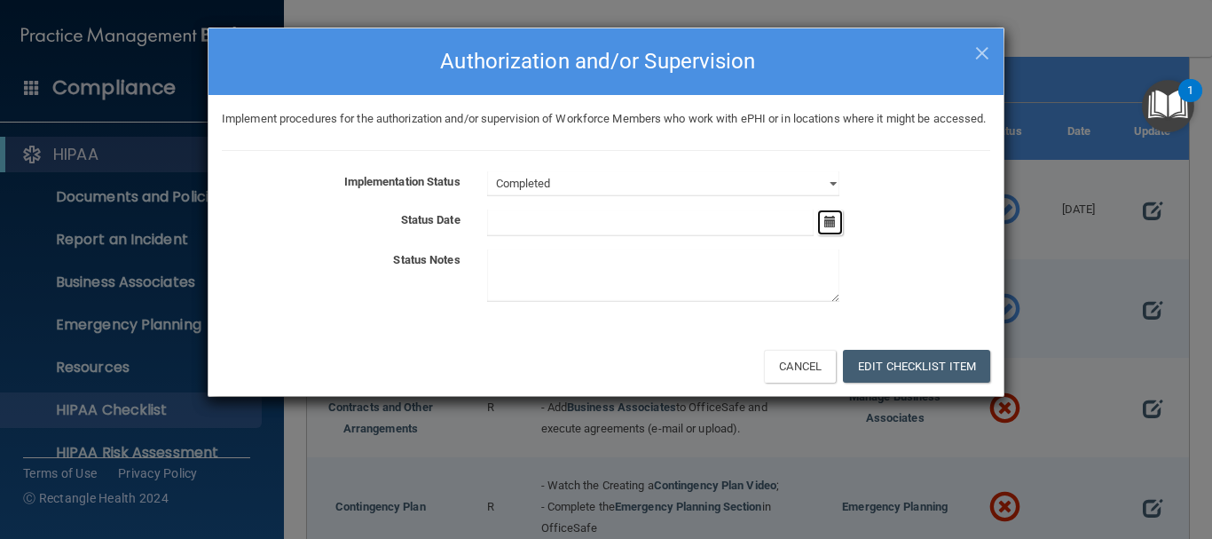
click at [825, 235] on button "button" at bounding box center [830, 222] width 26 height 26
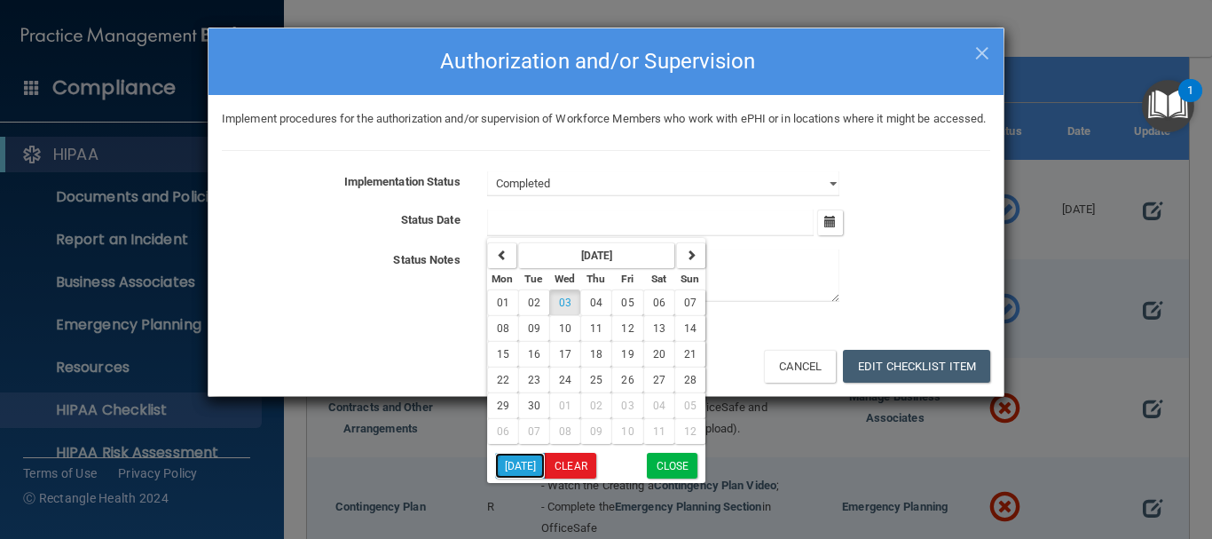
click at [528, 478] on button "Today" at bounding box center [520, 466] width 51 height 26
type input "9/3/25"
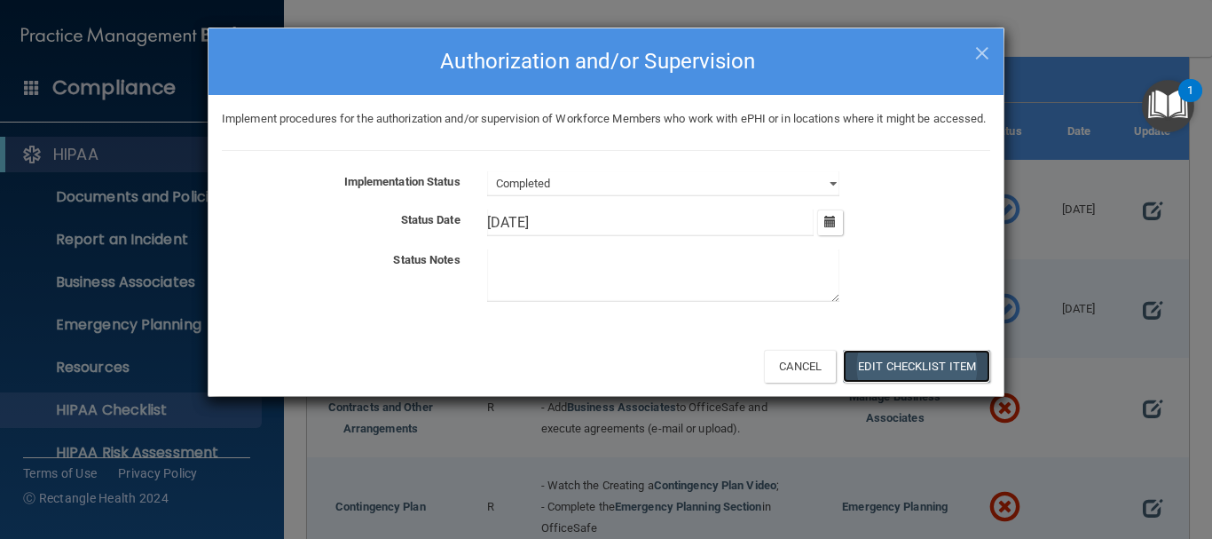
click at [885, 383] on button "Edit Checklist Item" at bounding box center [916, 366] width 147 height 33
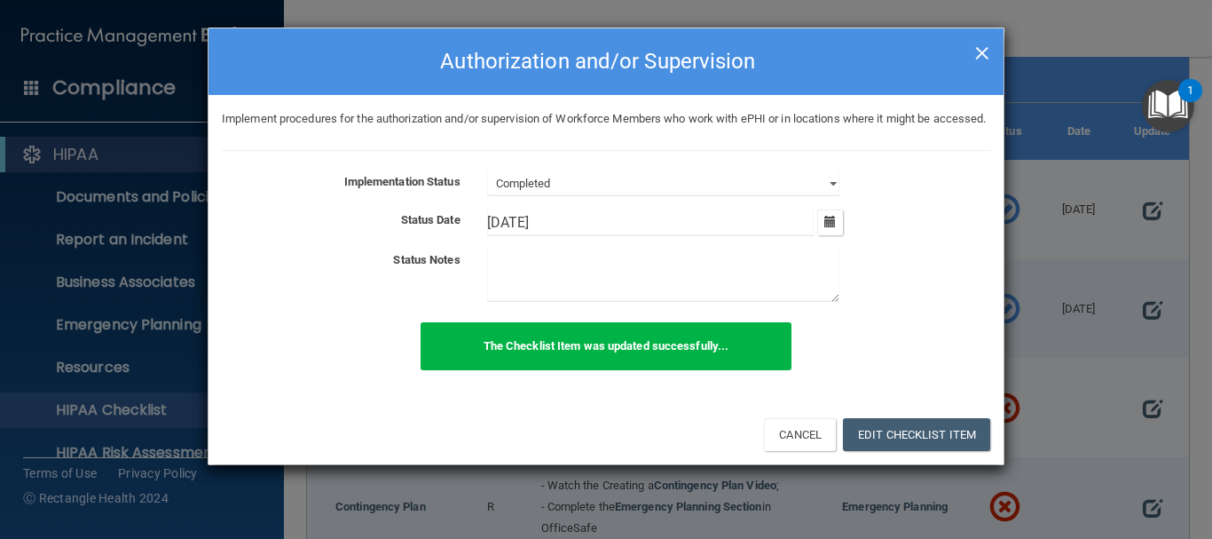
click at [978, 54] on div "× Close Authorization and/or Supervision" at bounding box center [606, 61] width 795 height 67
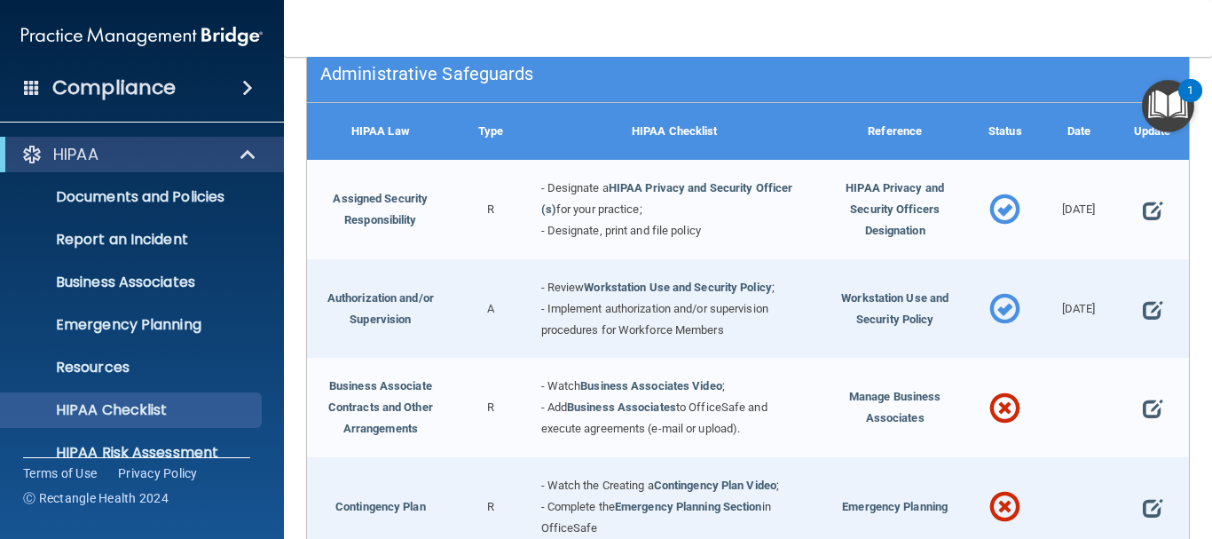
click at [659, 335] on span "- Implement authorization and/or supervision procedures for Workforce Members" at bounding box center [654, 319] width 227 height 35
click at [671, 293] on div "- Review Workstation Use and Security Policy ; - Implement authorization and/or…" at bounding box center [675, 308] width 294 height 99
click at [684, 284] on link "Workstation Use and Security Policy" at bounding box center [678, 286] width 188 height 13
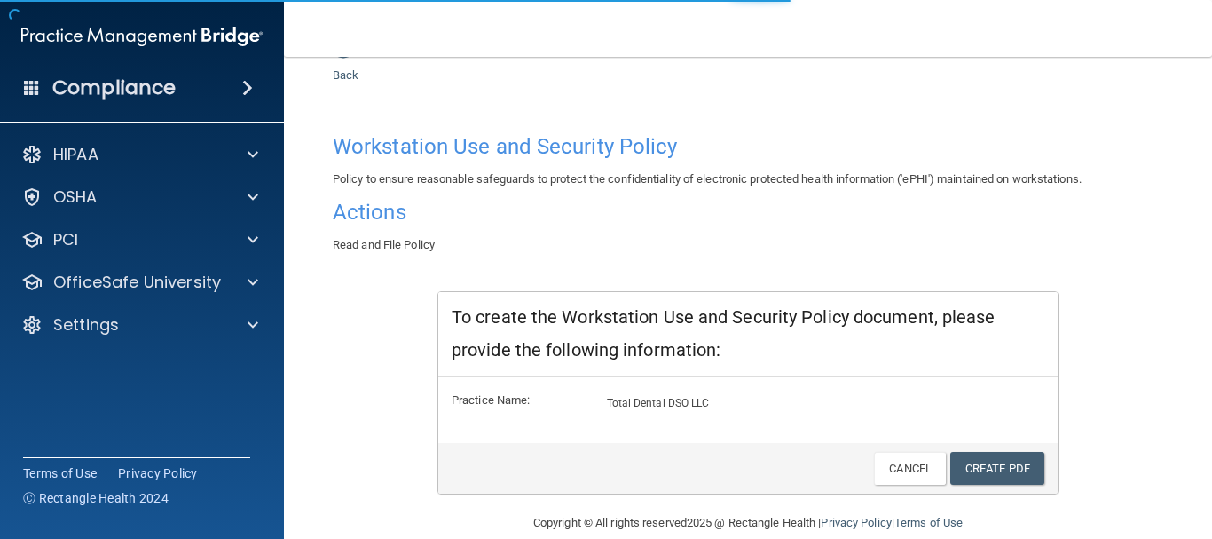
scroll to position [88, 0]
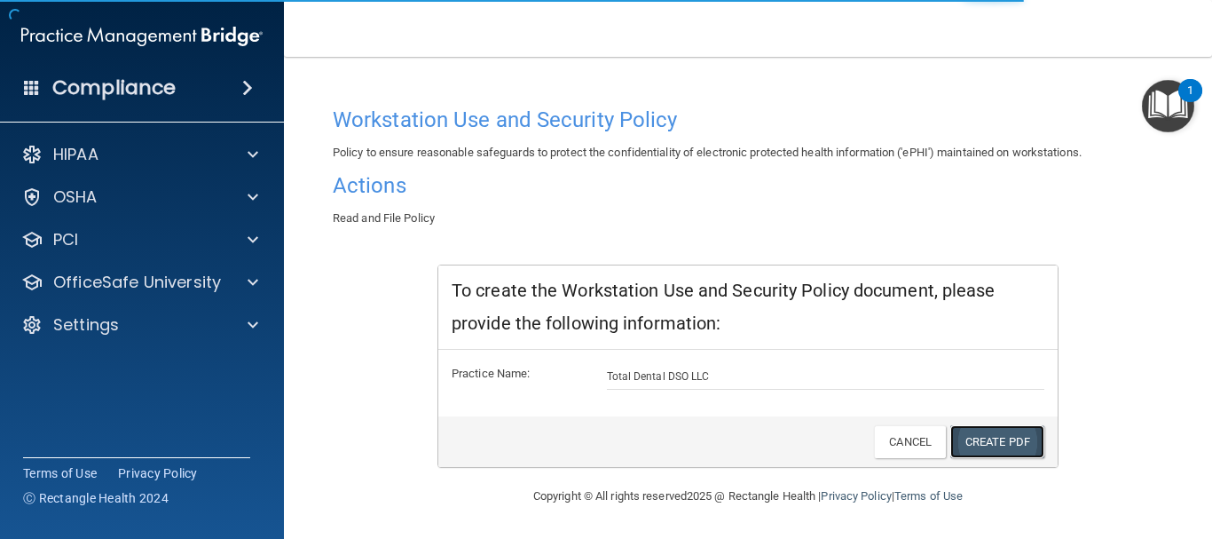
click at [1007, 445] on link "Create PDF" at bounding box center [998, 441] width 94 height 33
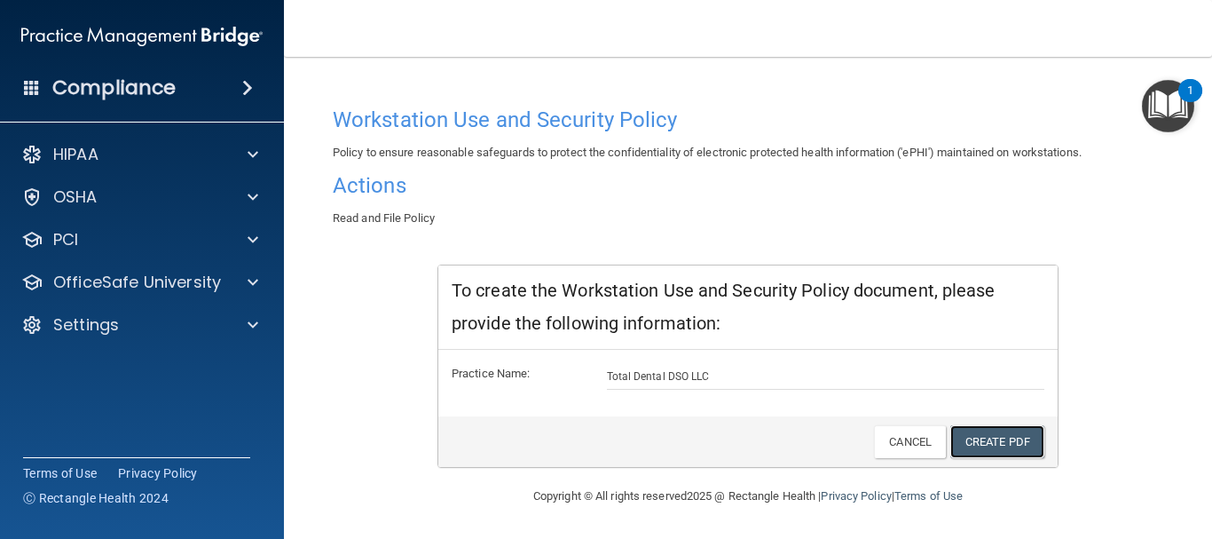
scroll to position [0, 0]
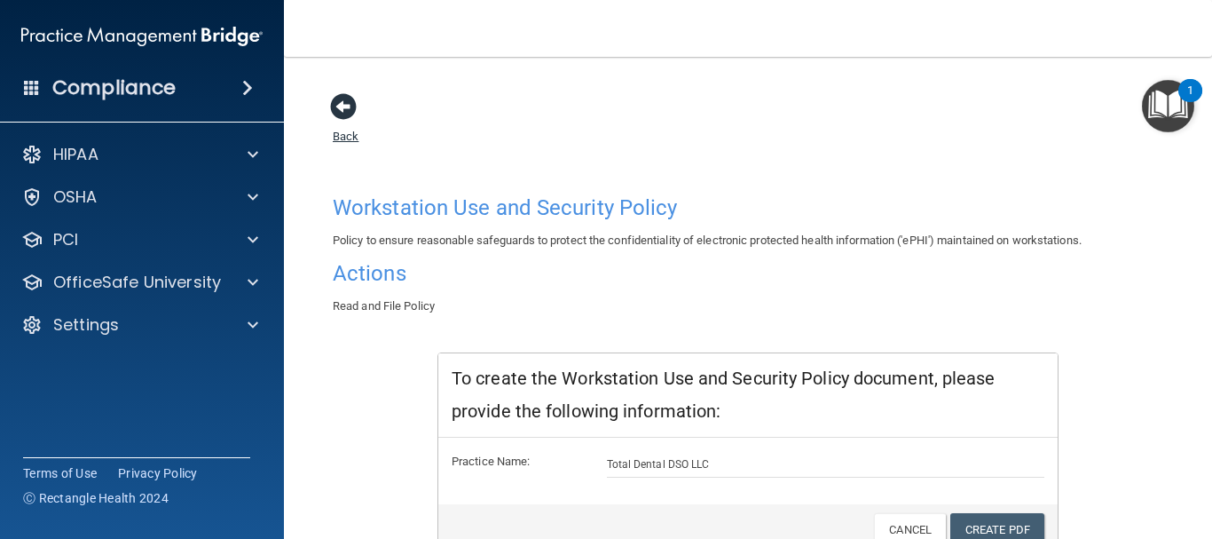
click at [351, 115] on span at bounding box center [343, 106] width 27 height 27
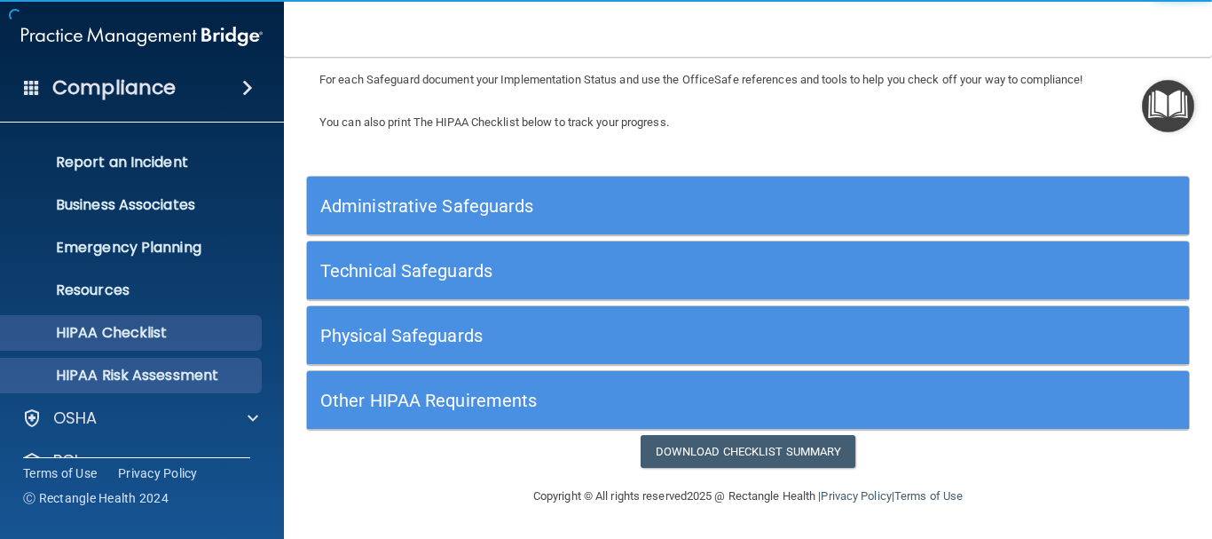
scroll to position [89, 0]
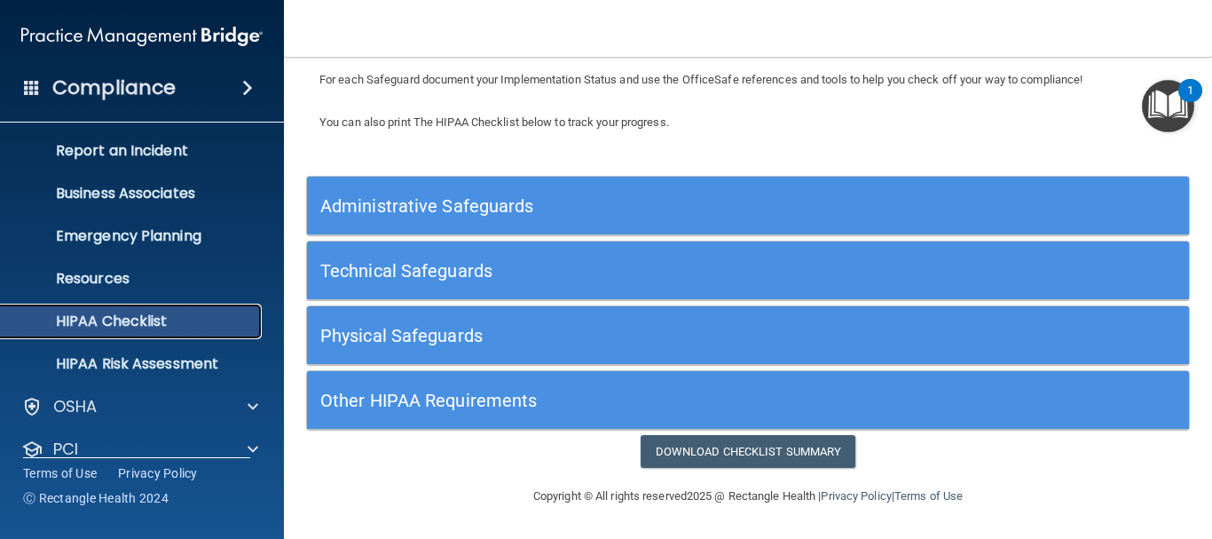
click at [119, 323] on p "HIPAA Checklist" at bounding box center [133, 321] width 242 height 18
click at [549, 191] on div "Administrative Safeguards" at bounding box center [638, 205] width 662 height 40
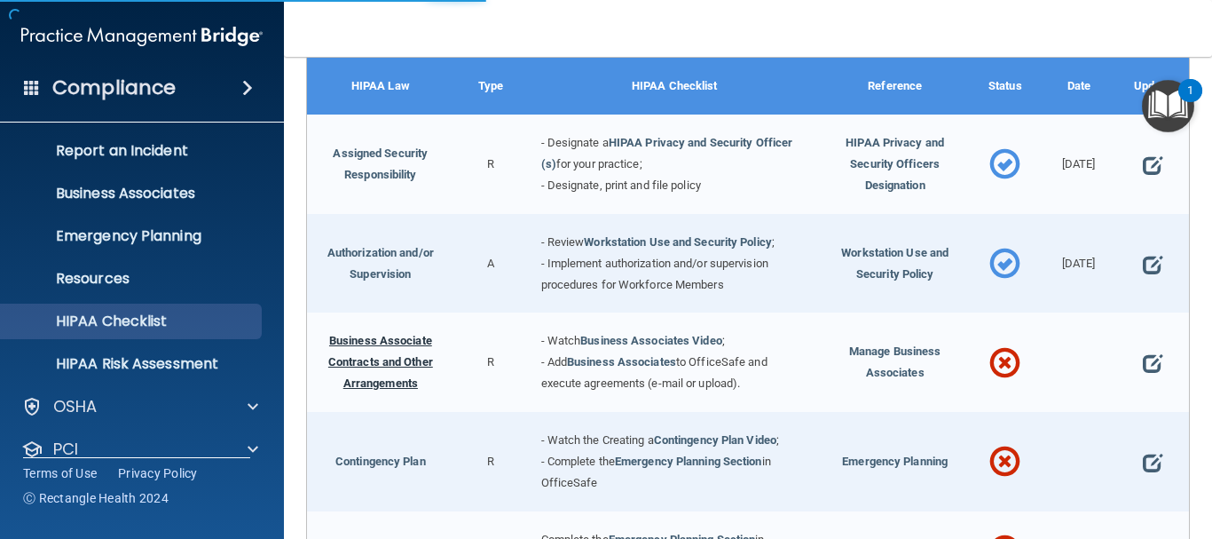
scroll to position [134, 0]
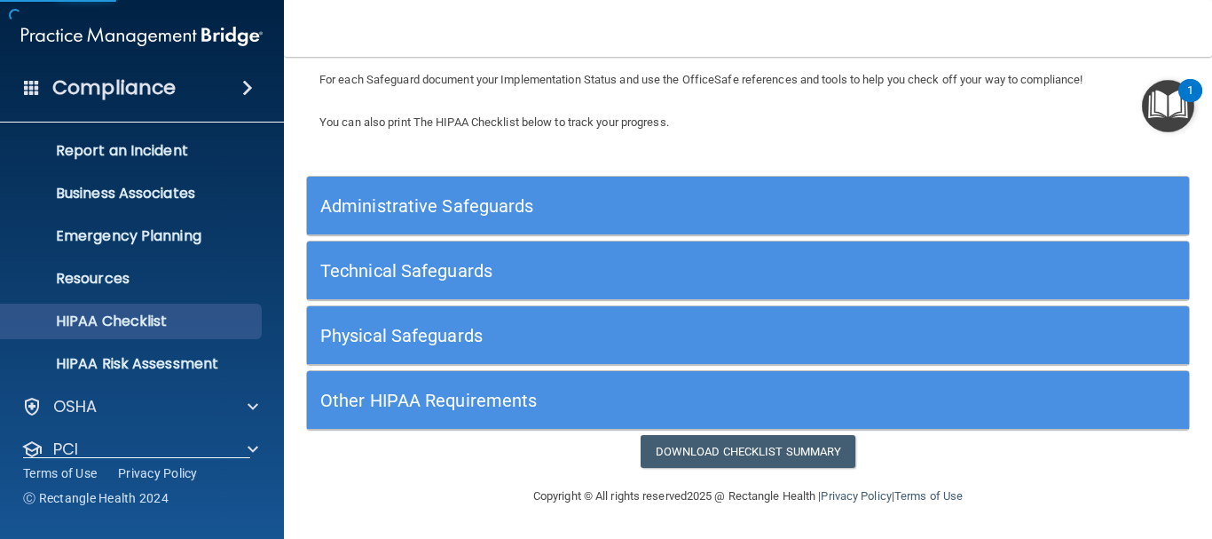
click at [509, 201] on h5 "Administrative Safeguards" at bounding box center [637, 206] width 635 height 20
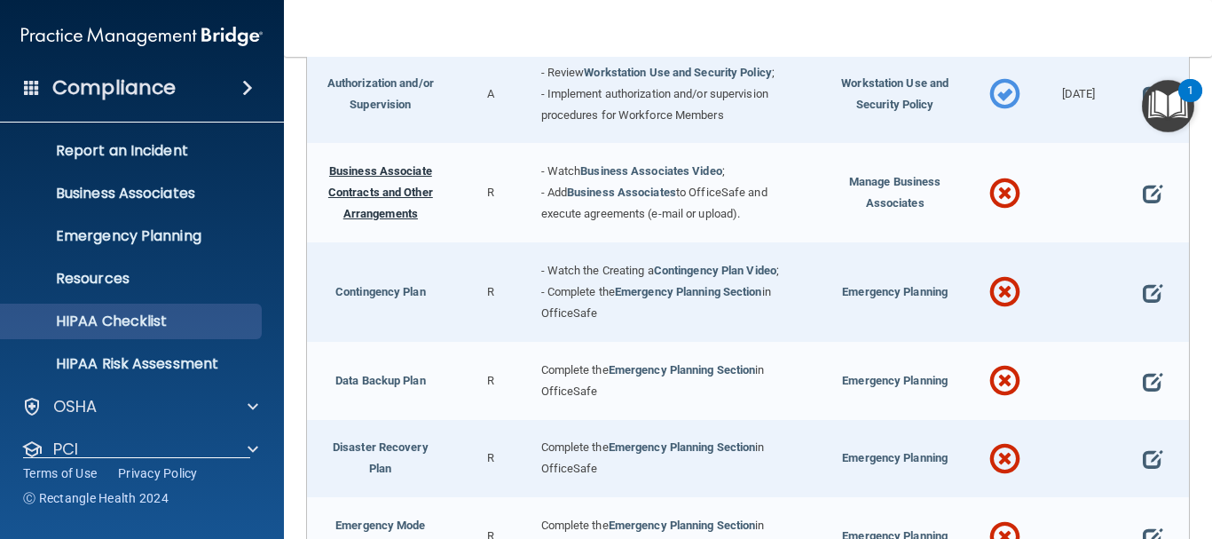
scroll to position [489, 0]
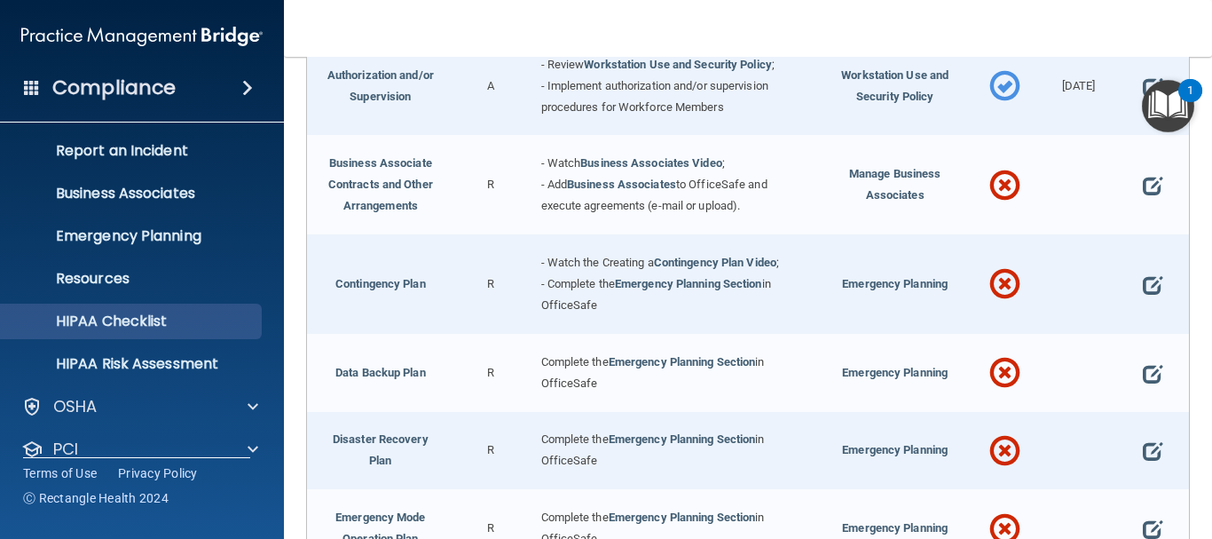
click at [675, 284] on link "Emergency Planning Section" at bounding box center [688, 283] width 147 height 13
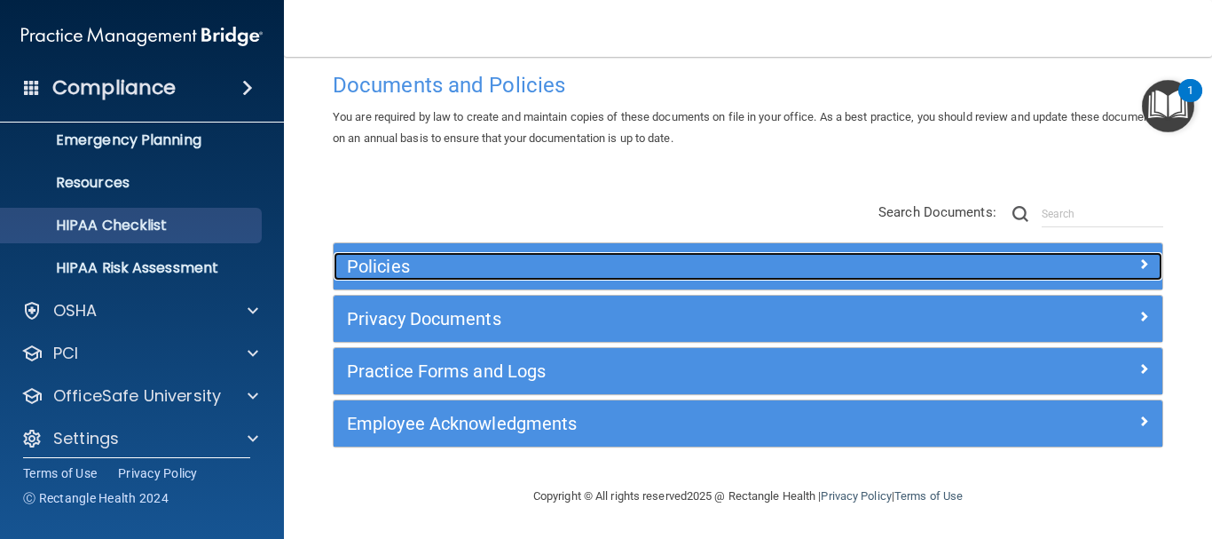
scroll to position [198, 0]
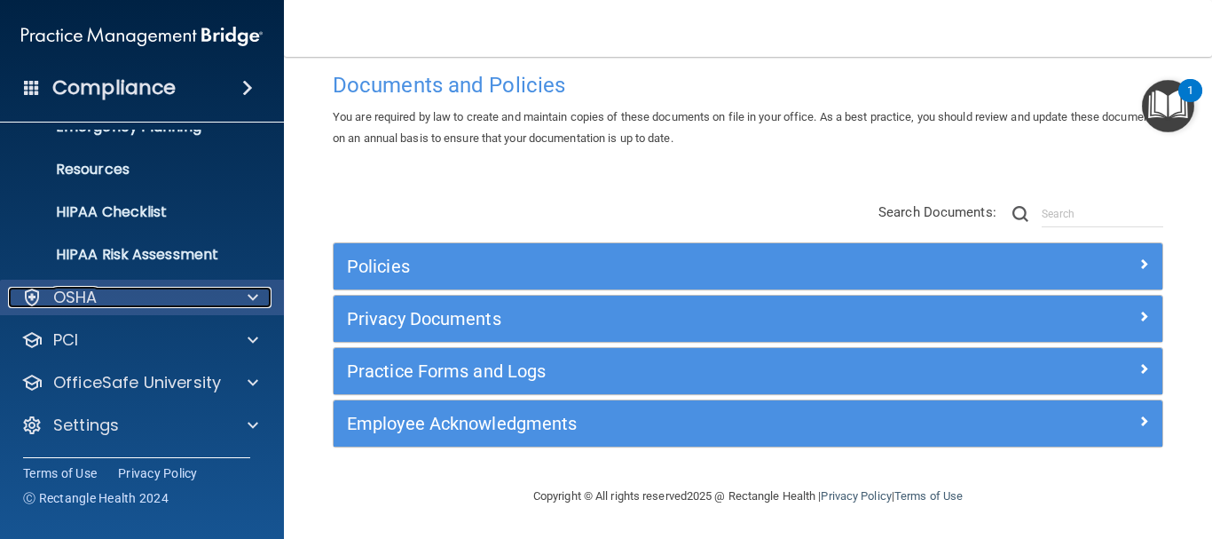
click at [252, 306] on span at bounding box center [253, 297] width 11 height 21
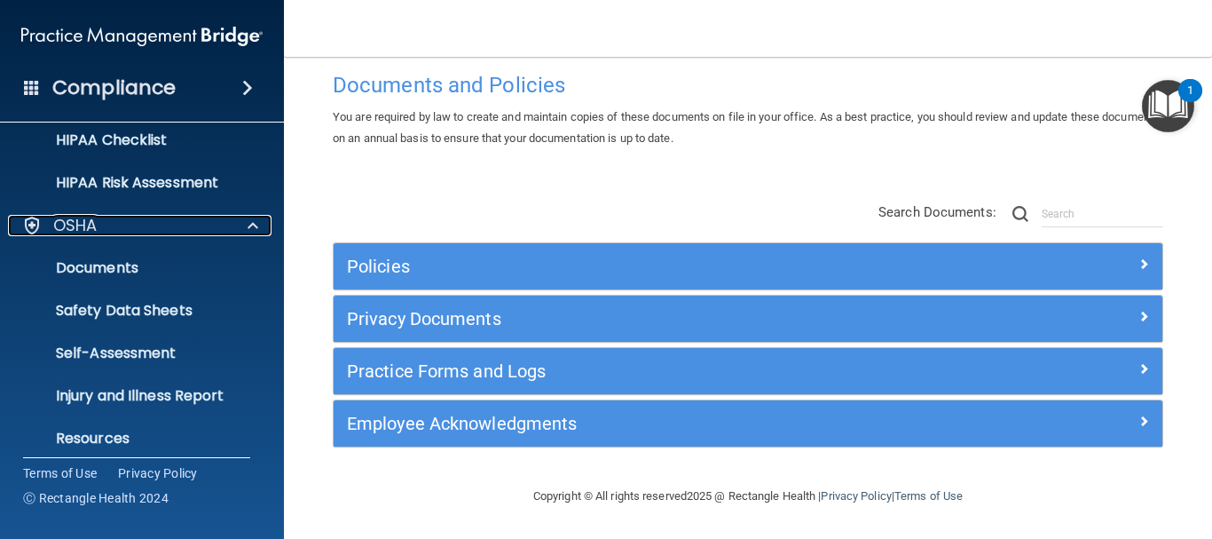
scroll to position [375, 0]
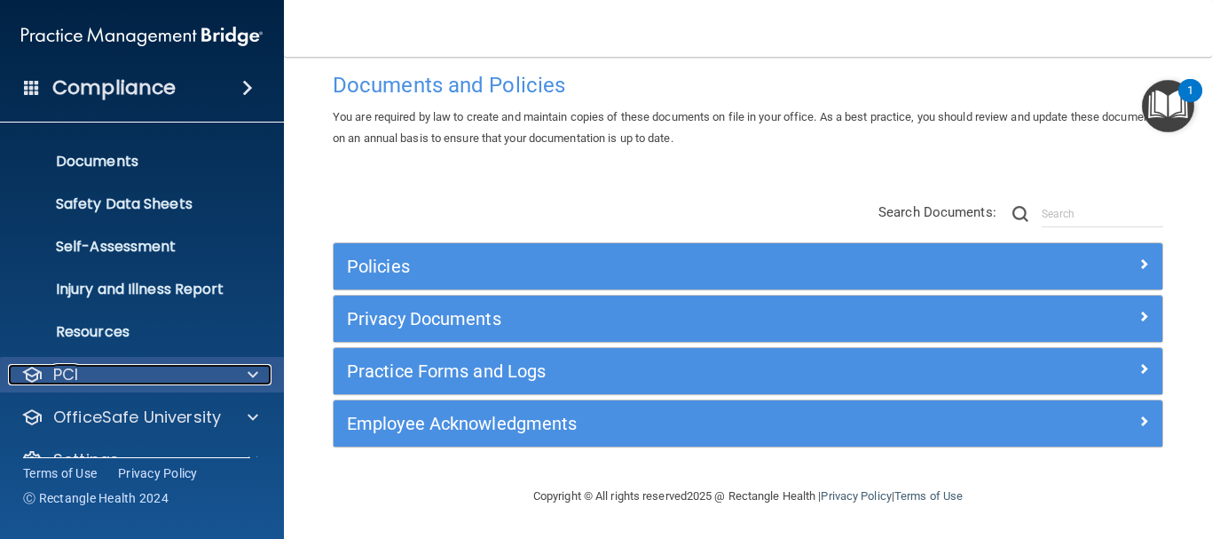
click at [253, 367] on span at bounding box center [253, 374] width 11 height 21
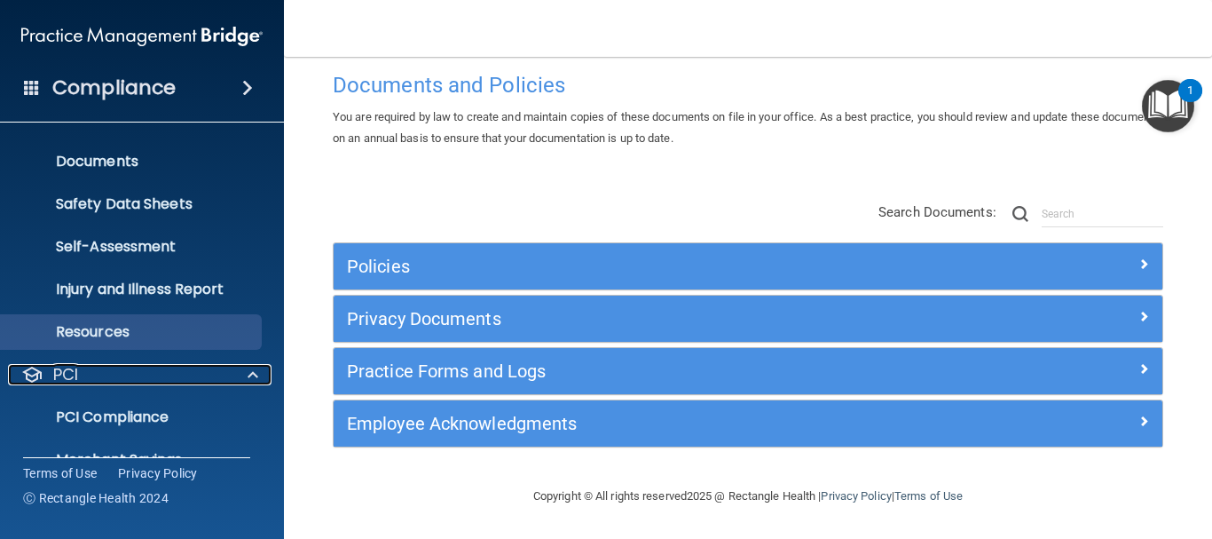
scroll to position [513, 0]
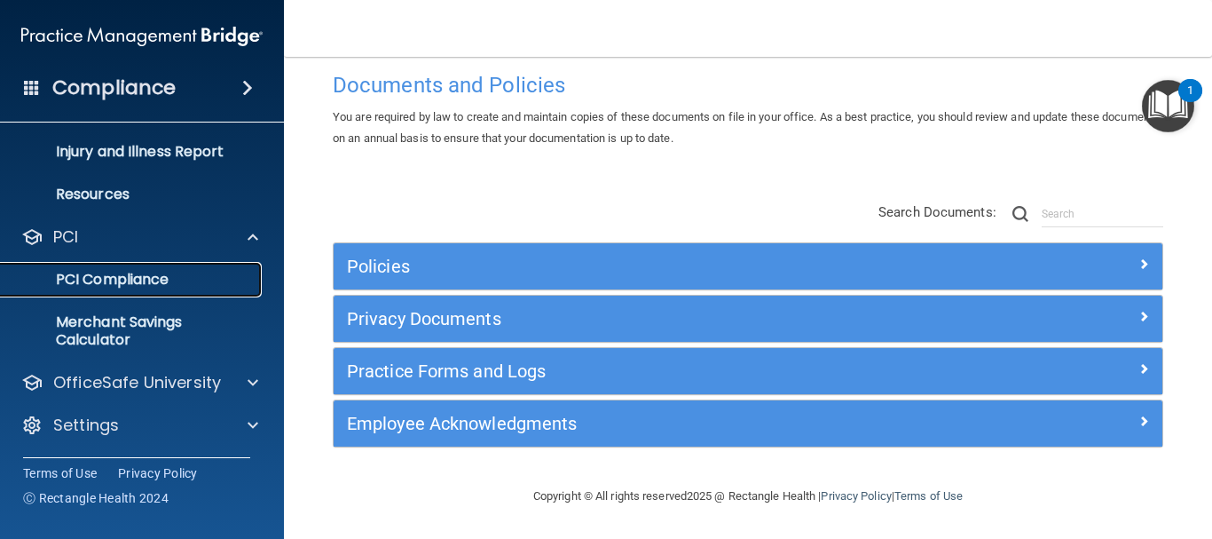
click at [112, 291] on link "PCI Compliance" at bounding box center [122, 280] width 280 height 36
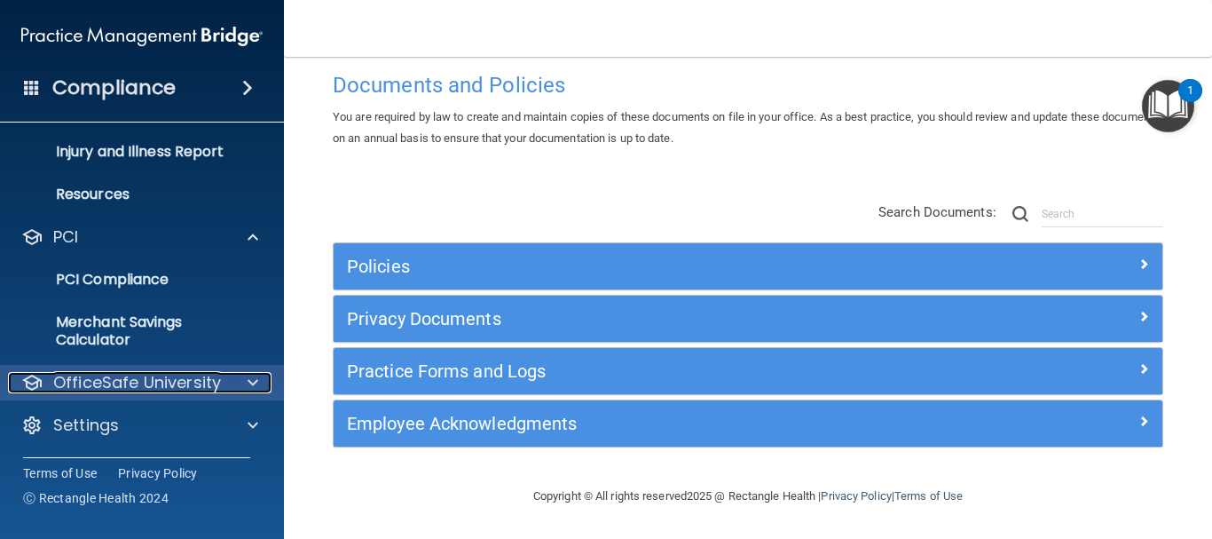
click at [169, 382] on p "OfficeSafe University" at bounding box center [137, 382] width 168 height 21
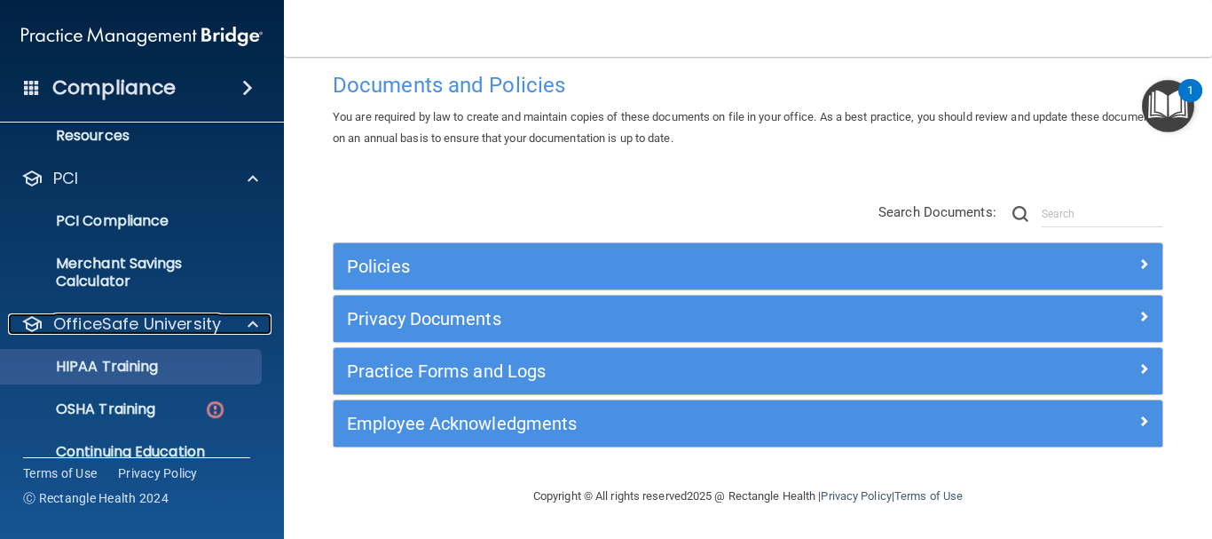
scroll to position [641, 0]
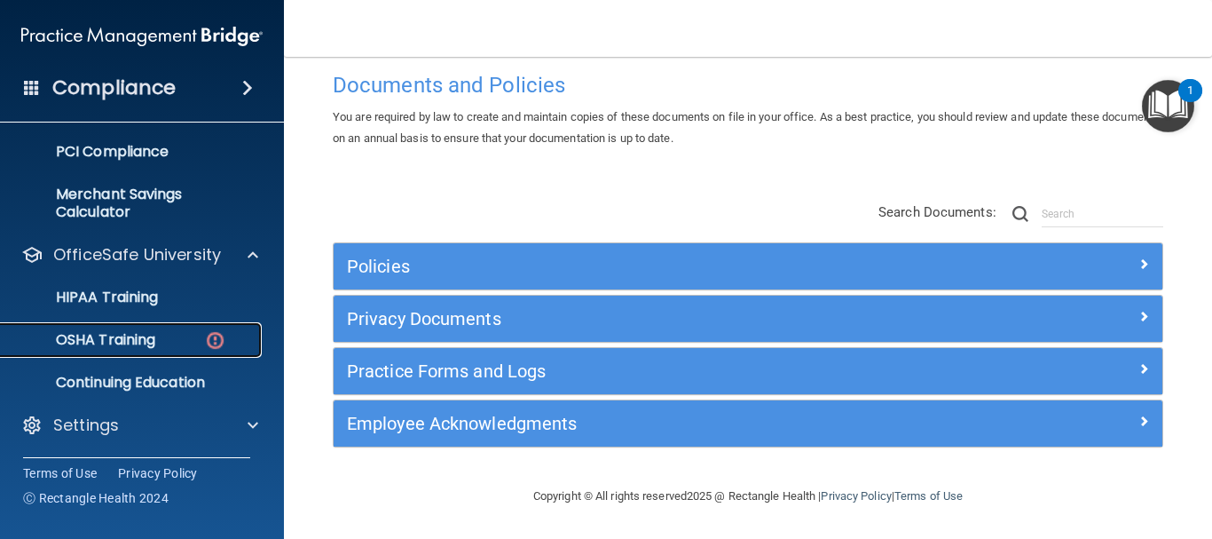
click at [202, 339] on div "OSHA Training" at bounding box center [133, 340] width 242 height 18
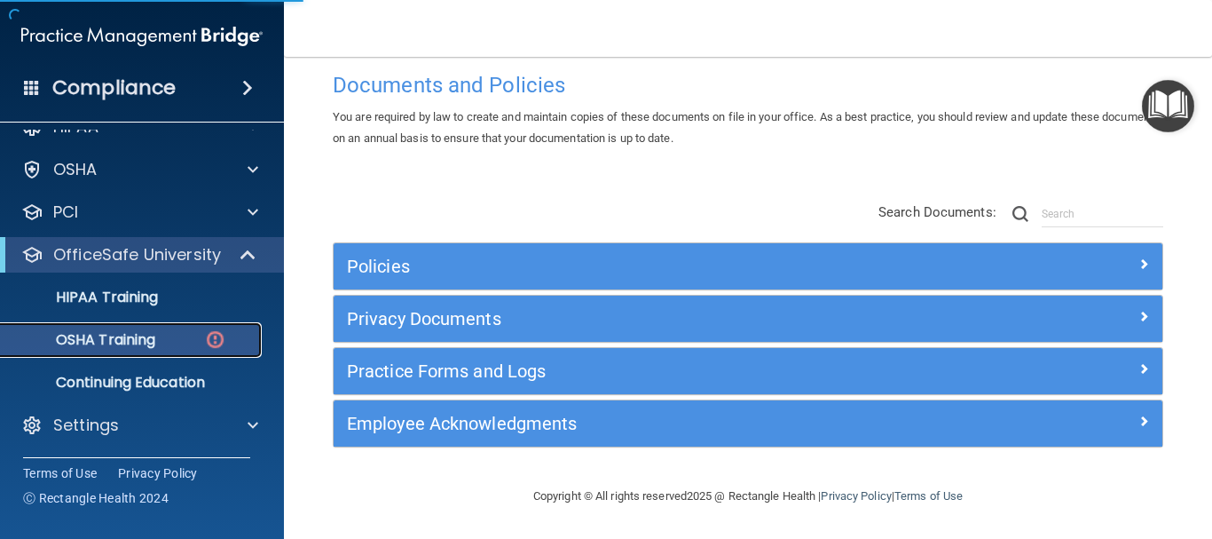
scroll to position [28, 0]
click at [202, 339] on div "OSHA Training" at bounding box center [133, 340] width 242 height 18
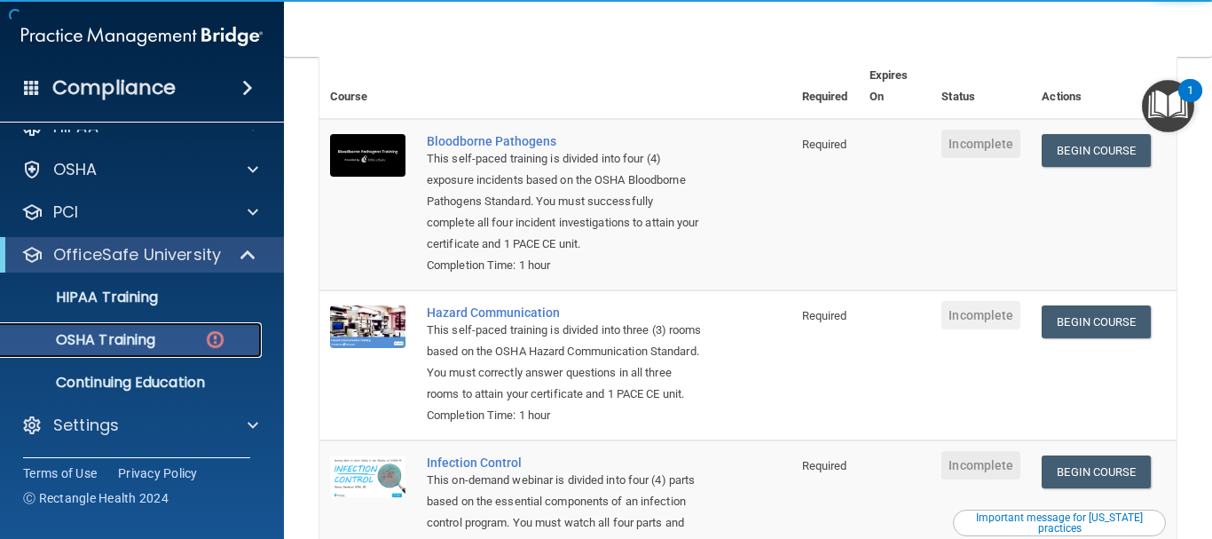
scroll to position [0, 0]
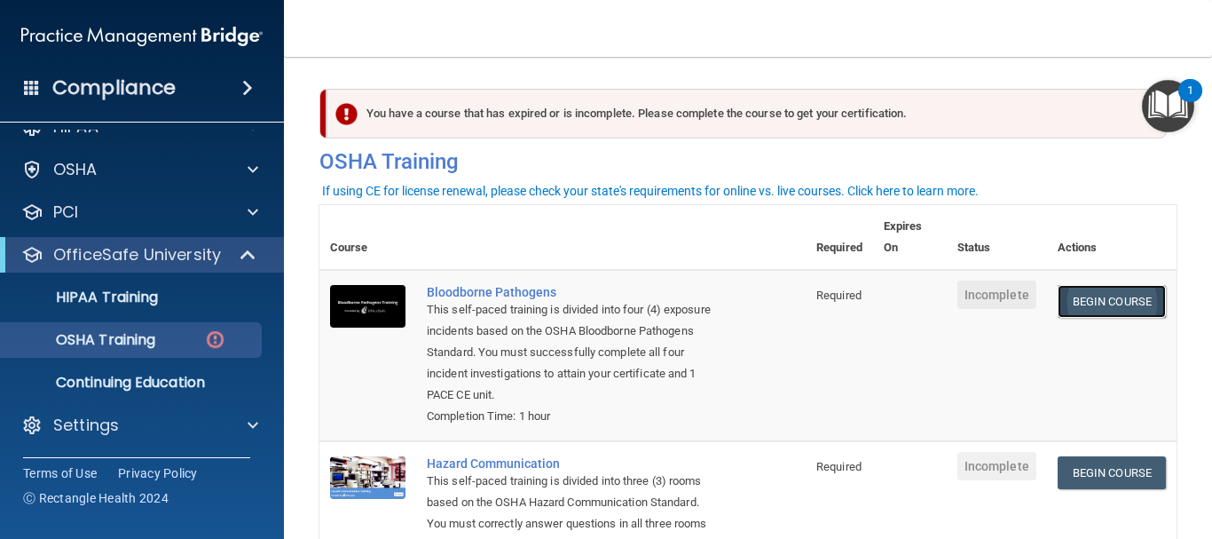
click at [1090, 296] on link "Begin Course" at bounding box center [1112, 301] width 108 height 33
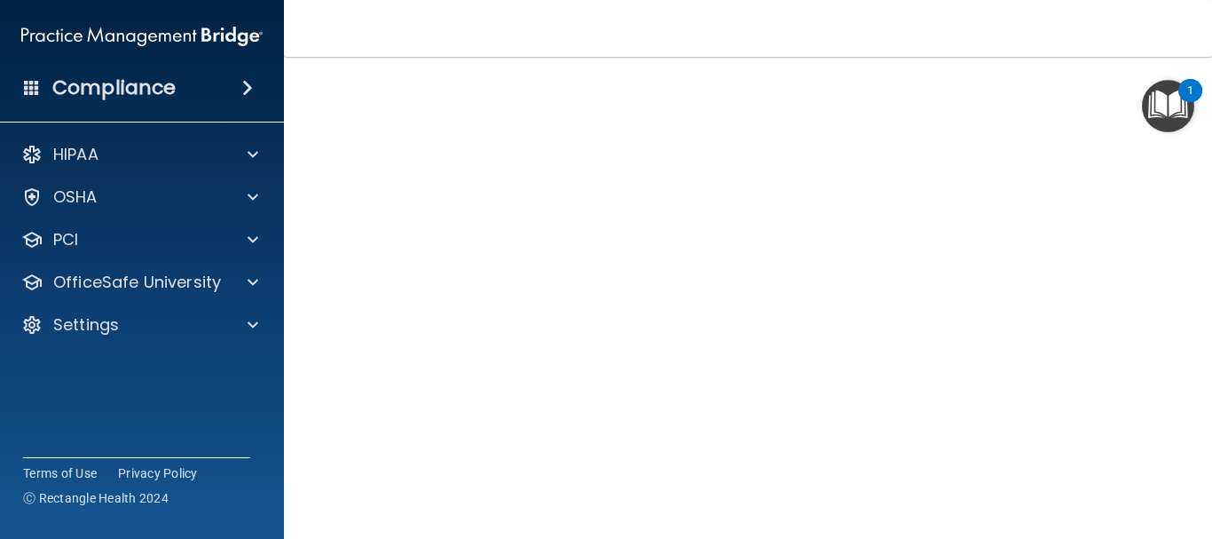
scroll to position [178, 0]
click at [935, 47] on nav "Toggle navigation [PERSON_NAME] To [EMAIL_ADDRESS][DOMAIN_NAME] Manage My Enter…" at bounding box center [748, 28] width 928 height 57
